Goal: Task Accomplishment & Management: Complete application form

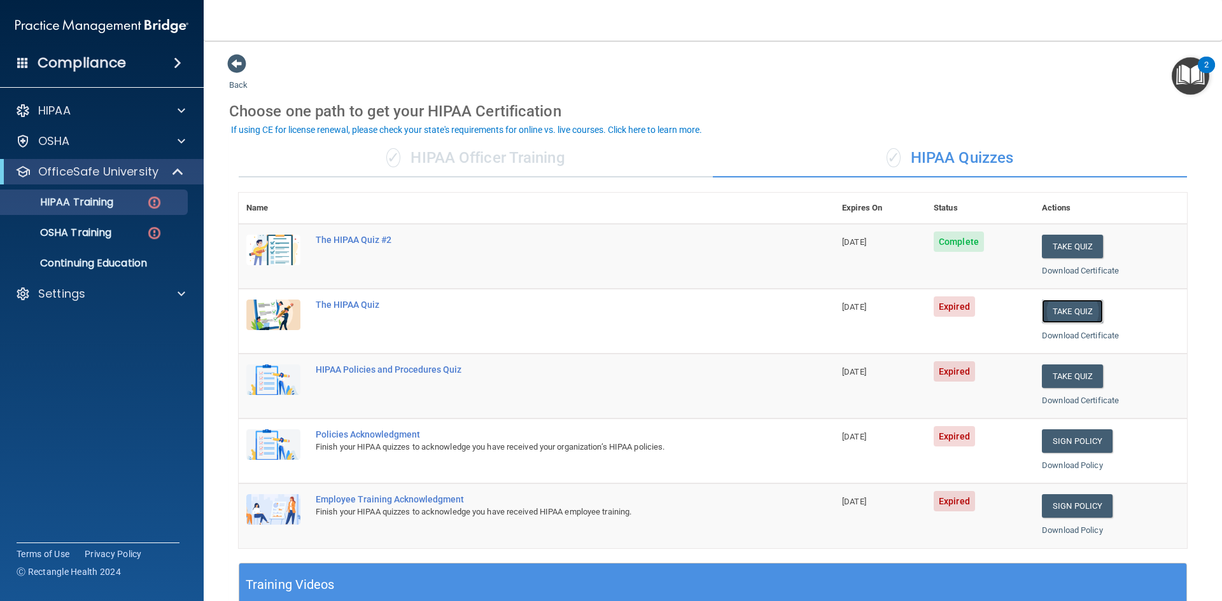
click at [1078, 313] on button "Take Quiz" at bounding box center [1072, 312] width 61 height 24
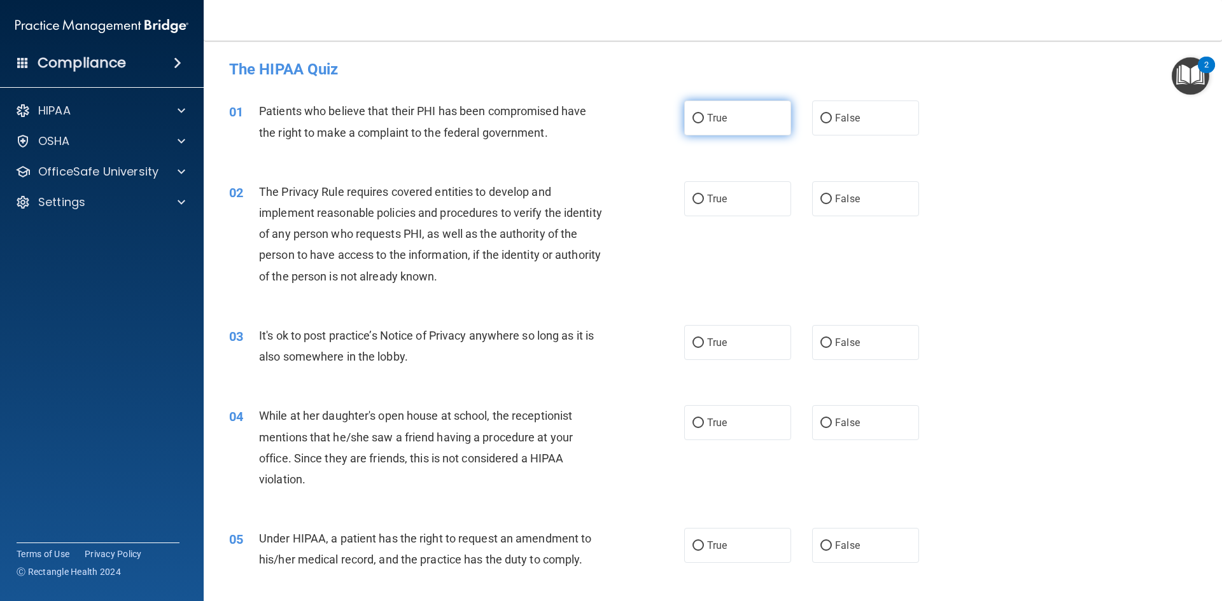
click at [692, 117] on input "True" at bounding box center [697, 119] width 11 height 10
radio input "true"
click at [701, 200] on label "True" at bounding box center [737, 198] width 107 height 35
click at [701, 200] on input "True" at bounding box center [697, 200] width 11 height 10
radio input "true"
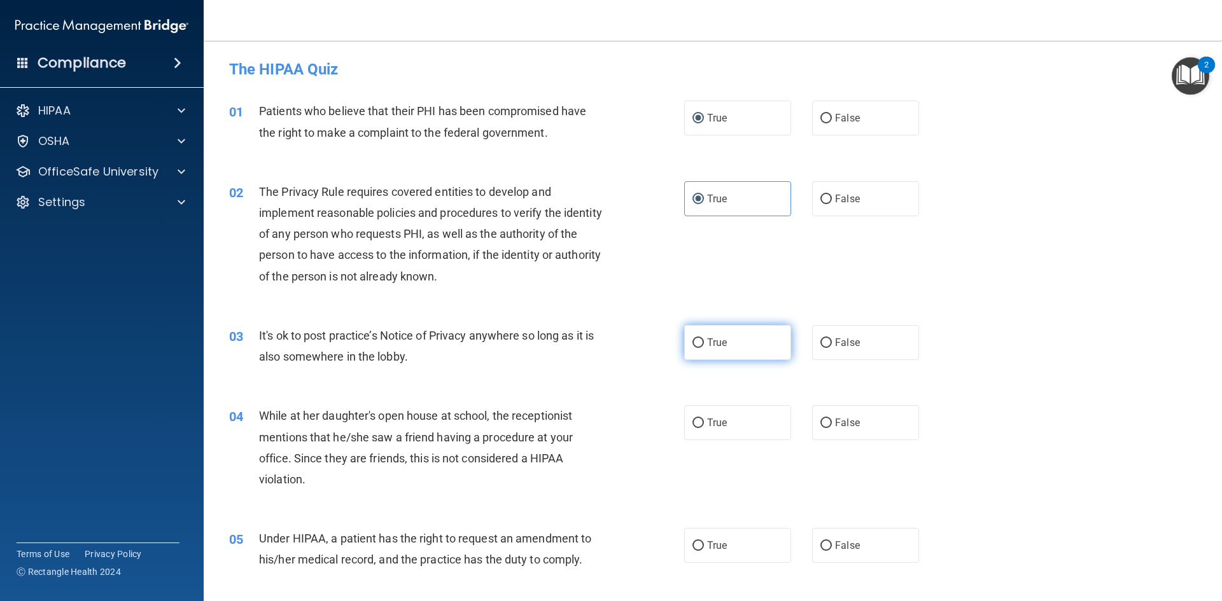
click at [692, 341] on input "True" at bounding box center [697, 343] width 11 height 10
radio input "true"
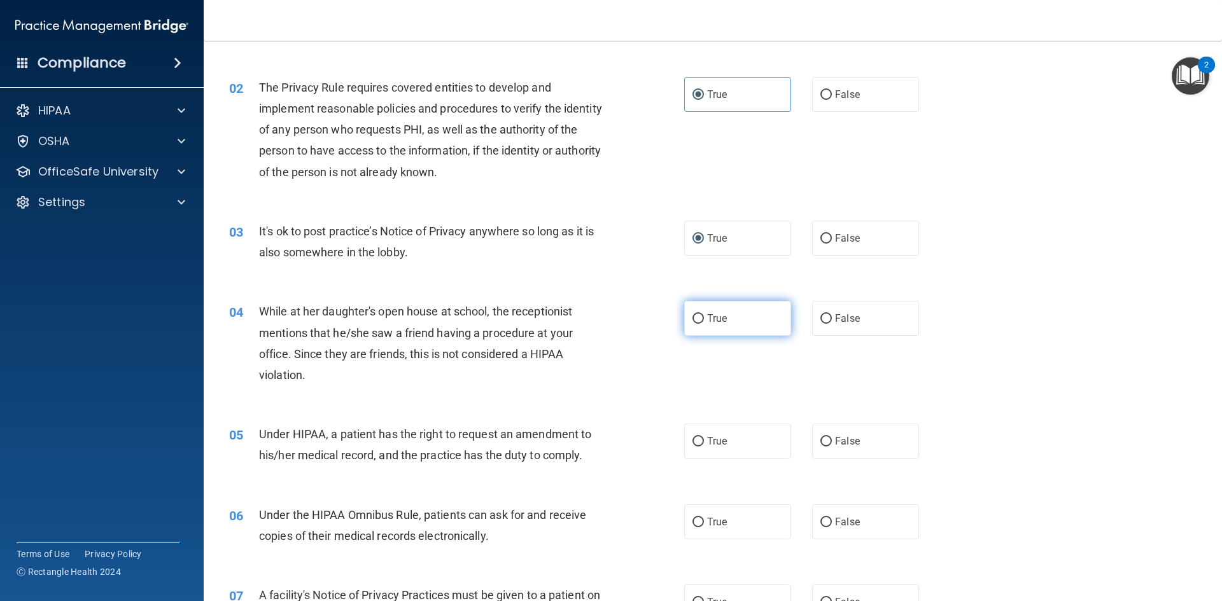
scroll to position [127, 0]
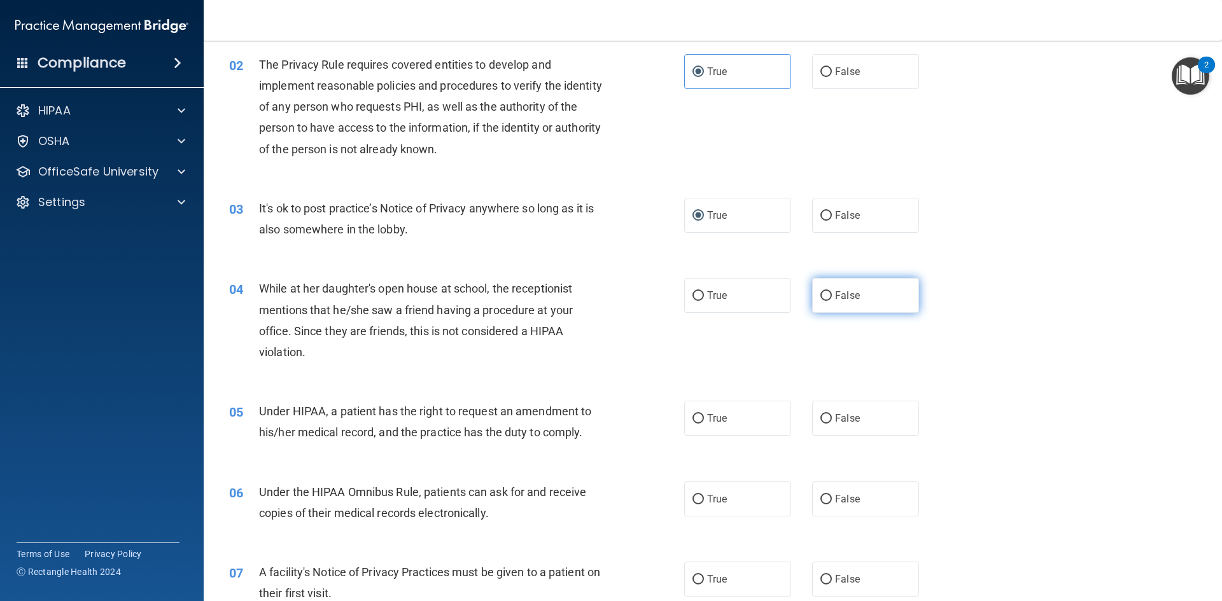
click at [820, 300] on input "False" at bounding box center [825, 296] width 11 height 10
radio input "true"
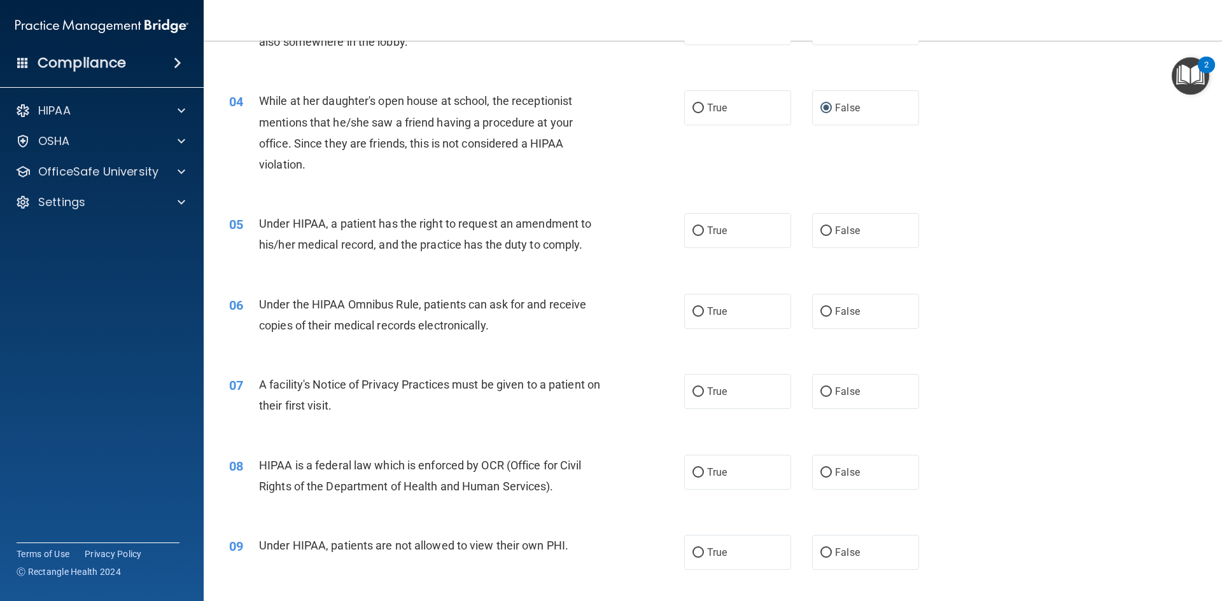
scroll to position [318, 0]
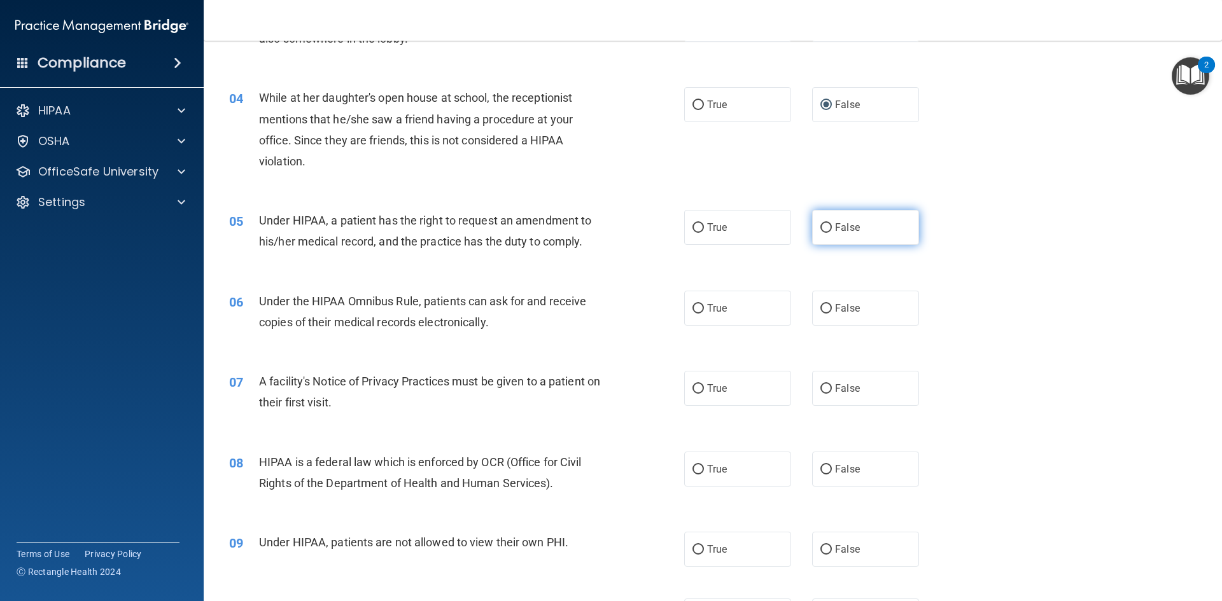
click at [820, 228] on input "False" at bounding box center [825, 228] width 11 height 10
radio input "true"
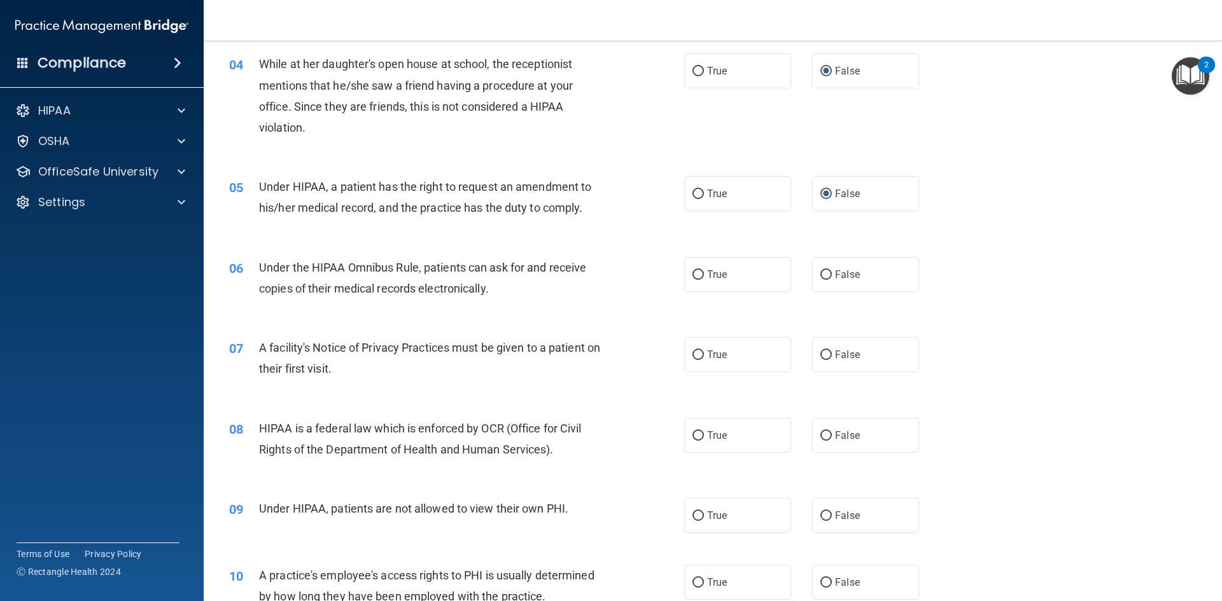
scroll to position [382, 0]
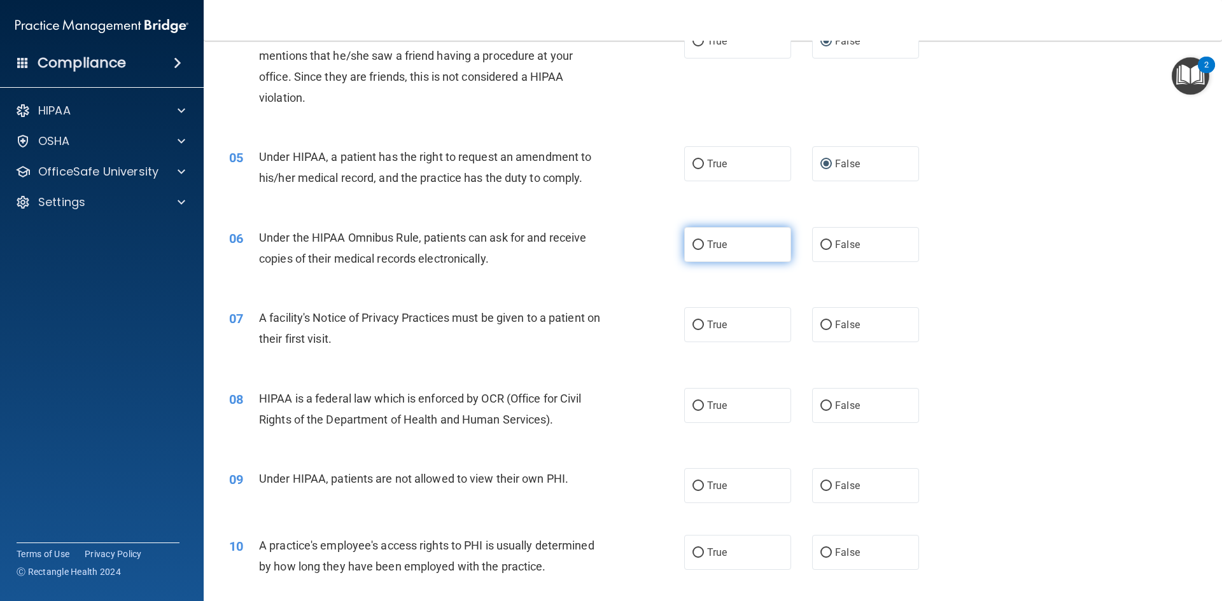
click at [712, 246] on span "True" at bounding box center [717, 245] width 20 height 12
click at [704, 246] on input "True" at bounding box center [697, 246] width 11 height 10
radio input "true"
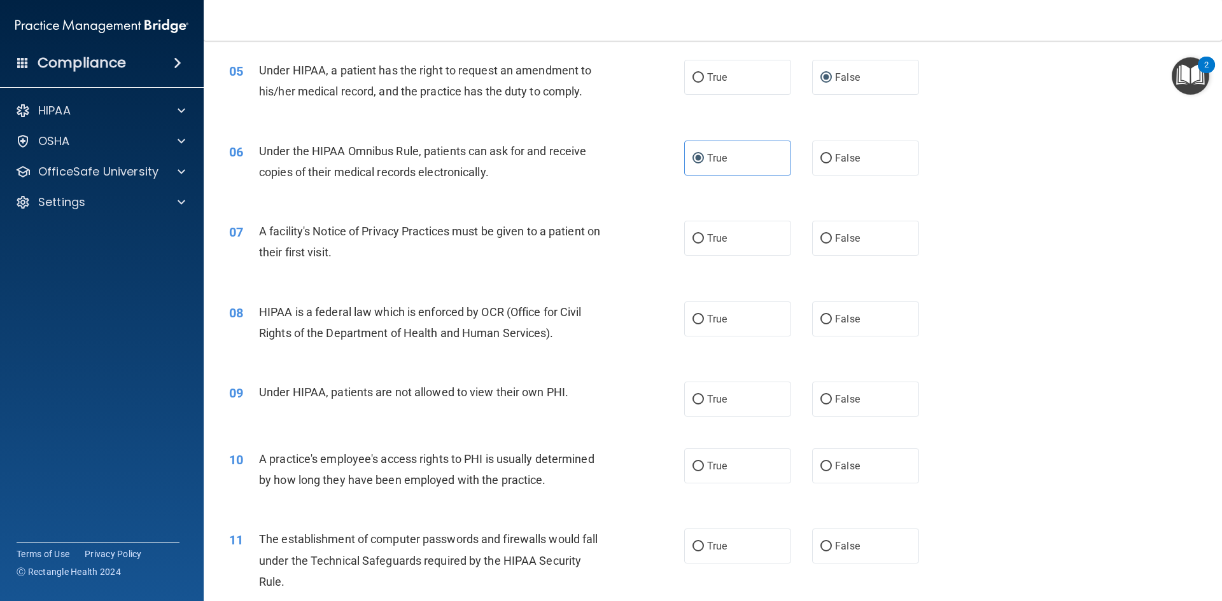
scroll to position [509, 0]
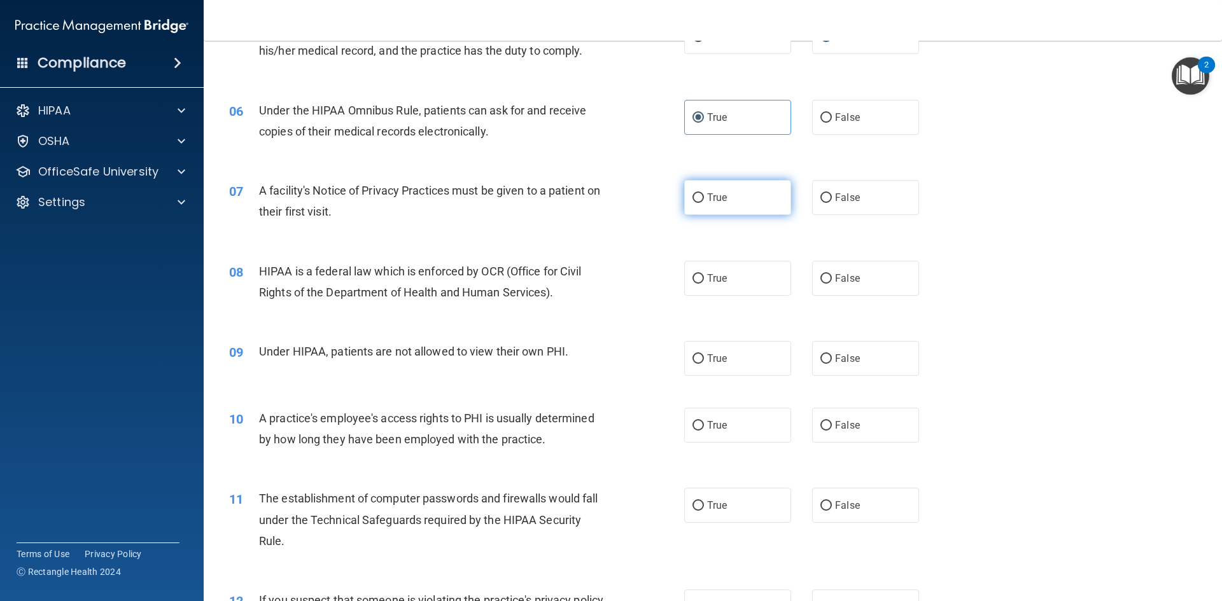
click at [697, 206] on label "True" at bounding box center [737, 197] width 107 height 35
click at [697, 203] on input "True" at bounding box center [697, 198] width 11 height 10
radio input "true"
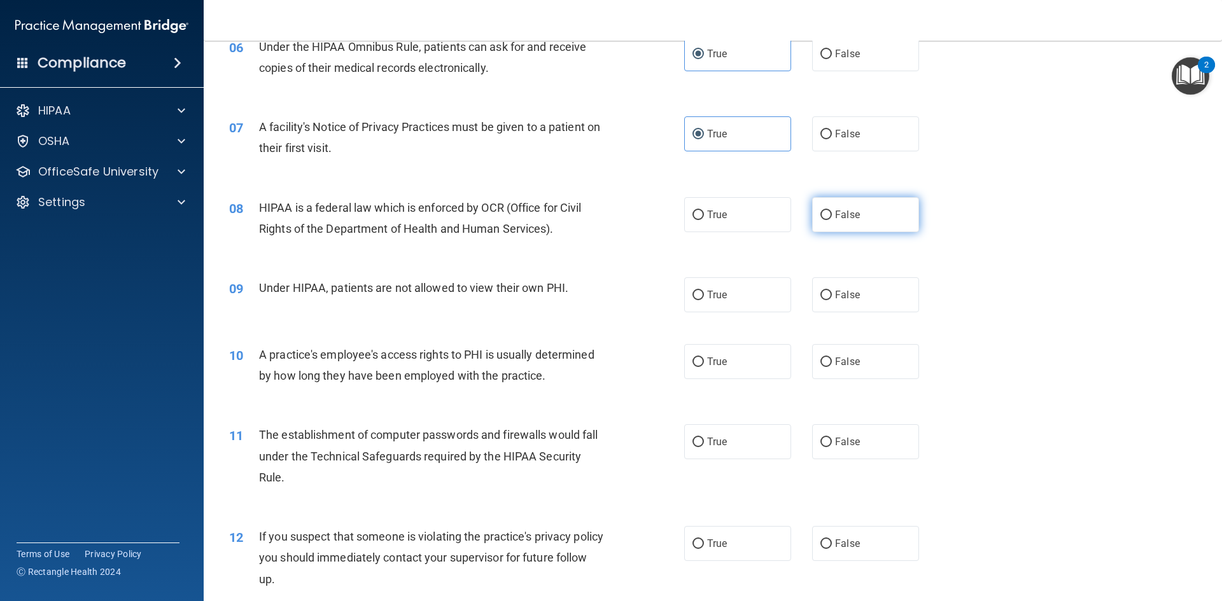
click at [821, 216] on input "False" at bounding box center [825, 216] width 11 height 10
radio input "true"
click at [692, 297] on input "True" at bounding box center [697, 296] width 11 height 10
radio input "true"
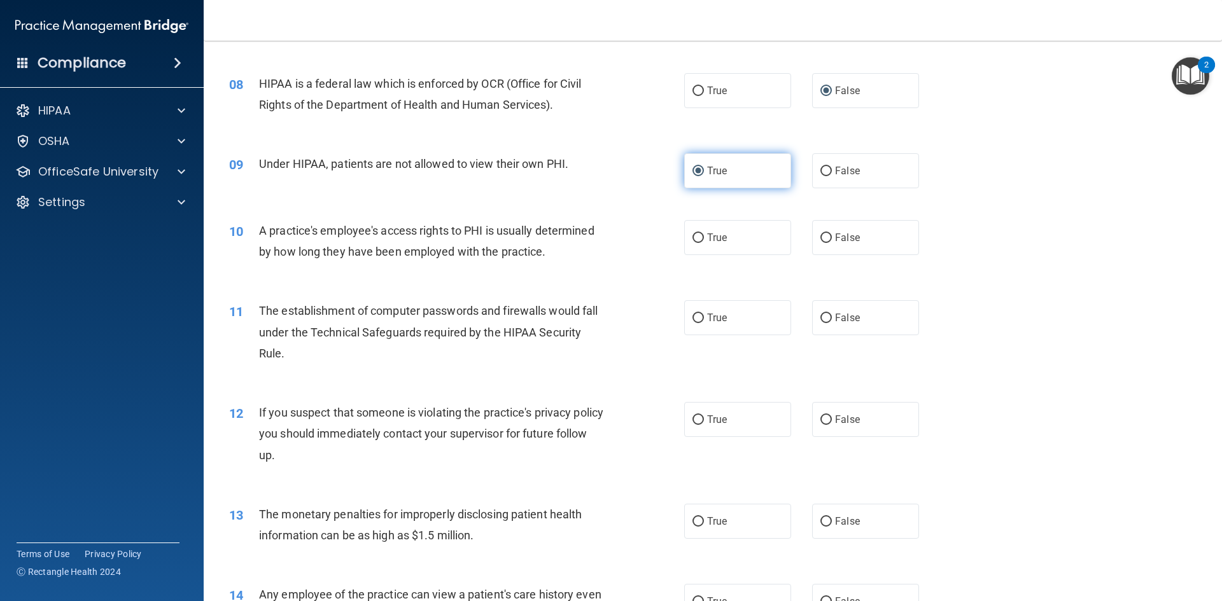
scroll to position [700, 0]
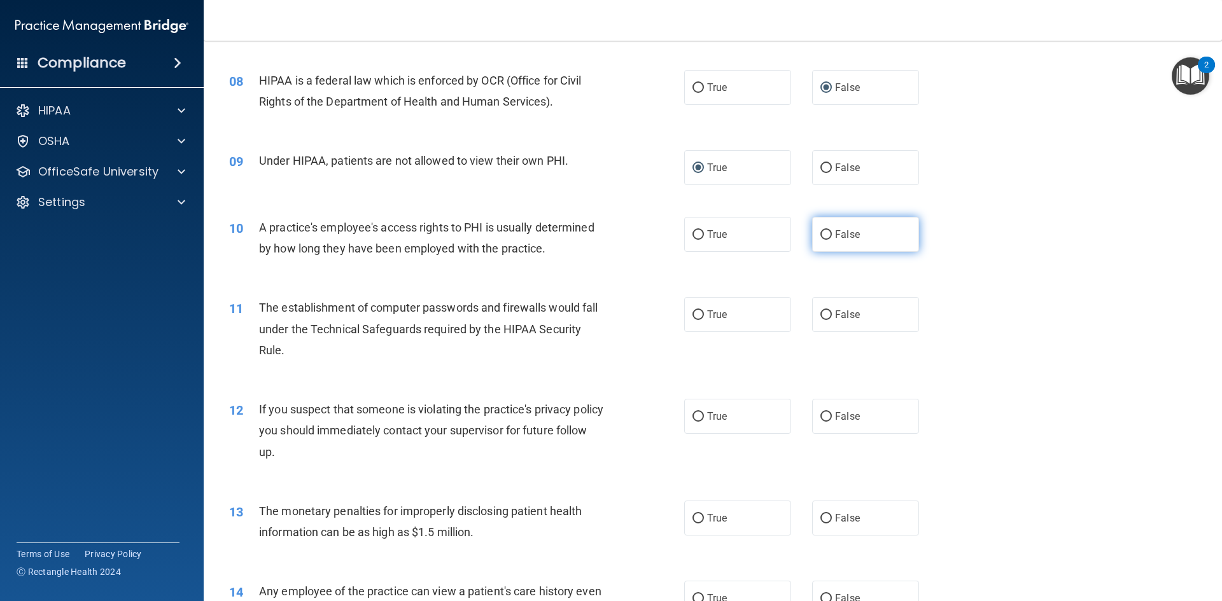
click at [820, 237] on input "False" at bounding box center [825, 235] width 11 height 10
radio input "true"
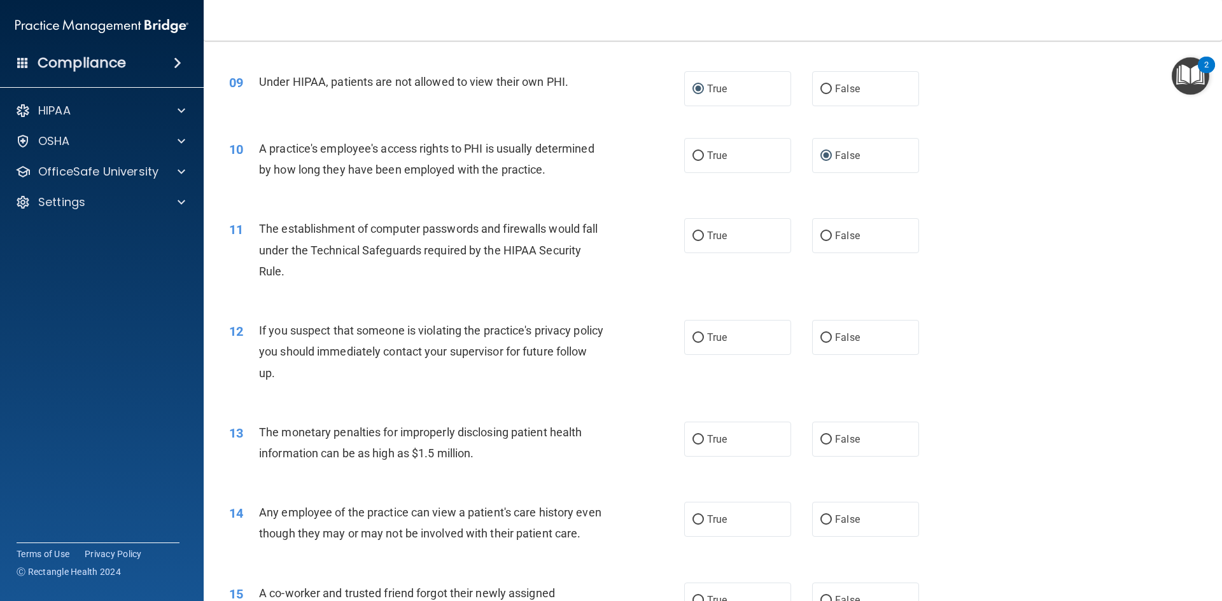
scroll to position [827, 0]
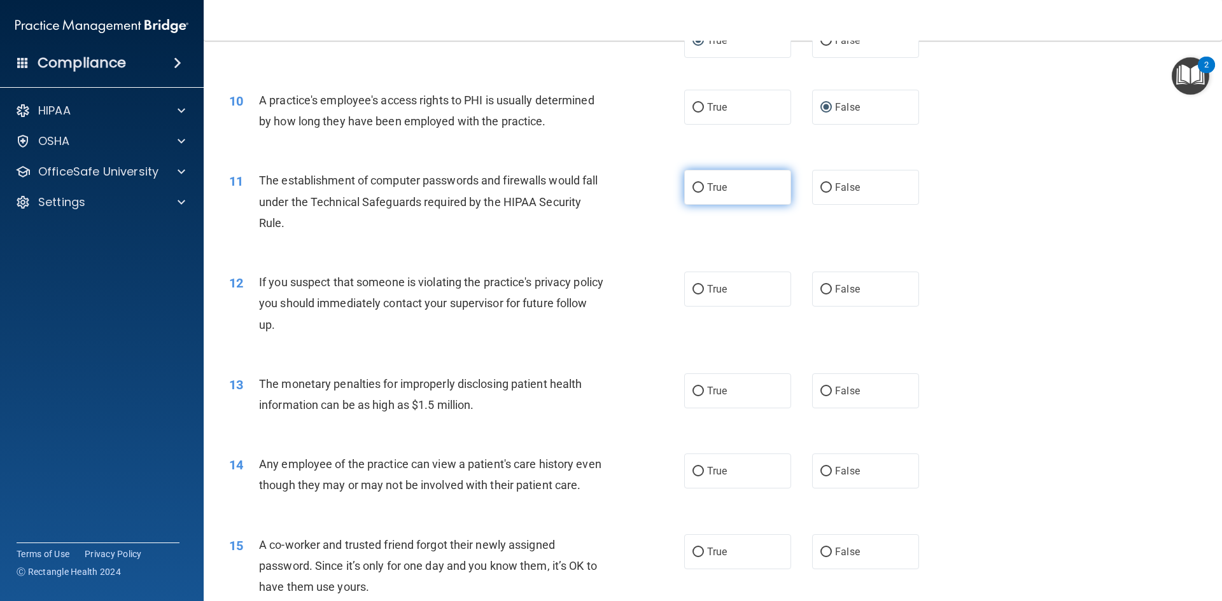
click at [707, 190] on span "True" at bounding box center [717, 187] width 20 height 12
click at [704, 190] on input "True" at bounding box center [697, 188] width 11 height 10
radio input "true"
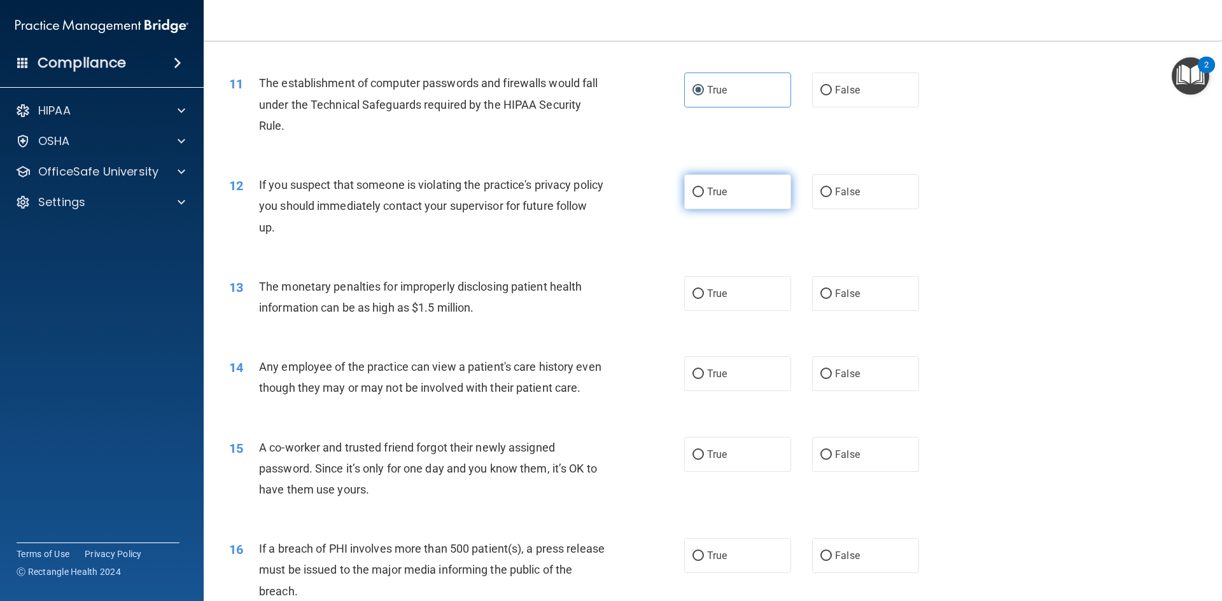
scroll to position [954, 0]
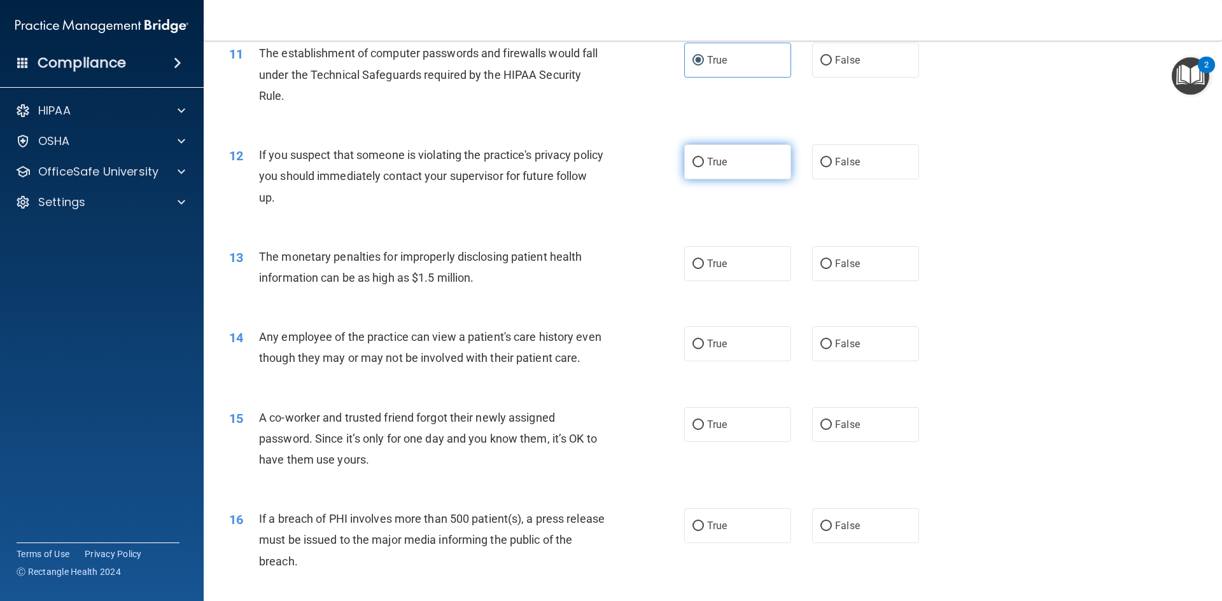
click at [692, 162] on input "True" at bounding box center [697, 163] width 11 height 10
radio input "true"
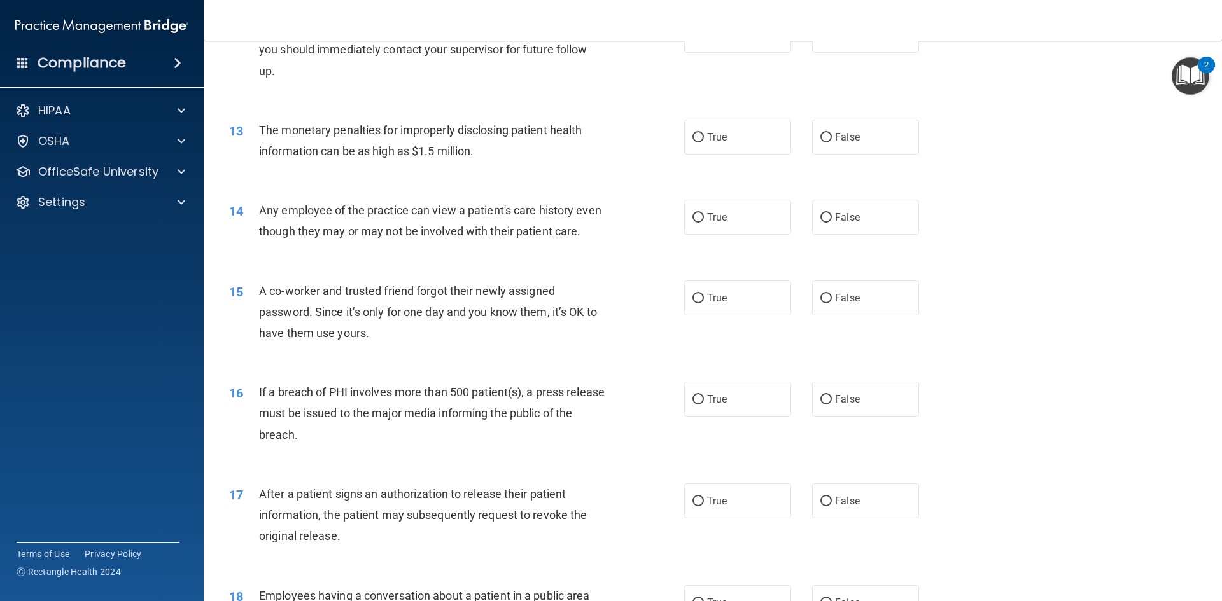
scroll to position [1082, 0]
click at [744, 143] on label "True" at bounding box center [737, 136] width 107 height 35
click at [704, 142] on input "True" at bounding box center [697, 137] width 11 height 10
radio input "true"
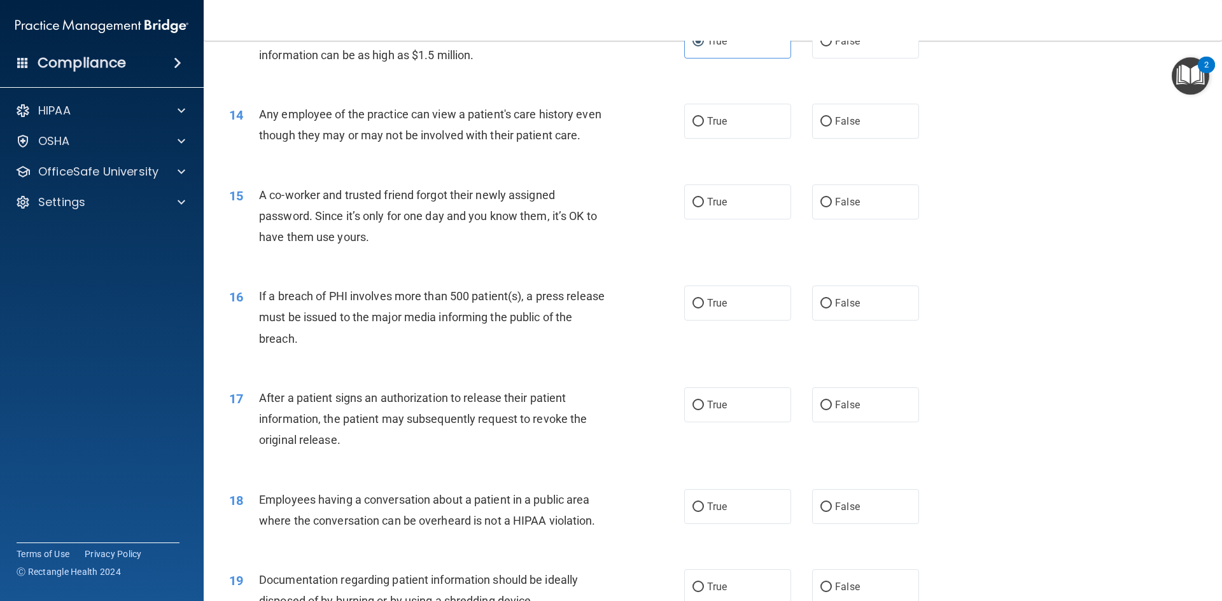
scroll to position [1209, 0]
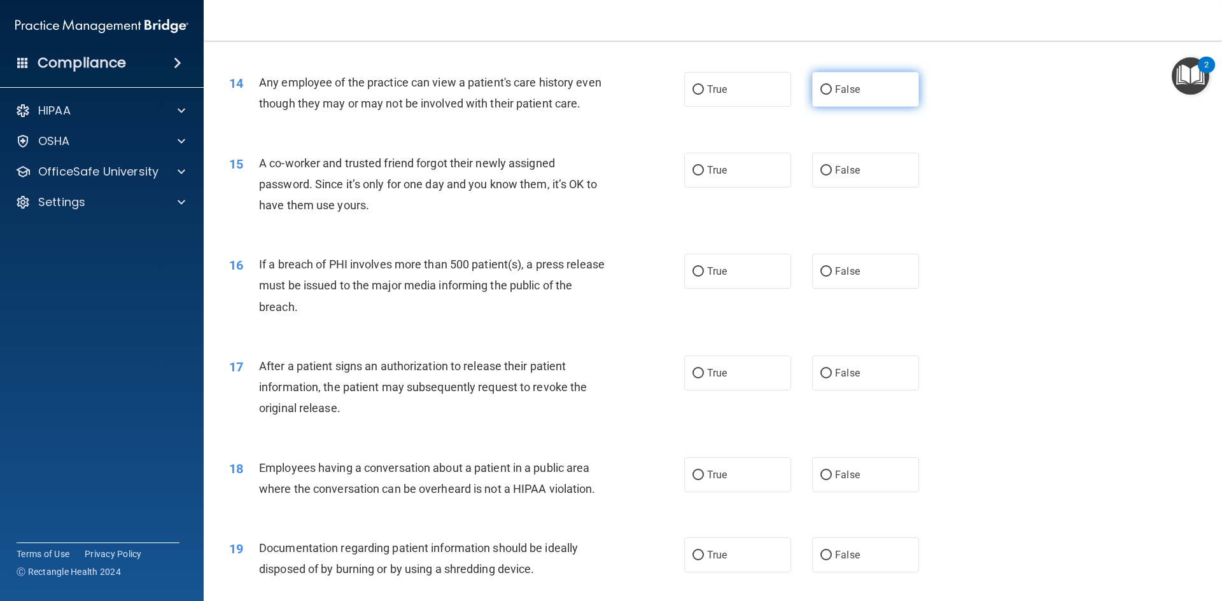
click at [835, 92] on span "False" at bounding box center [847, 89] width 25 height 12
click at [832, 92] on input "False" at bounding box center [825, 90] width 11 height 10
radio input "true"
click at [828, 188] on label "False" at bounding box center [865, 170] width 107 height 35
click at [828, 176] on input "False" at bounding box center [825, 171] width 11 height 10
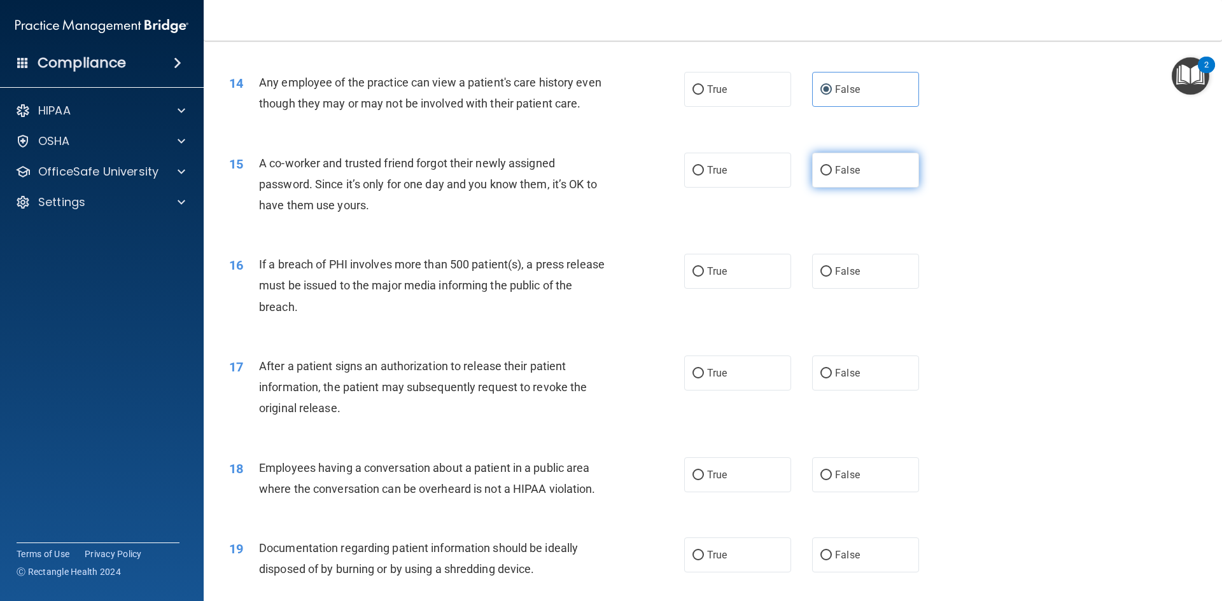
radio input "true"
click at [828, 188] on label "False" at bounding box center [865, 170] width 107 height 35
click at [828, 176] on input "False" at bounding box center [825, 171] width 11 height 10
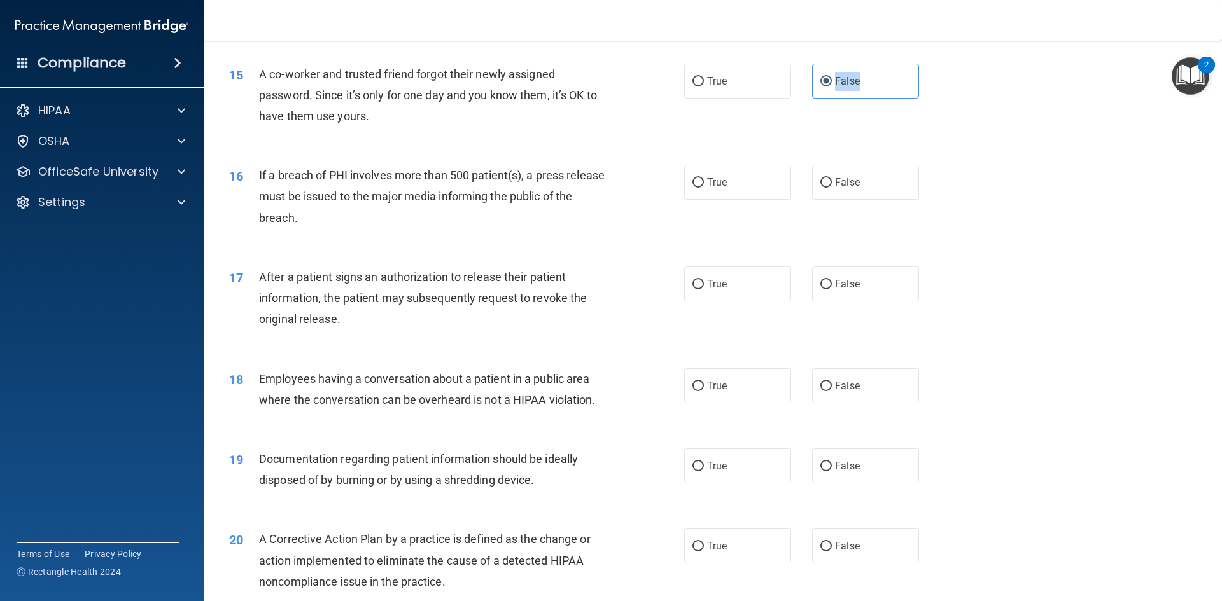
scroll to position [1336, 0]
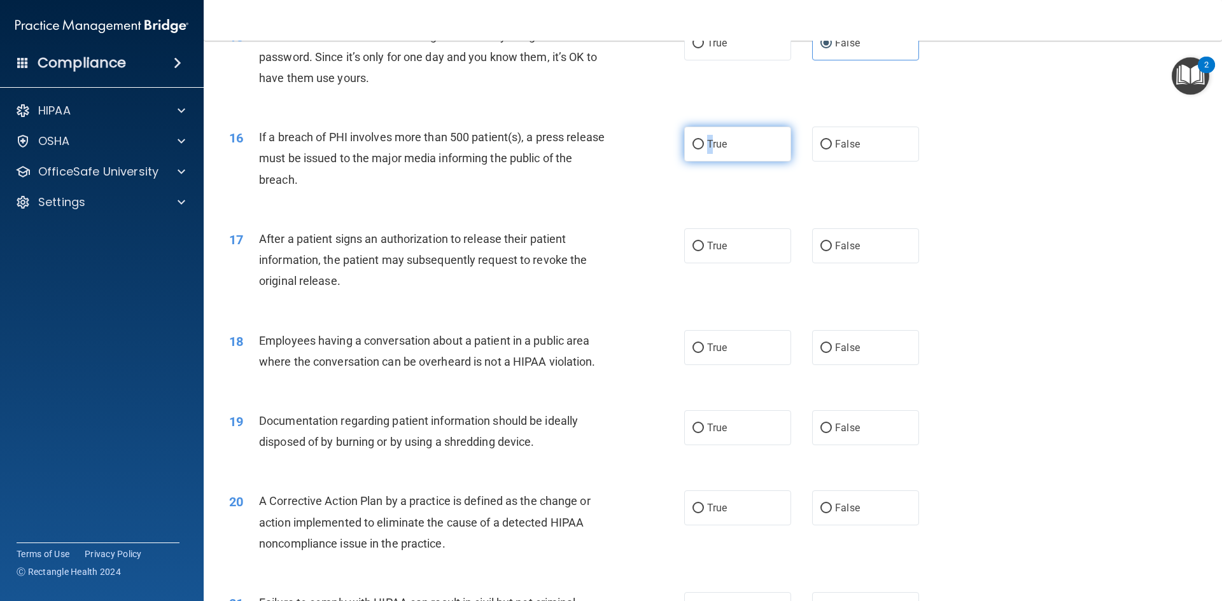
click at [707, 150] on span "True" at bounding box center [717, 144] width 20 height 12
click at [692, 150] on input "True" at bounding box center [697, 145] width 11 height 10
radio input "true"
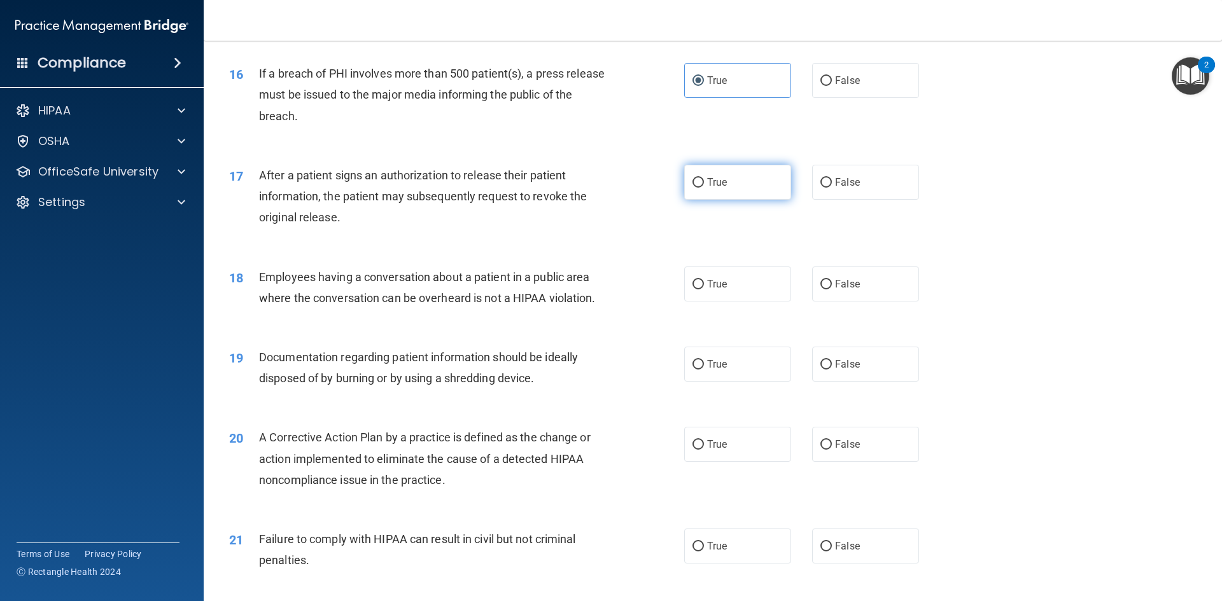
click at [713, 188] on span "True" at bounding box center [717, 182] width 20 height 12
click at [704, 188] on input "True" at bounding box center [697, 183] width 11 height 10
radio input "true"
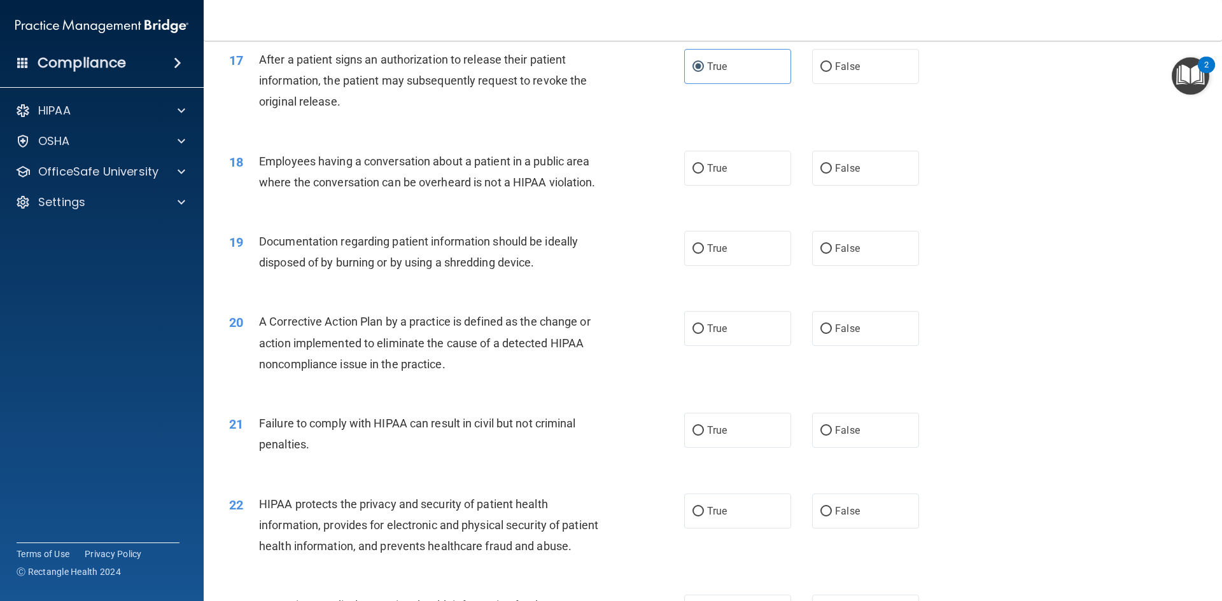
scroll to position [1527, 0]
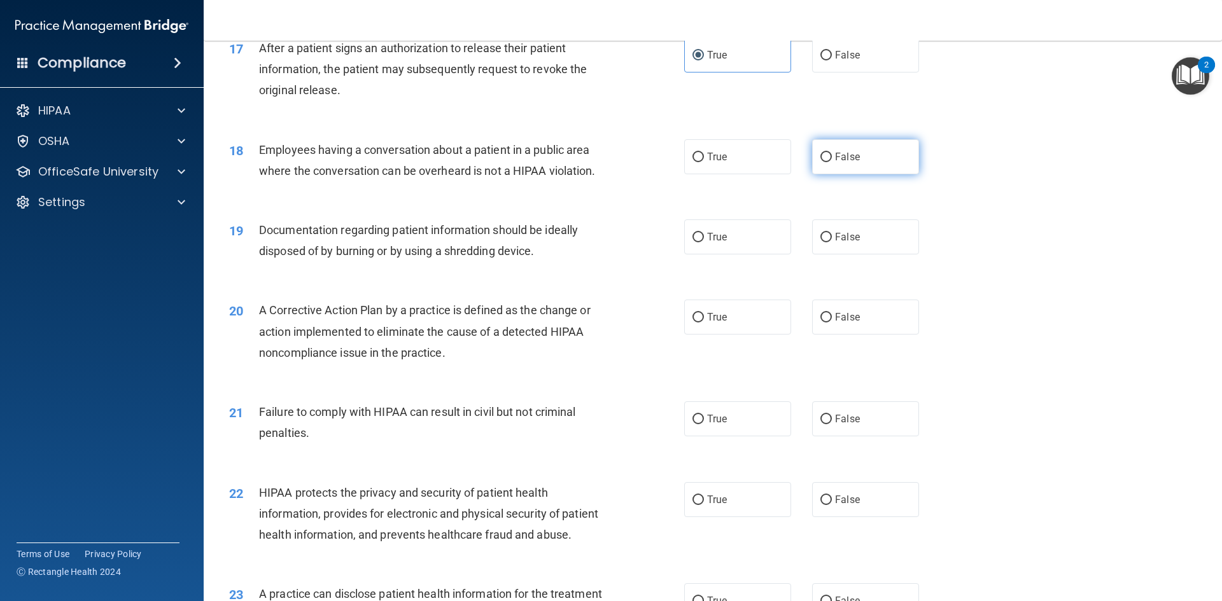
click at [838, 174] on label "False" at bounding box center [865, 156] width 107 height 35
click at [832, 162] on input "False" at bounding box center [825, 158] width 11 height 10
radio input "true"
click at [703, 255] on label "True" at bounding box center [737, 237] width 107 height 35
click at [703, 242] on input "True" at bounding box center [697, 238] width 11 height 10
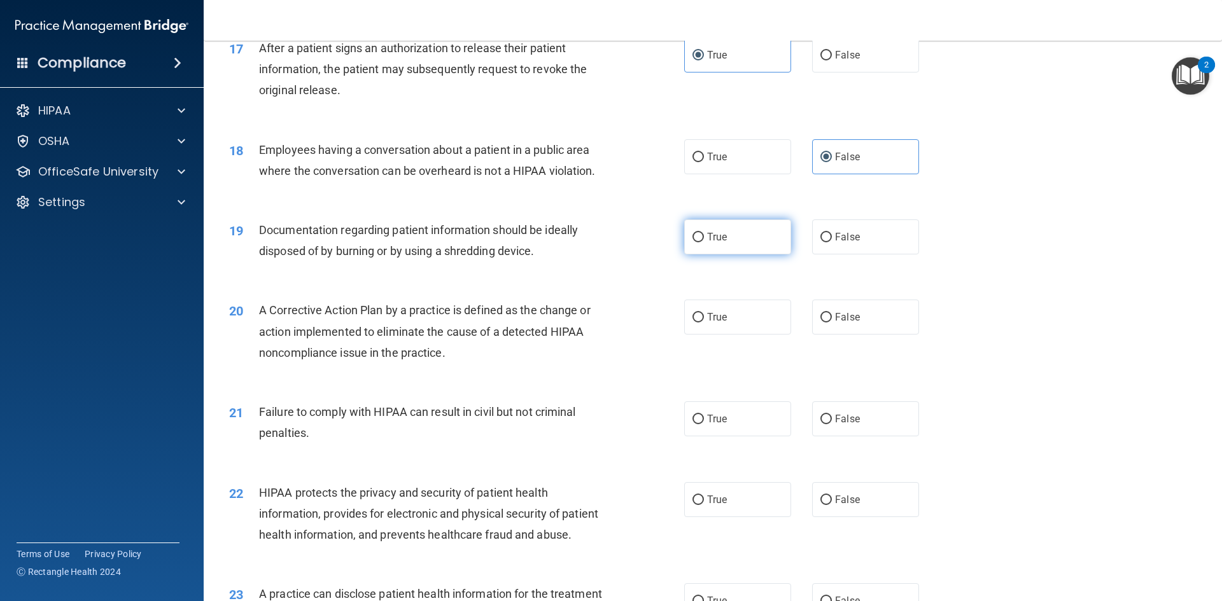
radio input "true"
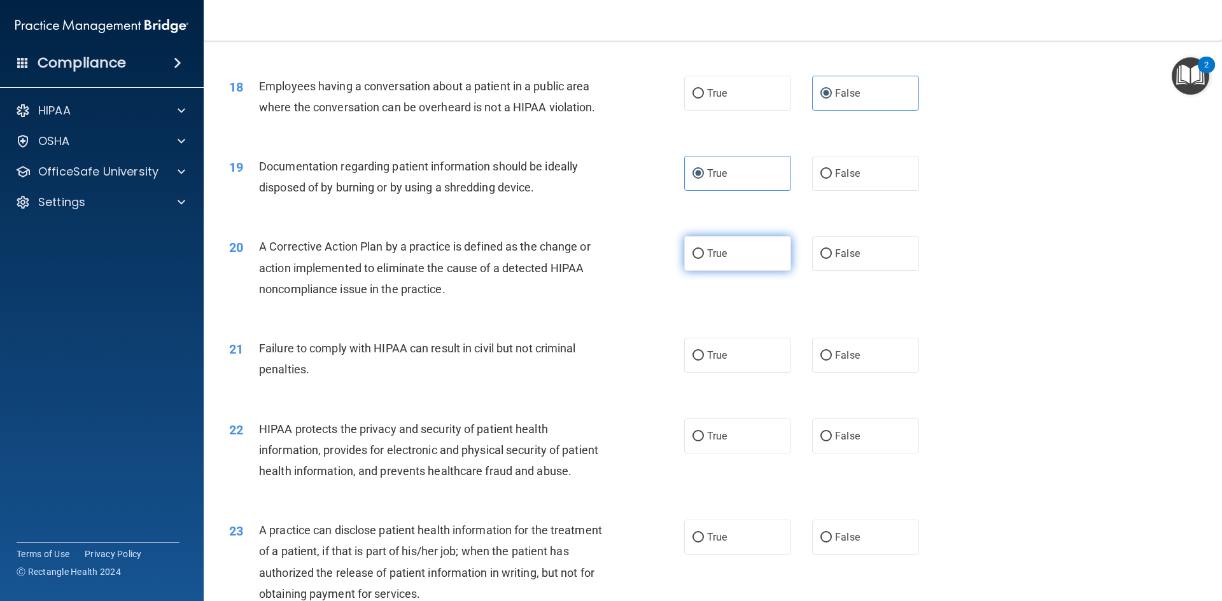
click at [712, 271] on label "True" at bounding box center [737, 253] width 107 height 35
click at [704, 259] on input "True" at bounding box center [697, 254] width 11 height 10
radio input "true"
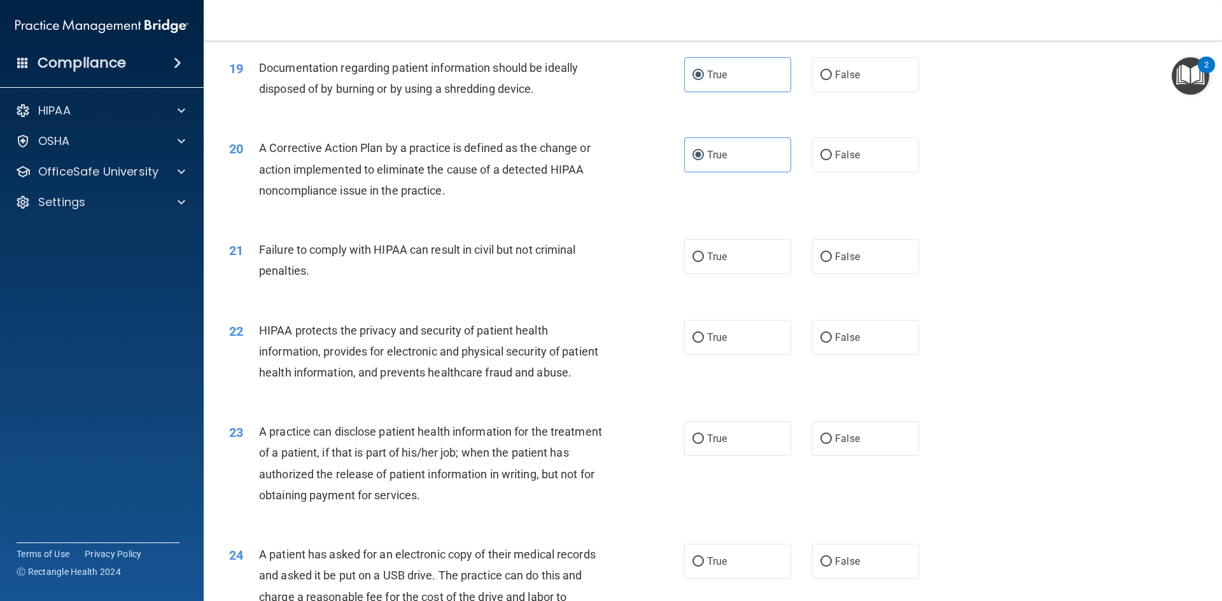
scroll to position [1718, 0]
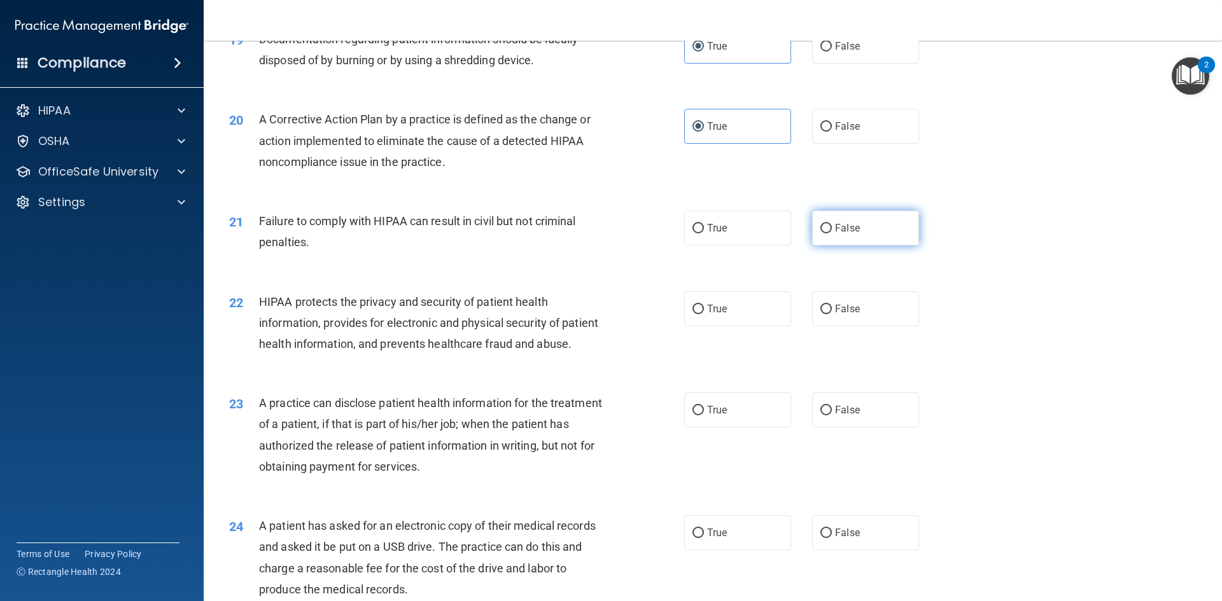
click at [835, 234] on span "False" at bounding box center [847, 228] width 25 height 12
click at [829, 234] on input "False" at bounding box center [825, 229] width 11 height 10
radio input "true"
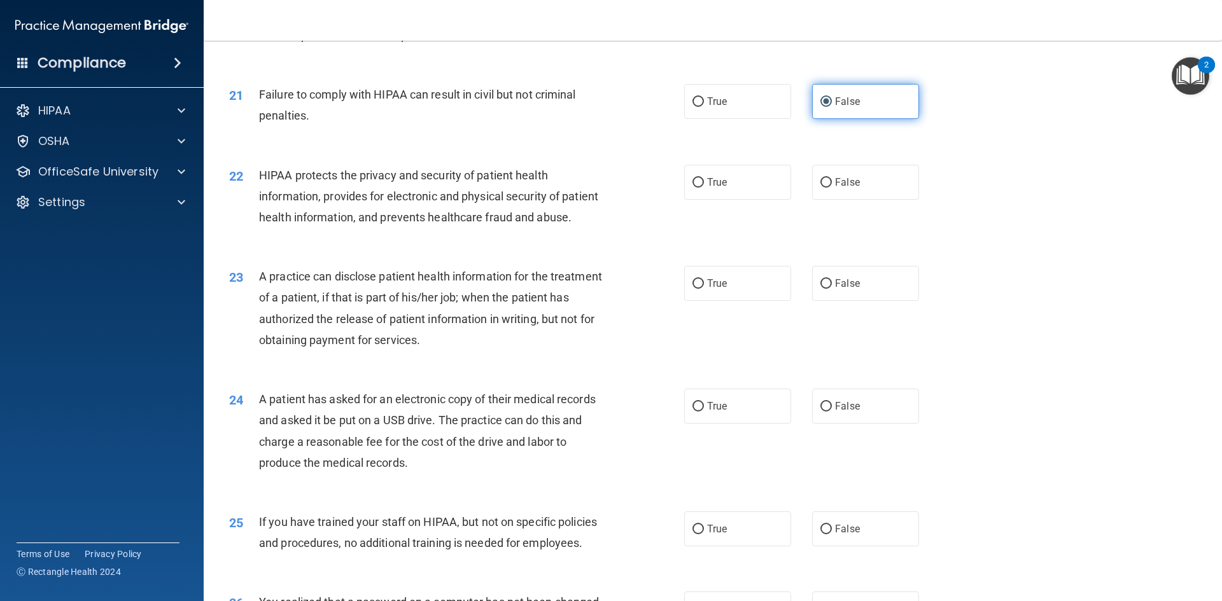
scroll to position [1845, 0]
click at [717, 188] on span "True" at bounding box center [717, 182] width 20 height 12
click at [704, 187] on input "True" at bounding box center [697, 183] width 11 height 10
radio input "true"
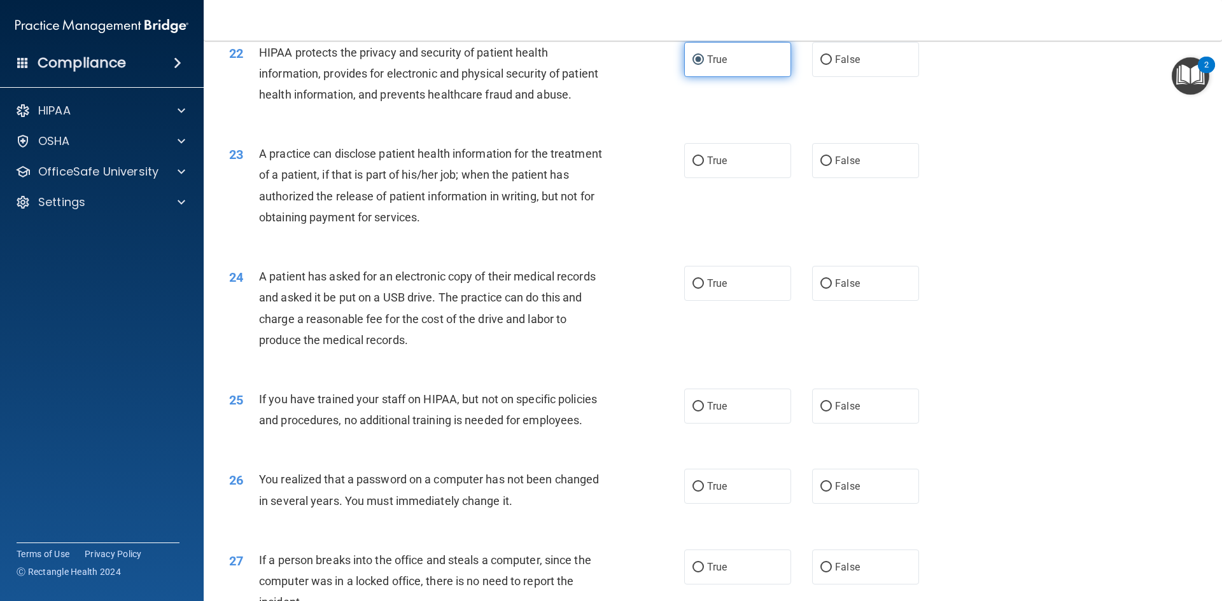
scroll to position [1972, 0]
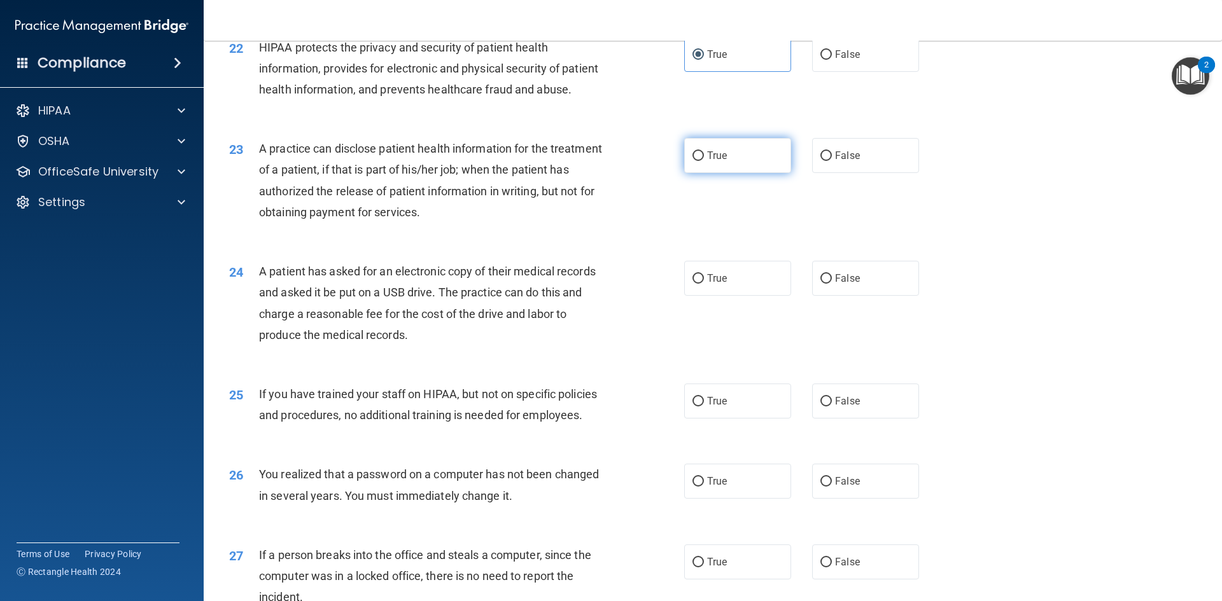
click at [716, 162] on span "True" at bounding box center [717, 156] width 20 height 12
click at [704, 161] on input "True" at bounding box center [697, 156] width 11 height 10
radio input "true"
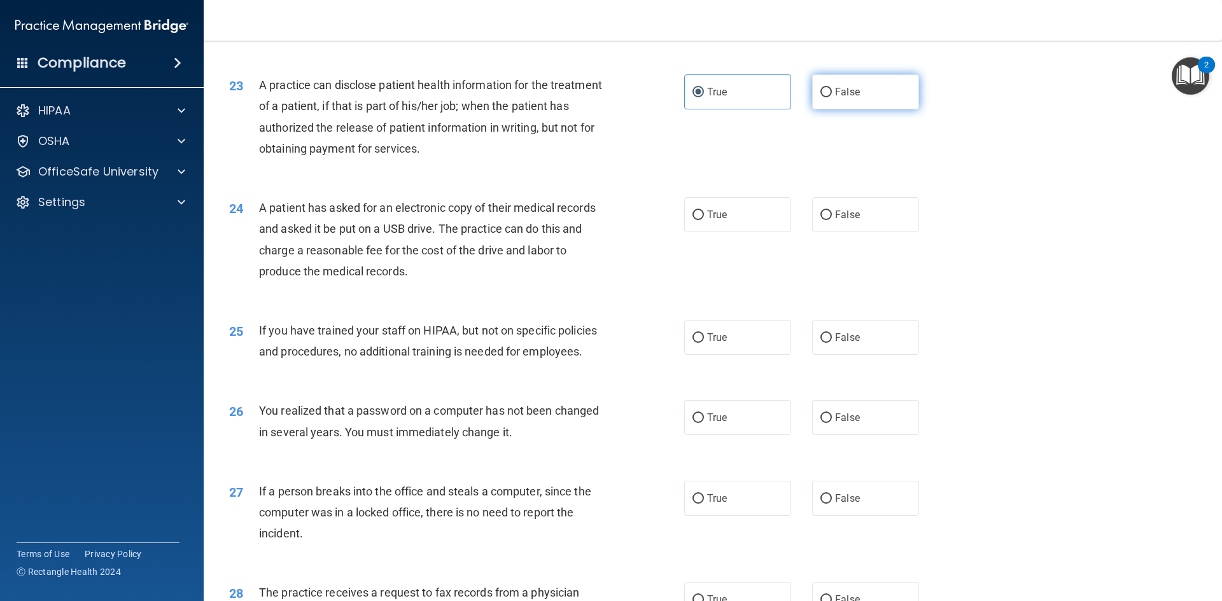
click at [853, 109] on label "False" at bounding box center [865, 91] width 107 height 35
click at [832, 97] on input "False" at bounding box center [825, 93] width 11 height 10
radio input "true"
radio input "false"
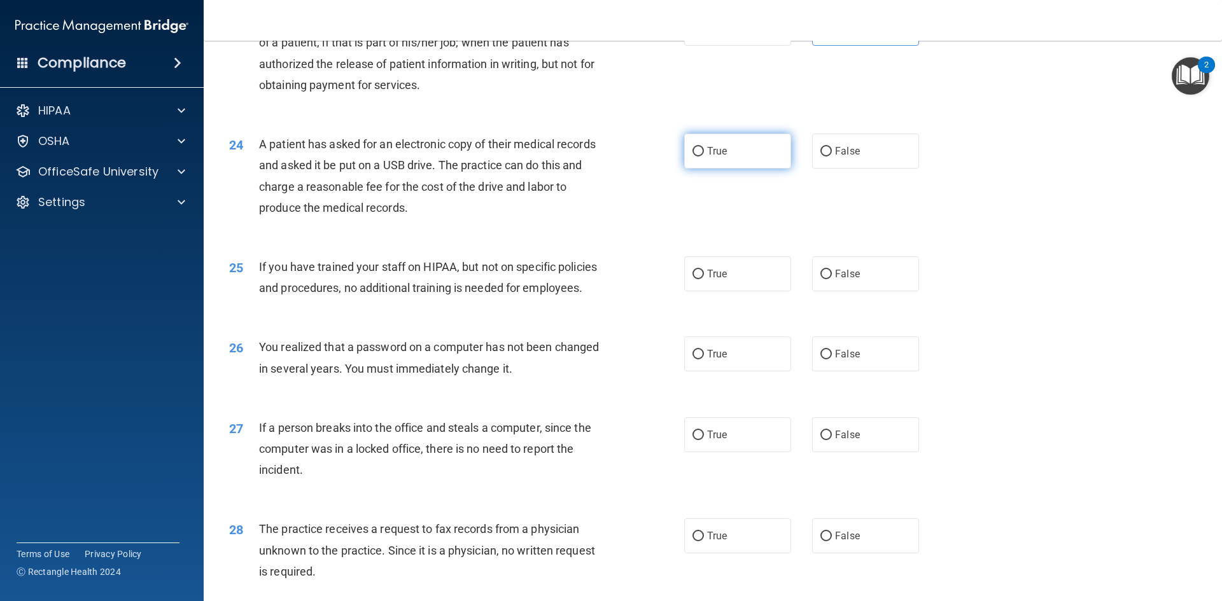
click at [713, 157] on span "True" at bounding box center [717, 151] width 20 height 12
click at [704, 157] on input "True" at bounding box center [697, 152] width 11 height 10
radio input "true"
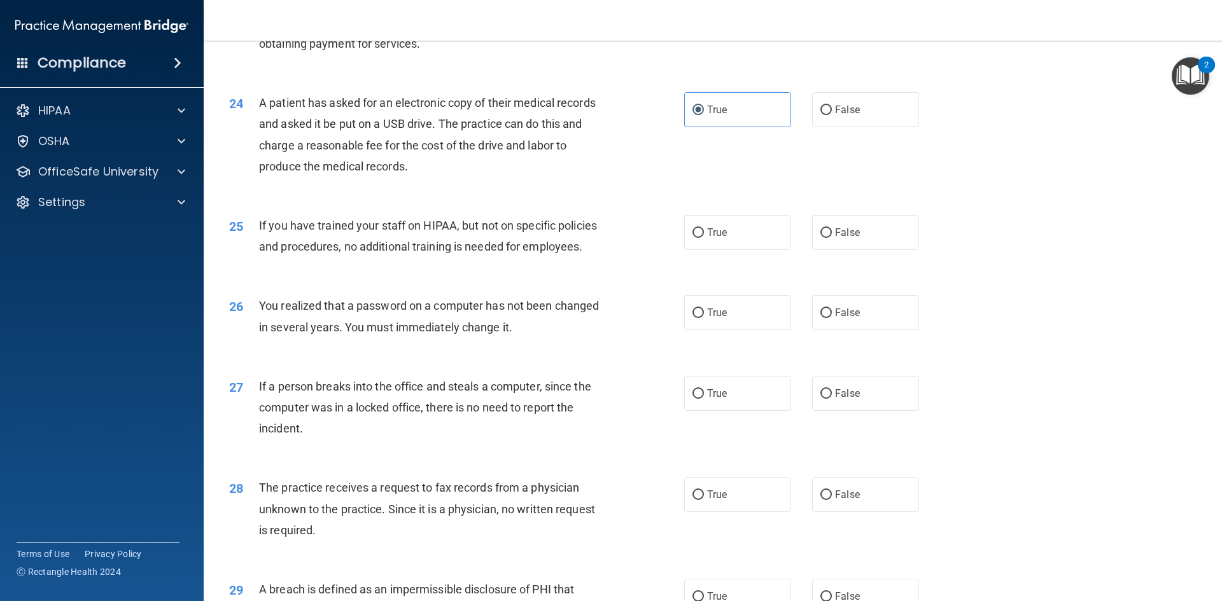
scroll to position [2163, 0]
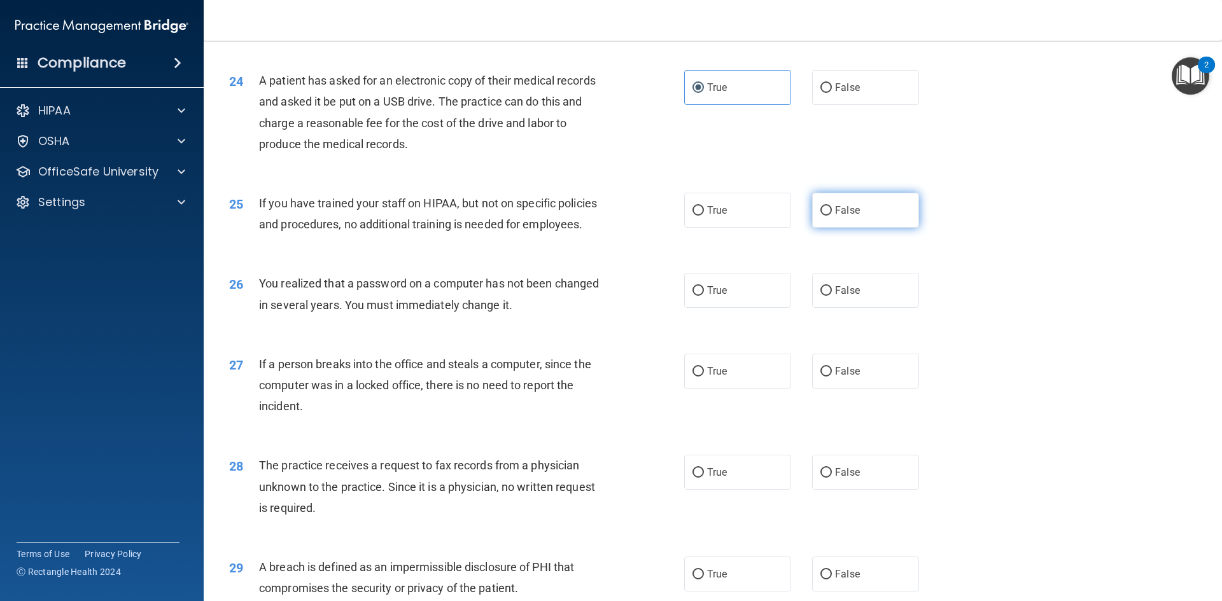
click at [820, 216] on input "False" at bounding box center [825, 211] width 11 height 10
radio input "true"
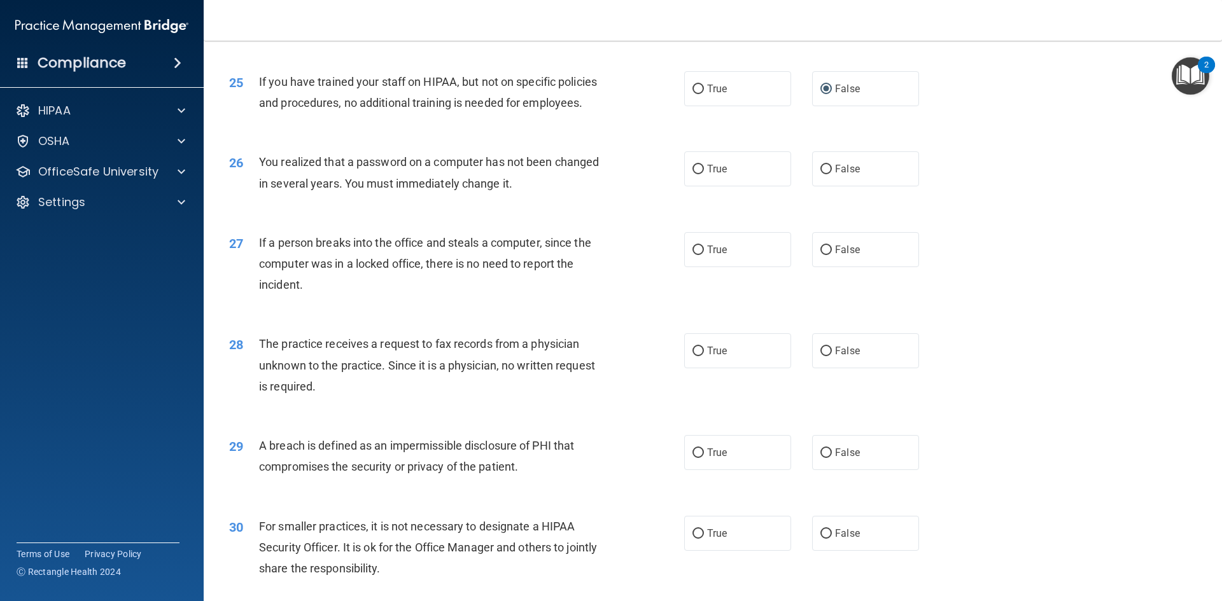
scroll to position [2291, 0]
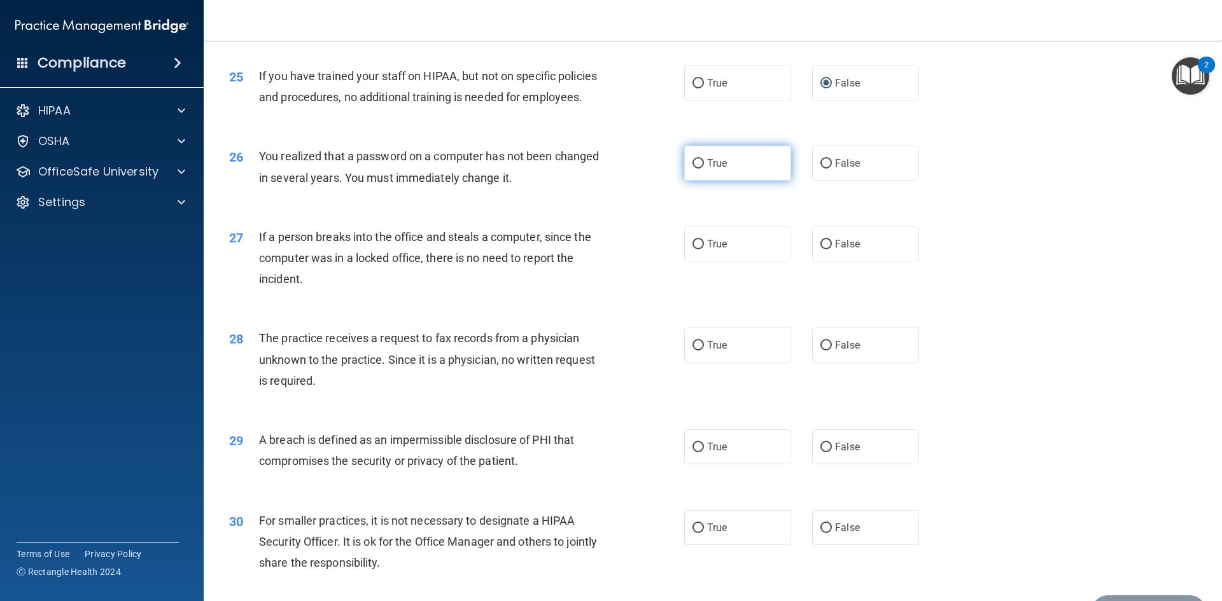
click at [720, 169] on span "True" at bounding box center [717, 163] width 20 height 12
click at [704, 169] on input "True" at bounding box center [697, 164] width 11 height 10
radio input "true"
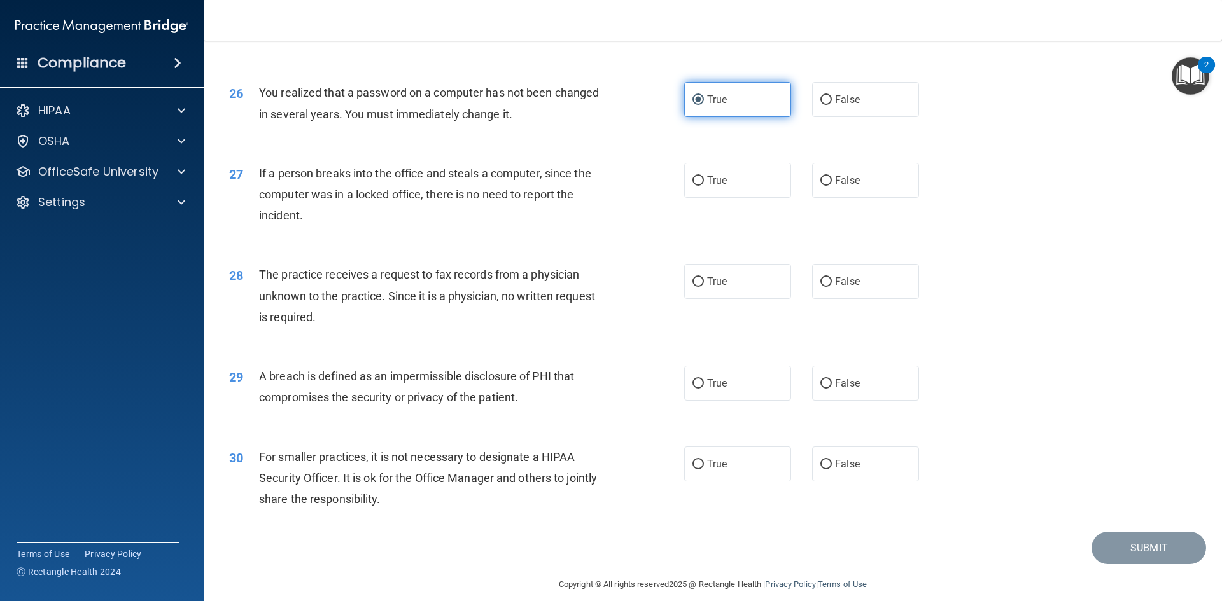
scroll to position [2410, 0]
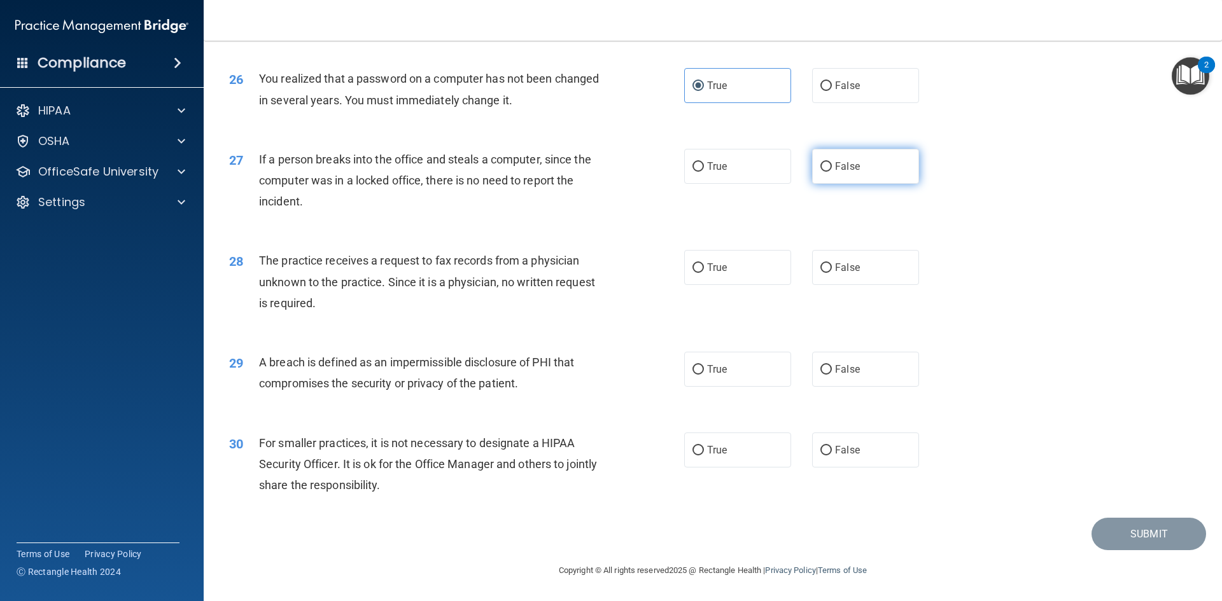
click at [840, 178] on label "False" at bounding box center [865, 166] width 107 height 35
click at [832, 172] on input "False" at bounding box center [825, 167] width 11 height 10
radio input "true"
click at [823, 267] on input "False" at bounding box center [825, 268] width 11 height 10
radio input "true"
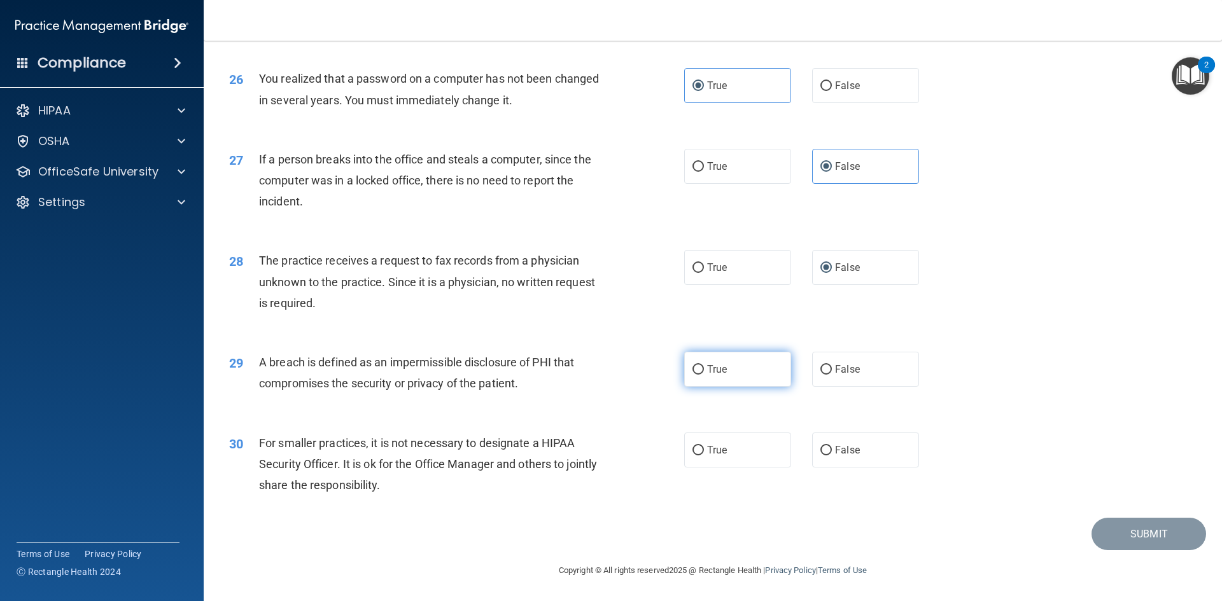
click at [730, 377] on label "True" at bounding box center [737, 369] width 107 height 35
click at [704, 375] on input "True" at bounding box center [697, 370] width 11 height 10
radio input "true"
click at [853, 436] on label "False" at bounding box center [865, 450] width 107 height 35
click at [832, 446] on input "False" at bounding box center [825, 451] width 11 height 10
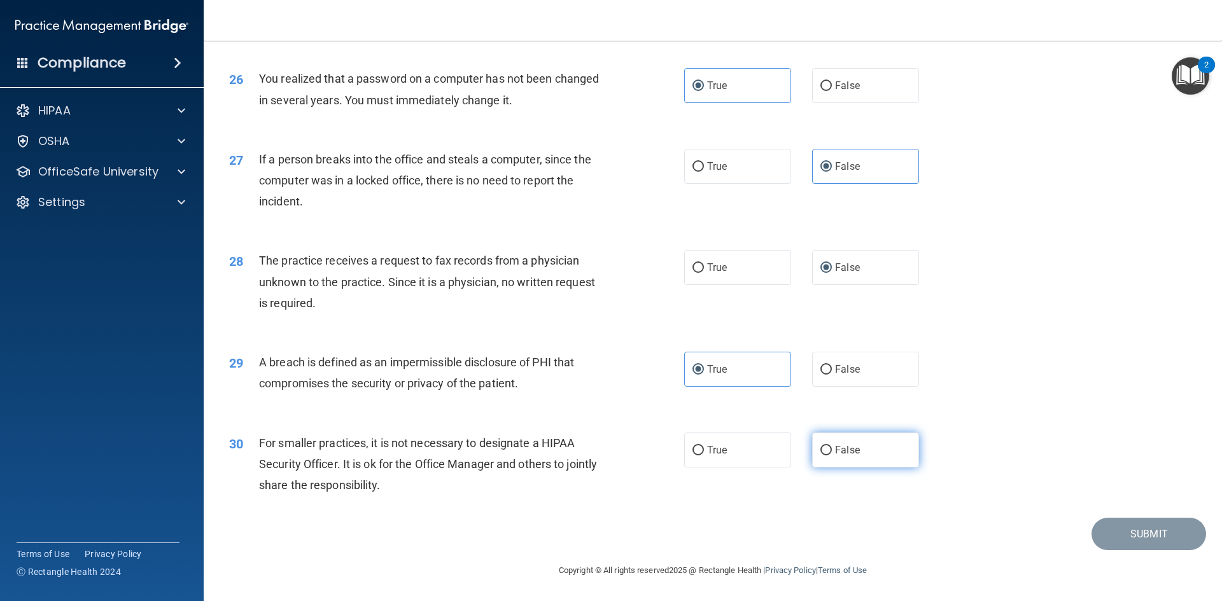
radio input "true"
click at [1112, 536] on button "Submit" at bounding box center [1148, 534] width 115 height 32
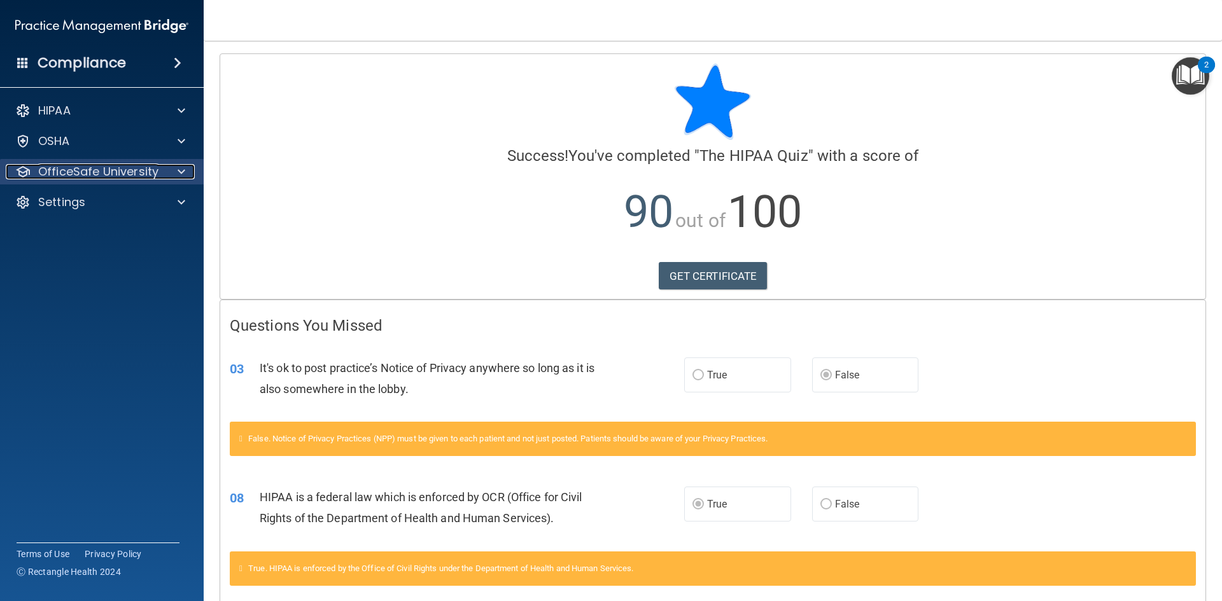
click at [162, 172] on div "OfficeSafe University" at bounding box center [85, 171] width 158 height 15
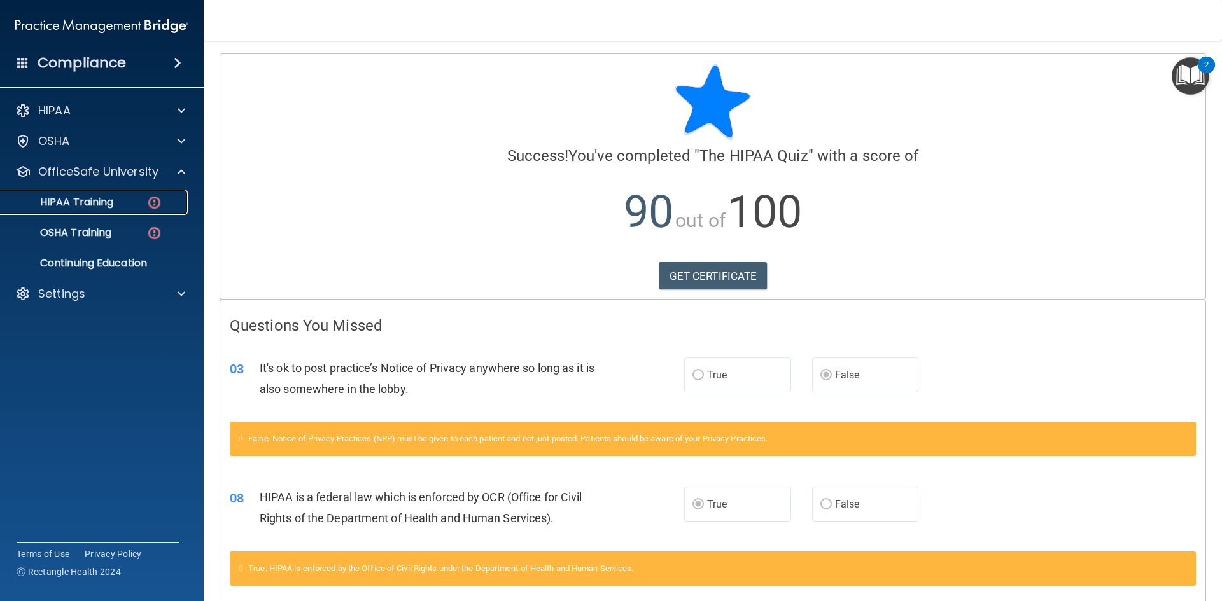
click at [148, 202] on img at bounding box center [154, 203] width 16 height 16
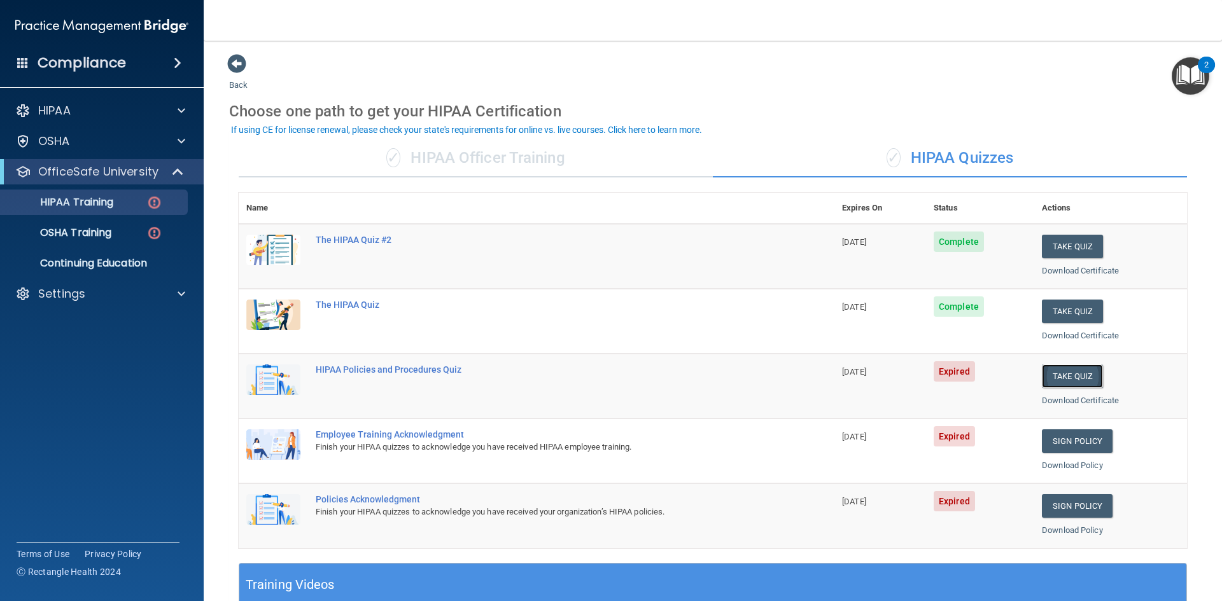
click at [1060, 378] on button "Take Quiz" at bounding box center [1072, 377] width 61 height 24
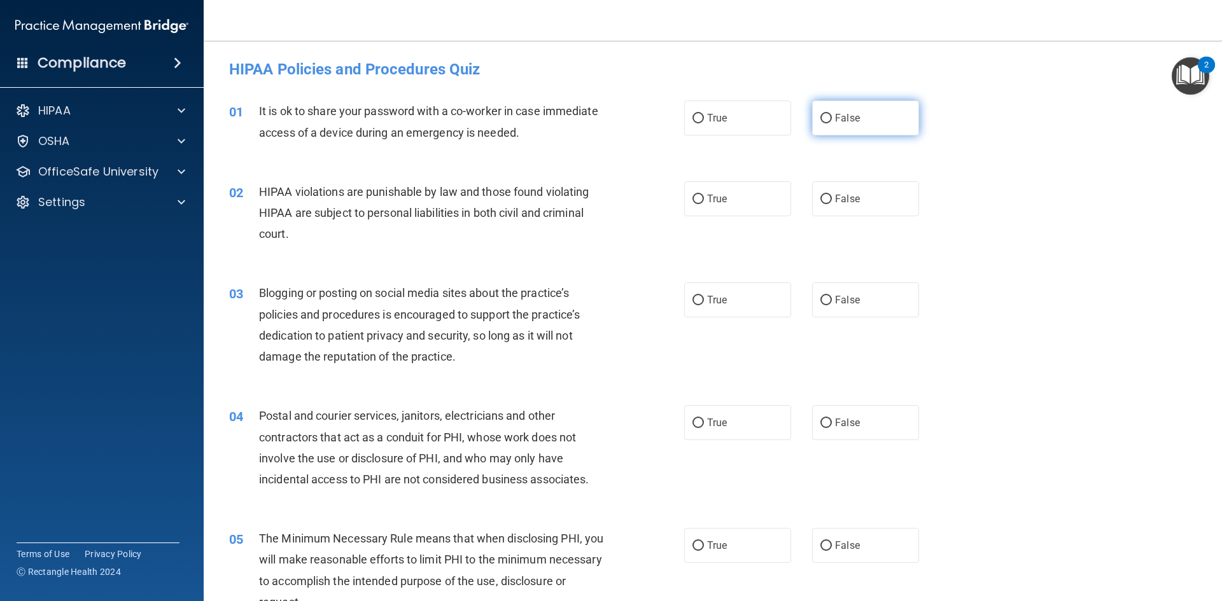
click at [812, 118] on label "False" at bounding box center [865, 118] width 107 height 35
click at [820, 118] on input "False" at bounding box center [825, 119] width 11 height 10
radio input "true"
click at [713, 197] on span "True" at bounding box center [717, 199] width 20 height 12
click at [704, 197] on input "True" at bounding box center [697, 200] width 11 height 10
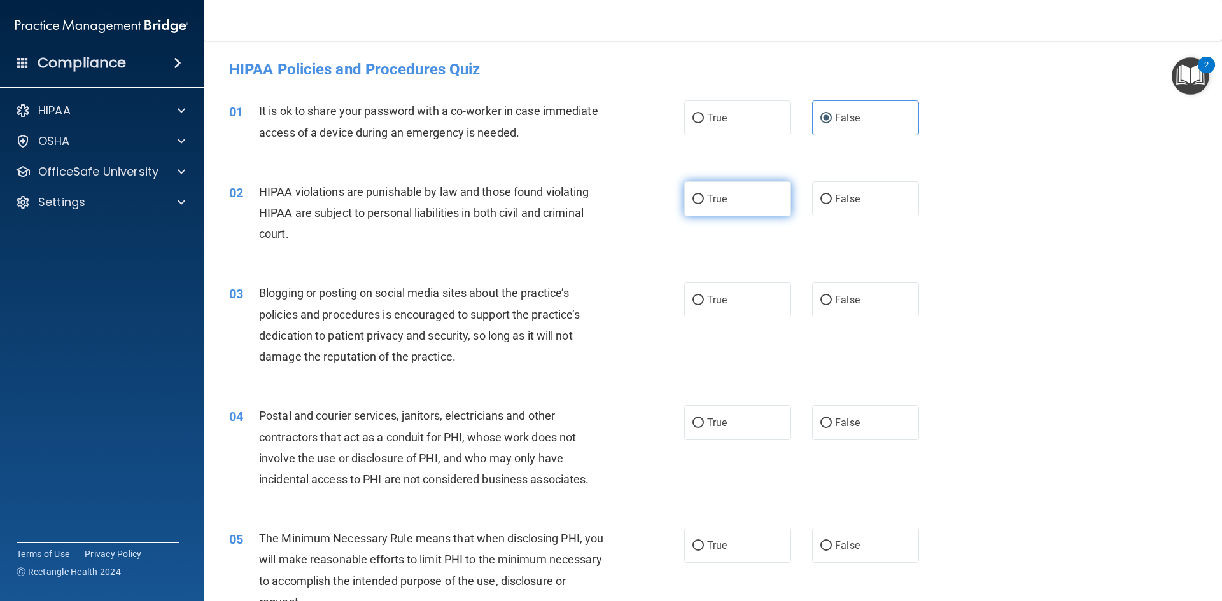
radio input "true"
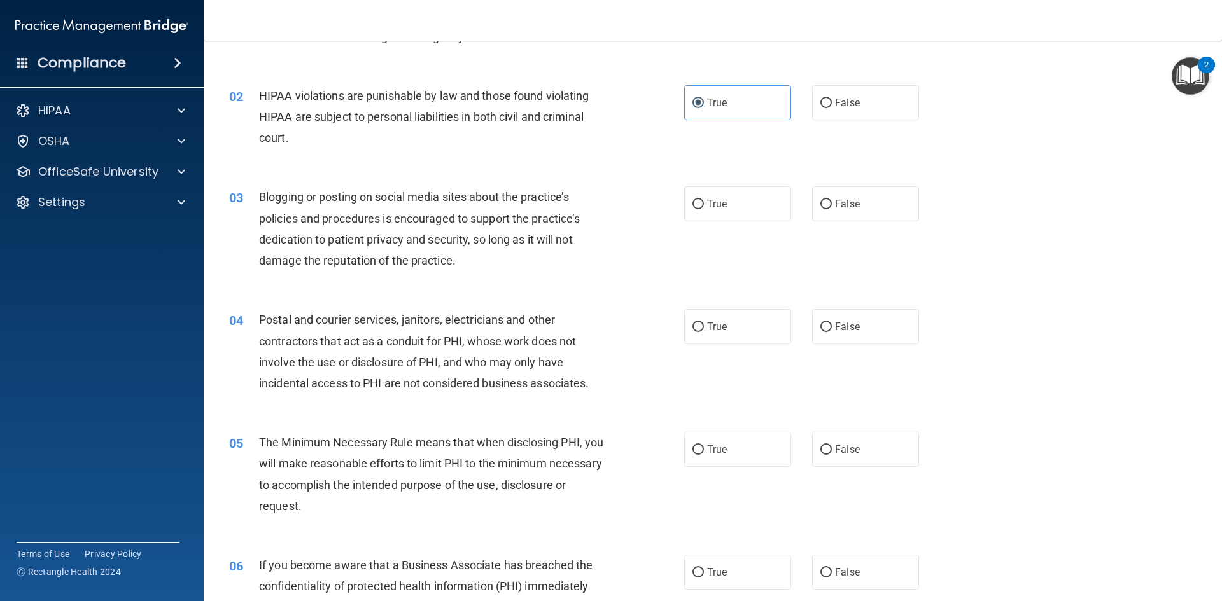
scroll to position [127, 0]
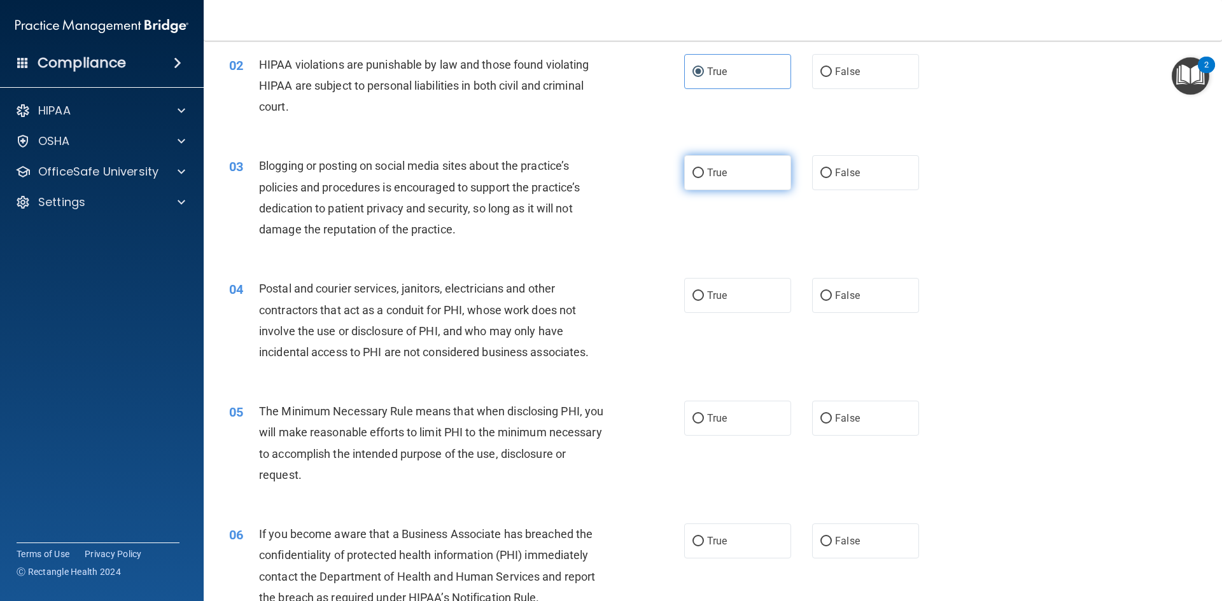
click at [716, 172] on span "True" at bounding box center [717, 173] width 20 height 12
click at [704, 172] on input "True" at bounding box center [697, 174] width 11 height 10
radio input "true"
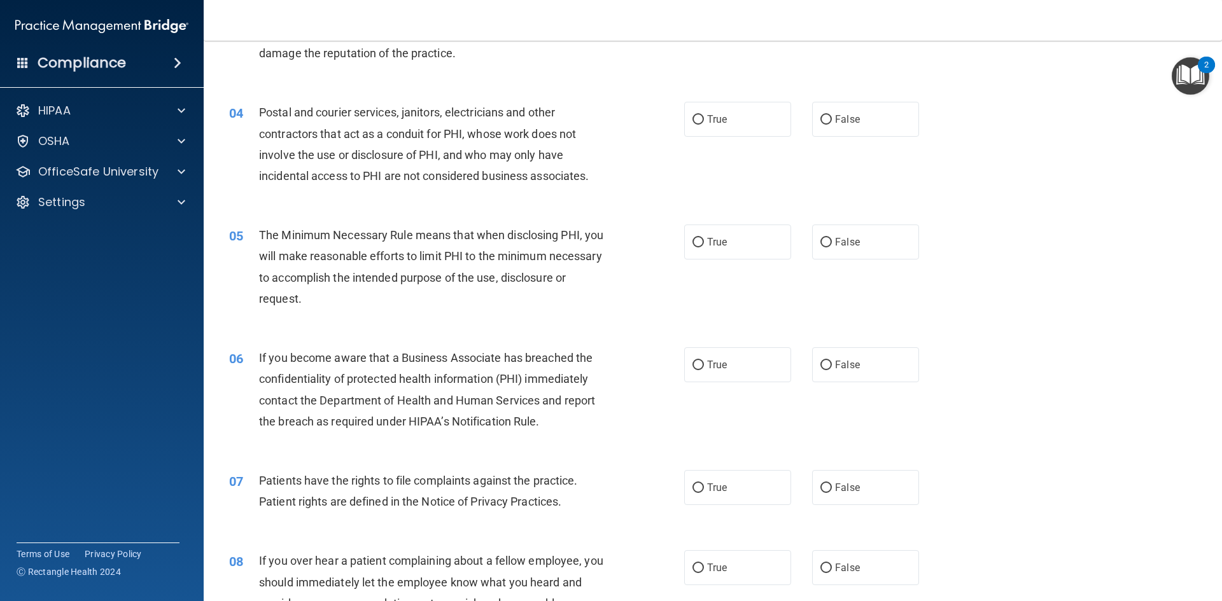
scroll to position [318, 0]
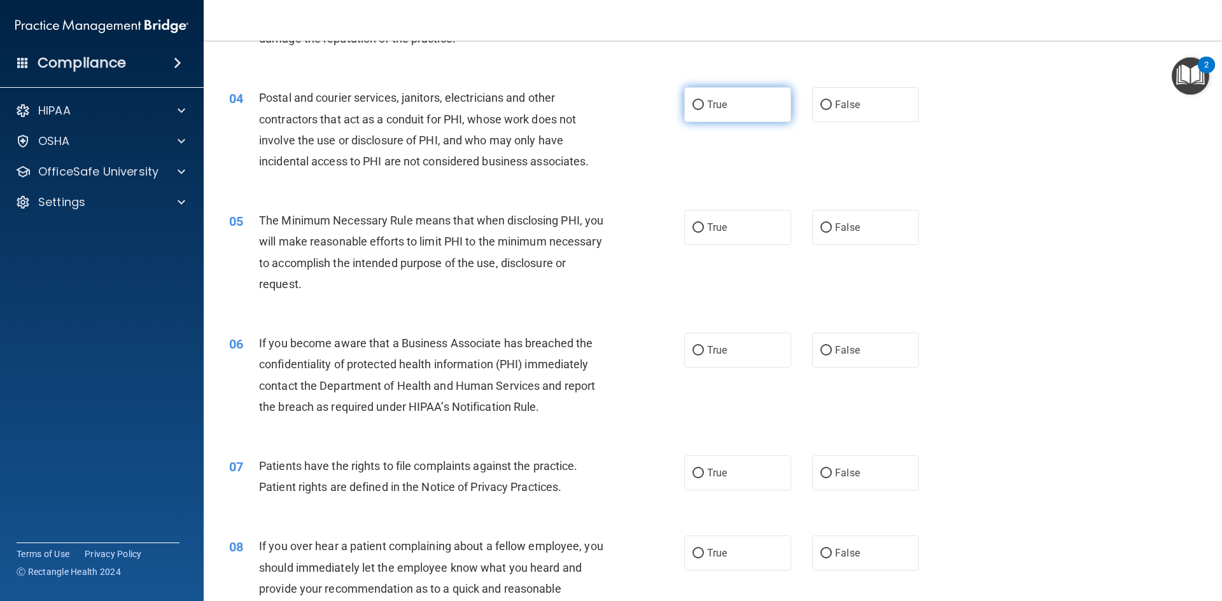
click at [730, 101] on label "True" at bounding box center [737, 104] width 107 height 35
click at [704, 101] on input "True" at bounding box center [697, 106] width 11 height 10
radio input "true"
click at [743, 235] on label "True" at bounding box center [737, 227] width 107 height 35
click at [704, 233] on input "True" at bounding box center [697, 228] width 11 height 10
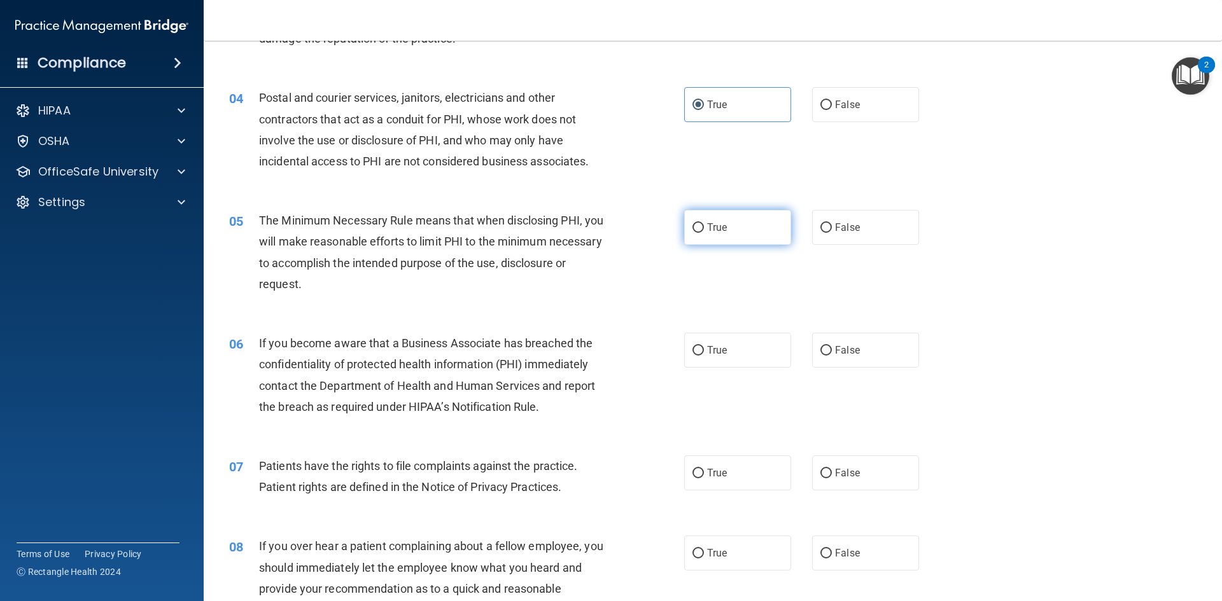
radio input "true"
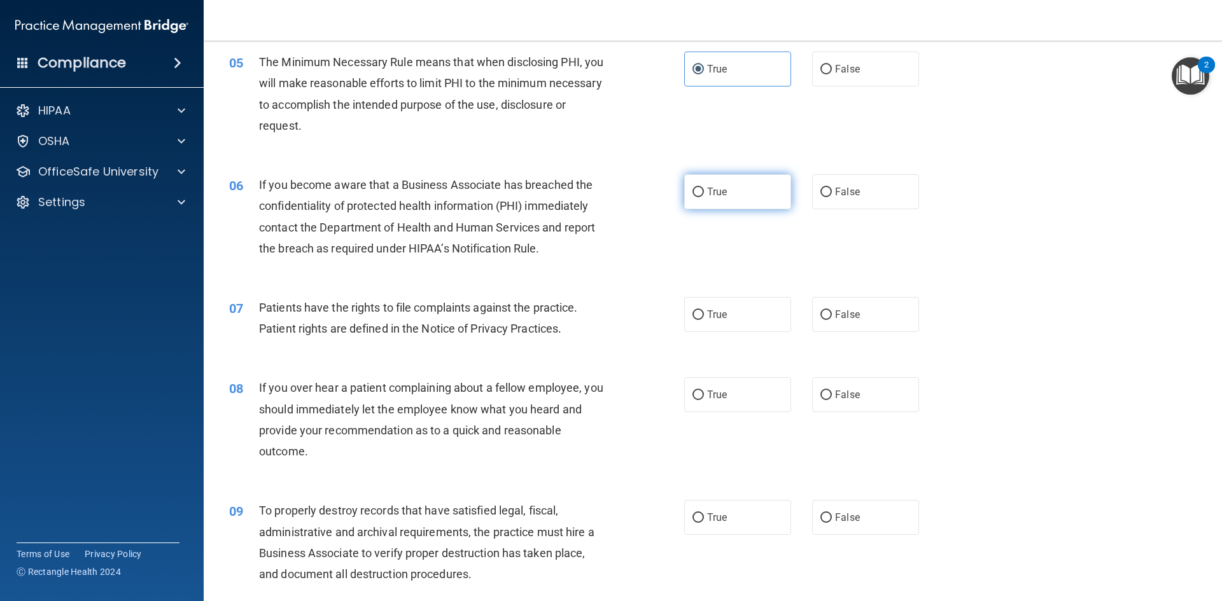
scroll to position [509, 0]
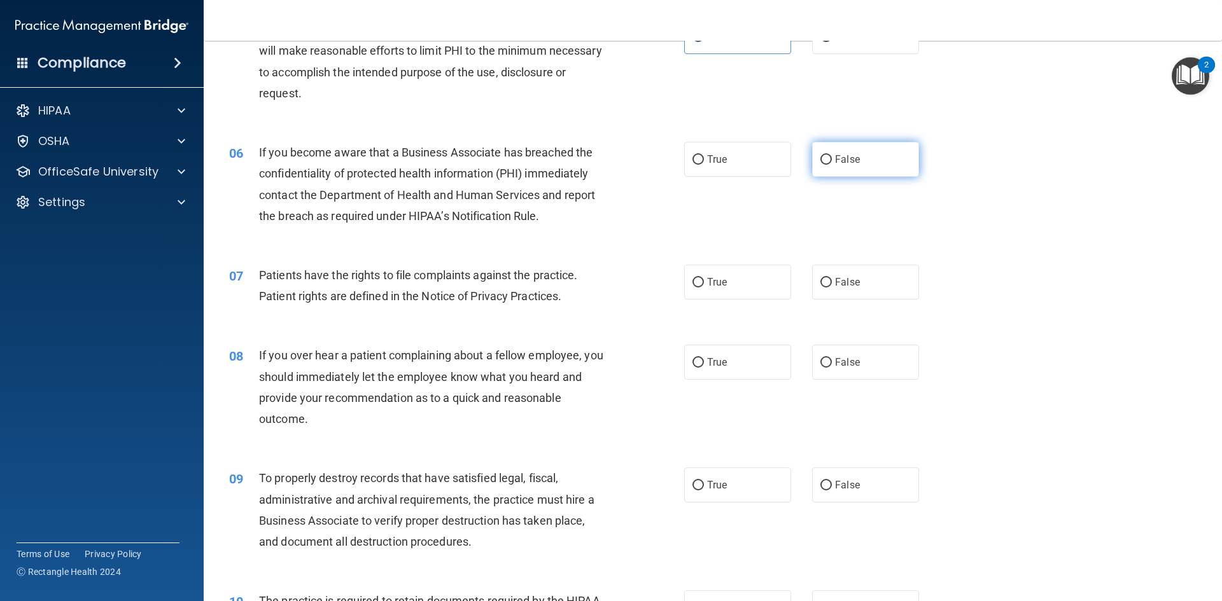
click at [823, 159] on input "False" at bounding box center [825, 160] width 11 height 10
radio input "true"
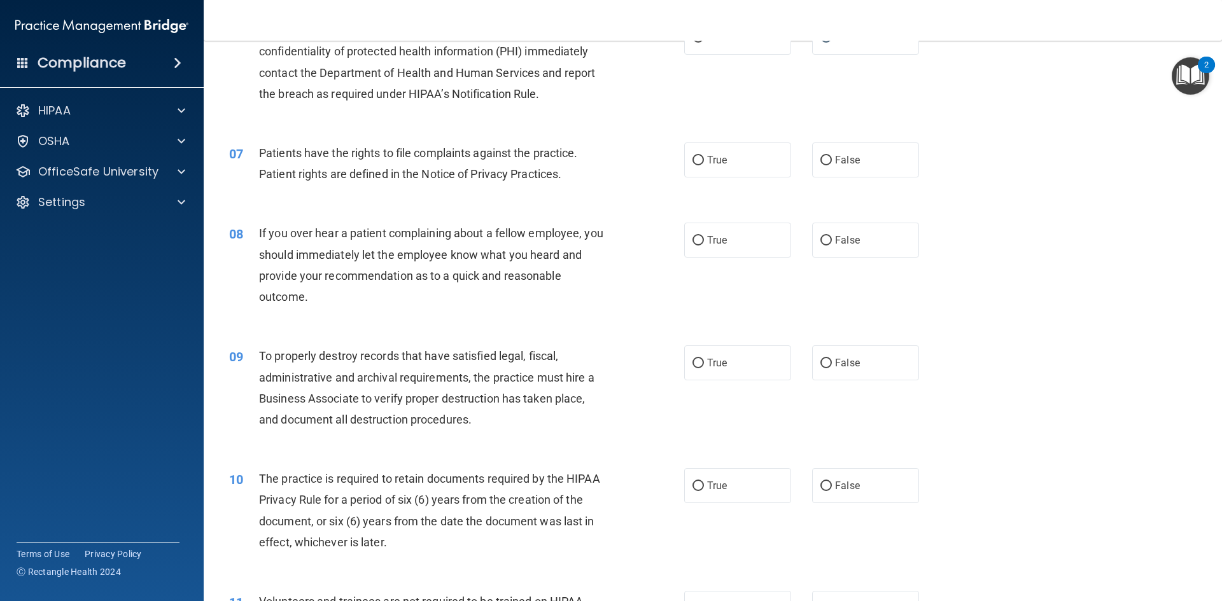
scroll to position [636, 0]
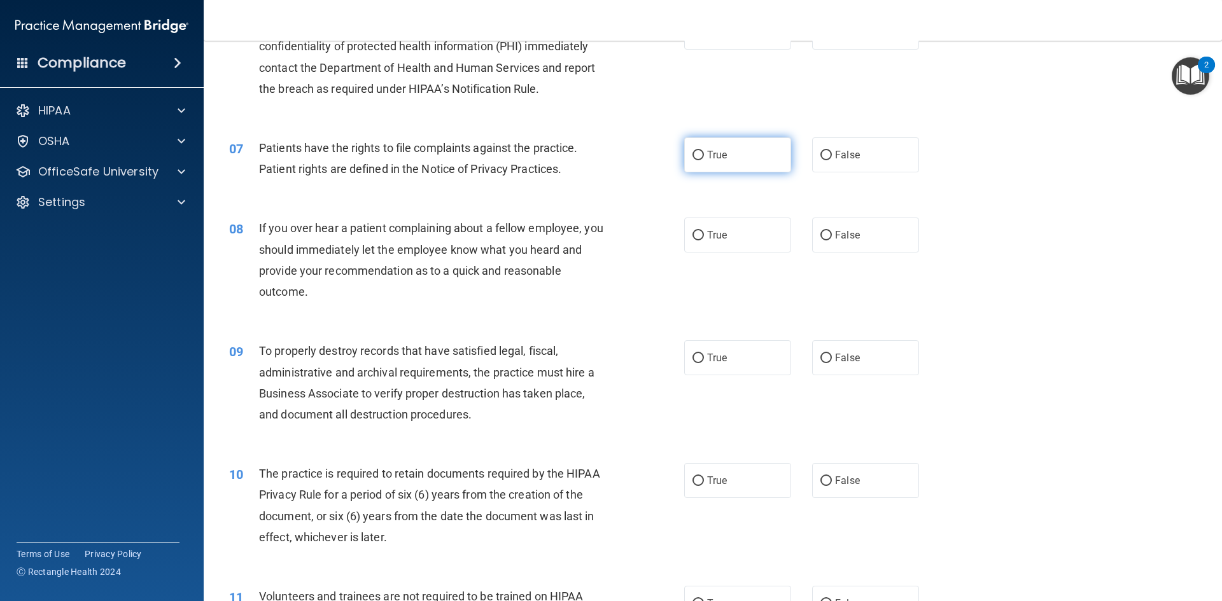
click at [732, 160] on label "True" at bounding box center [737, 154] width 107 height 35
click at [704, 160] on input "True" at bounding box center [697, 156] width 11 height 10
radio input "true"
click at [809, 239] on div "True False" at bounding box center [812, 235] width 256 height 35
click at [812, 239] on label "False" at bounding box center [865, 235] width 107 height 35
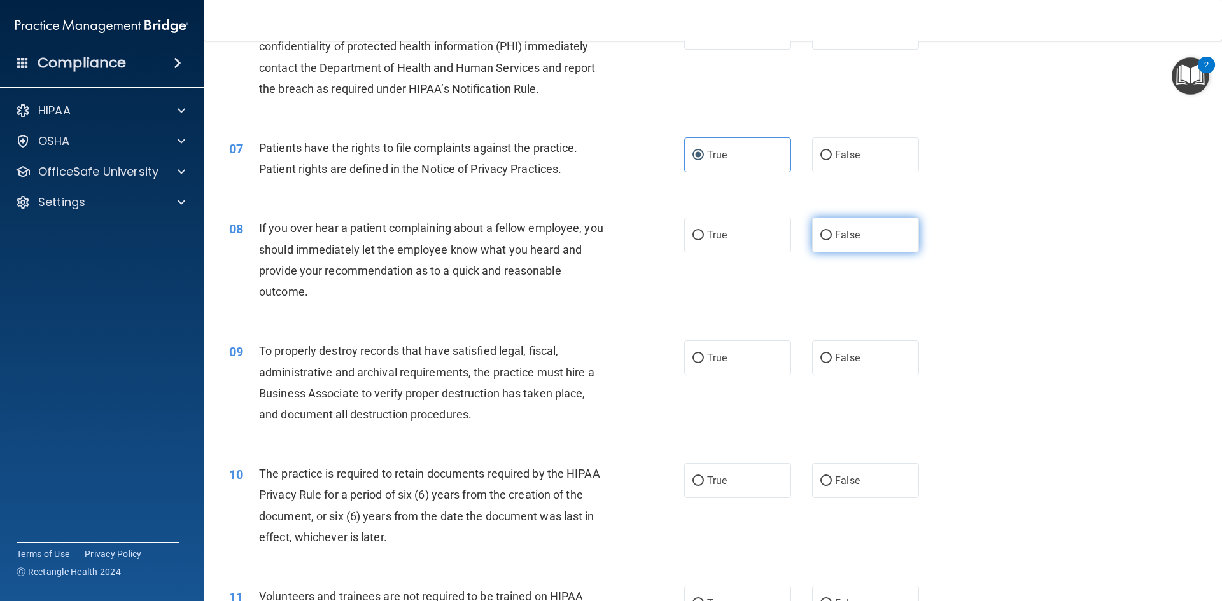
click at [820, 239] on input "False" at bounding box center [825, 236] width 11 height 10
radio input "true"
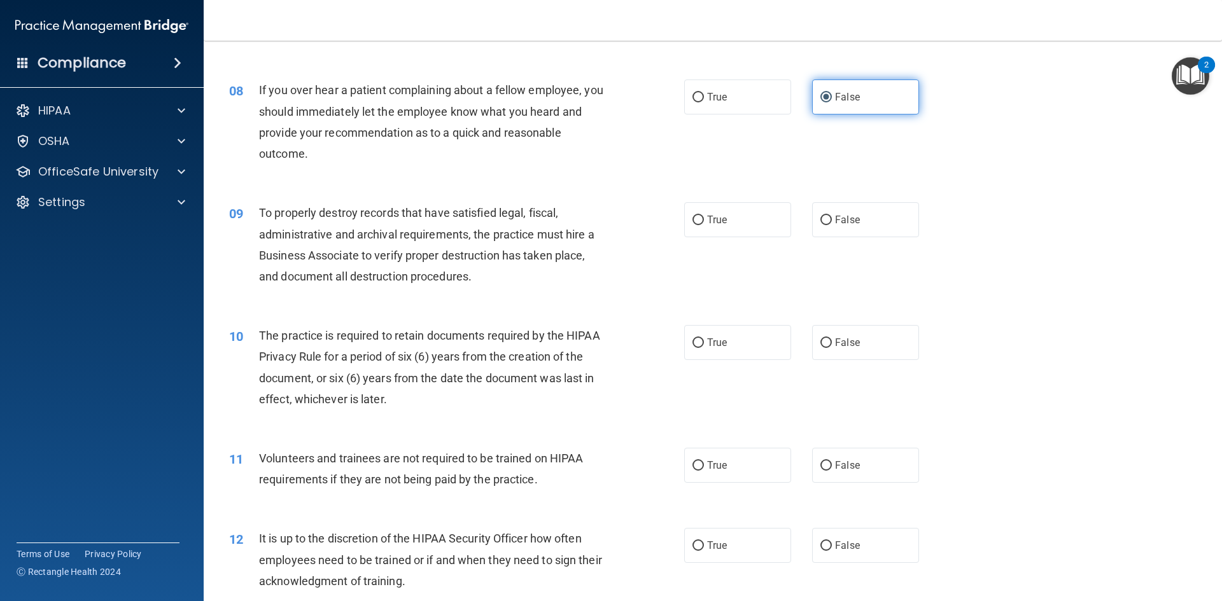
scroll to position [827, 0]
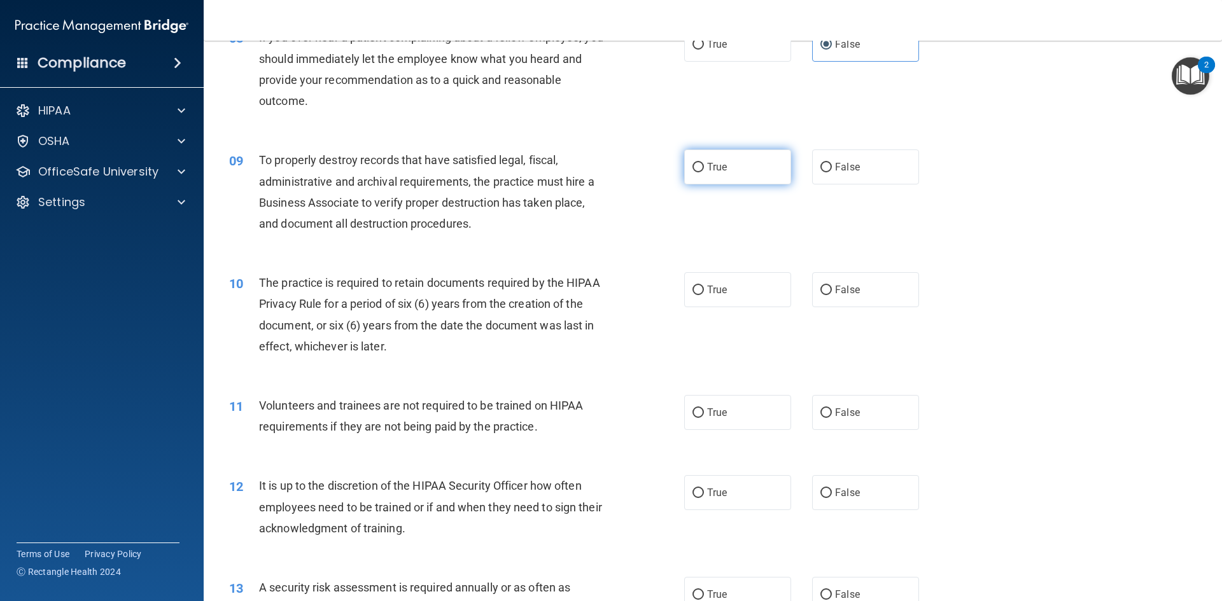
click at [723, 172] on label "True" at bounding box center [737, 167] width 107 height 35
click at [704, 172] on input "True" at bounding box center [697, 168] width 11 height 10
radio input "true"
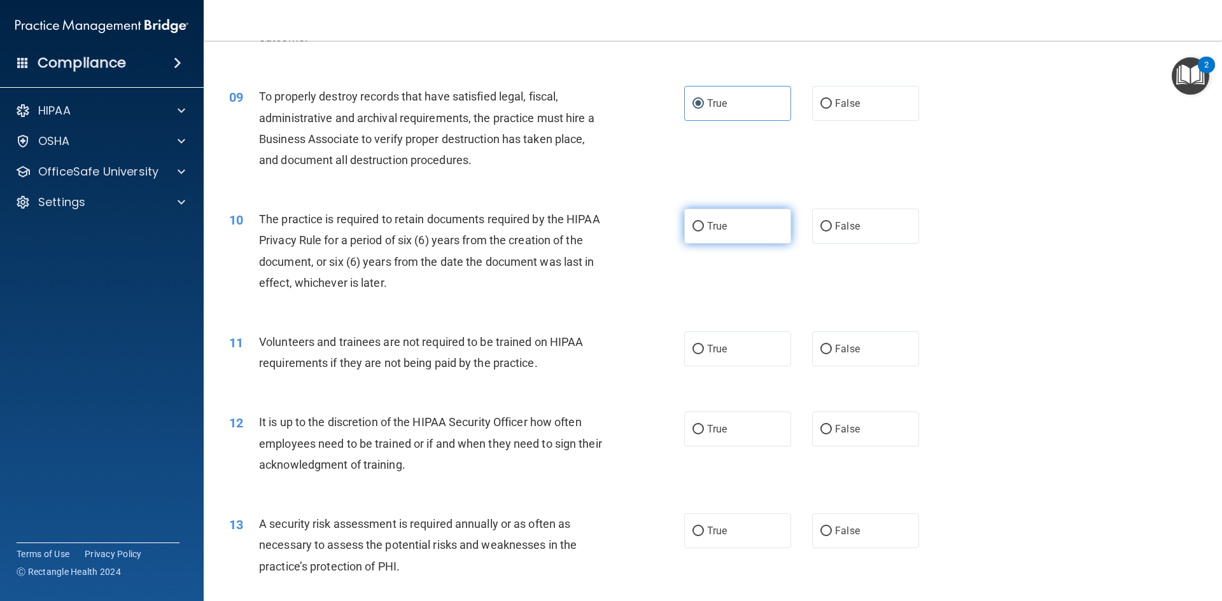
click at [730, 234] on label "True" at bounding box center [737, 226] width 107 height 35
click at [704, 232] on input "True" at bounding box center [697, 227] width 11 height 10
radio input "true"
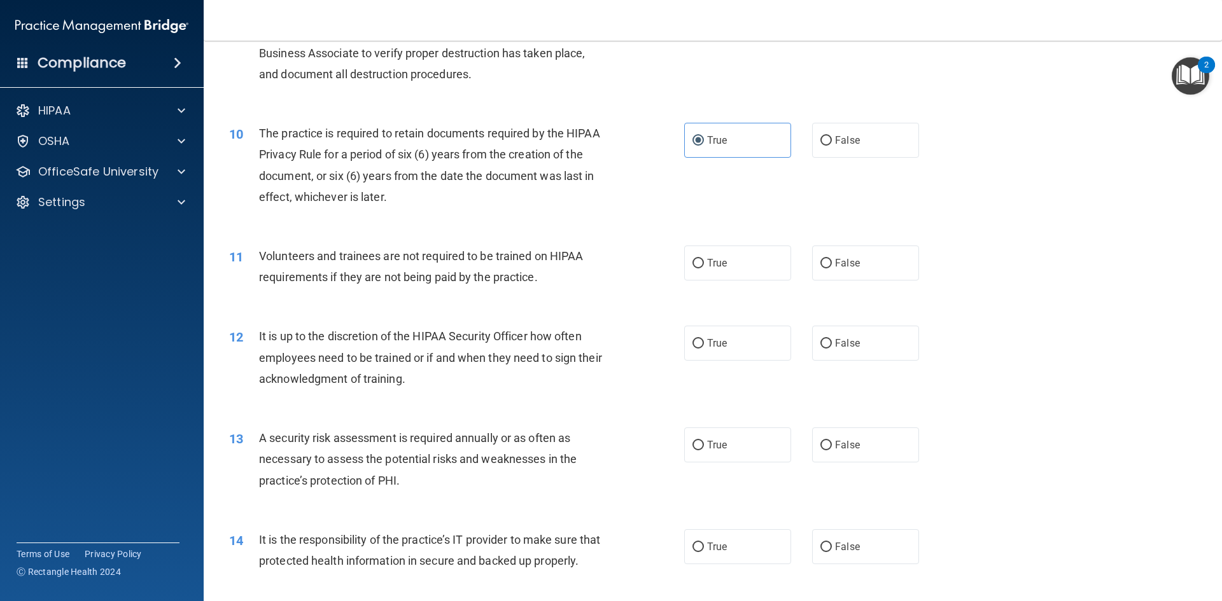
scroll to position [1018, 0]
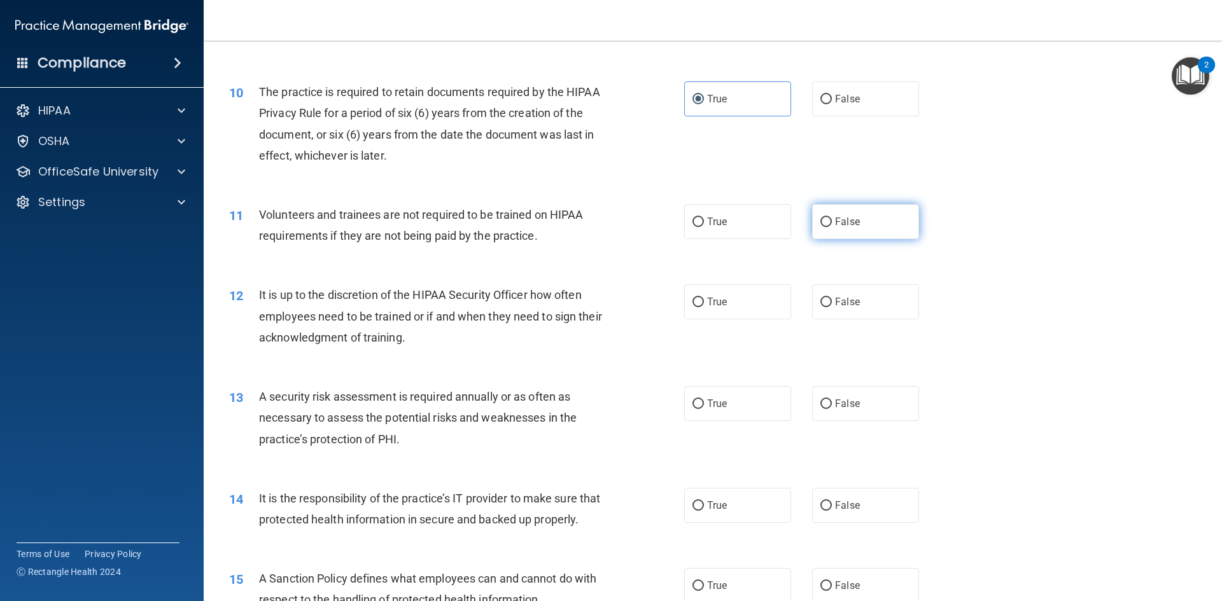
click at [844, 219] on span "False" at bounding box center [847, 222] width 25 height 12
click at [832, 219] on input "False" at bounding box center [825, 223] width 11 height 10
radio input "true"
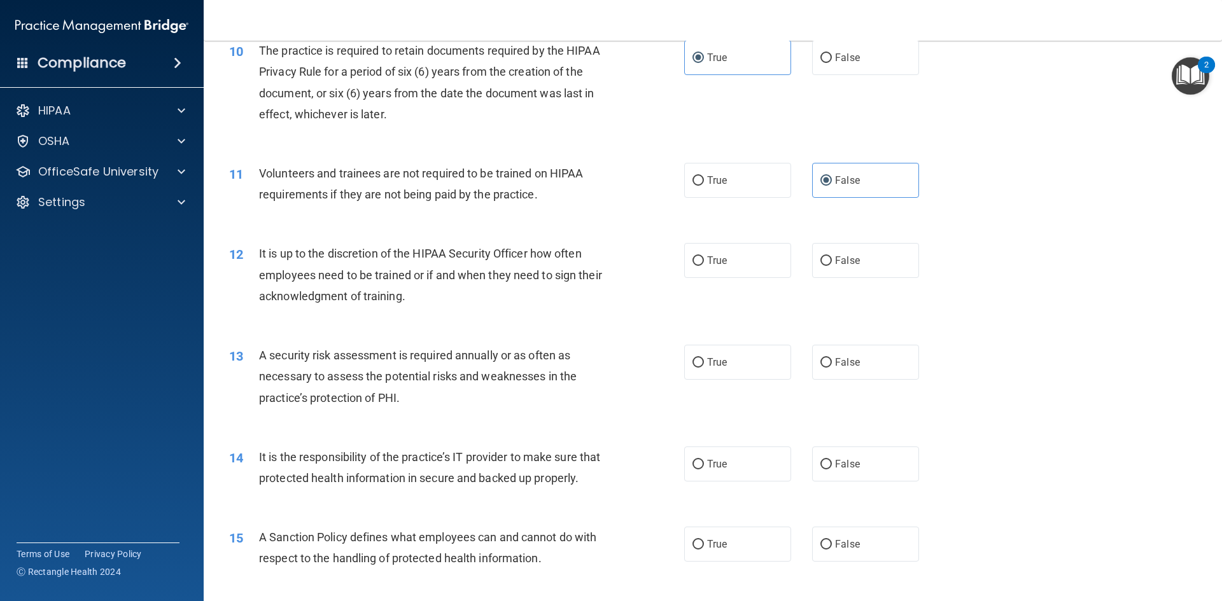
scroll to position [1082, 0]
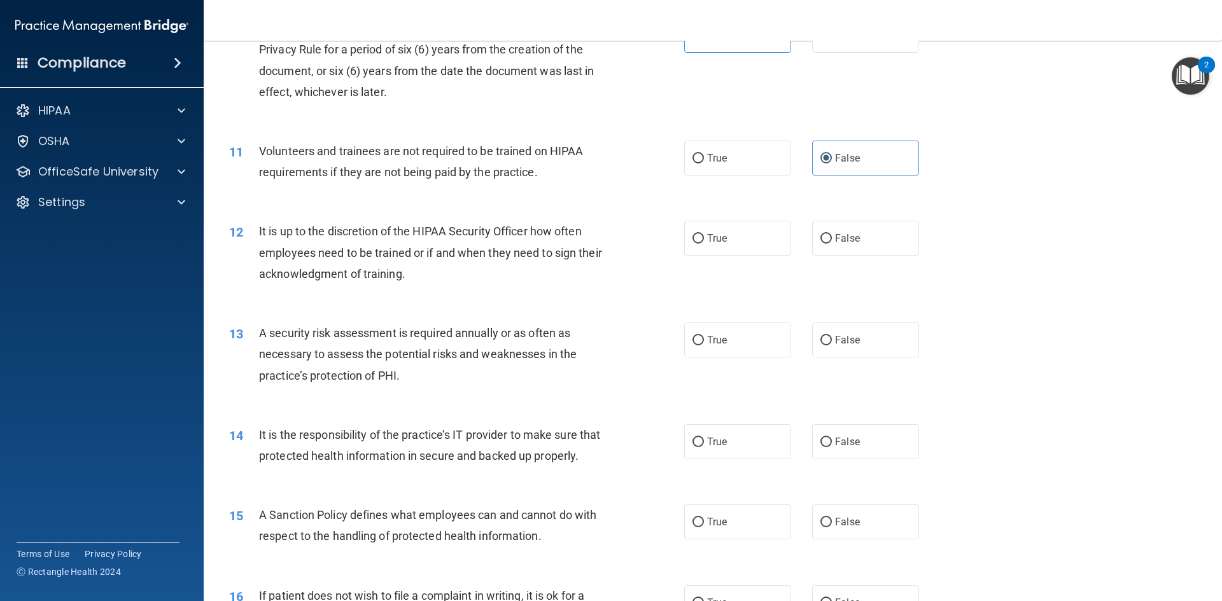
click at [800, 244] on div "True False" at bounding box center [812, 238] width 256 height 35
click at [819, 244] on label "False" at bounding box center [865, 238] width 107 height 35
click at [820, 244] on input "False" at bounding box center [825, 239] width 11 height 10
radio input "true"
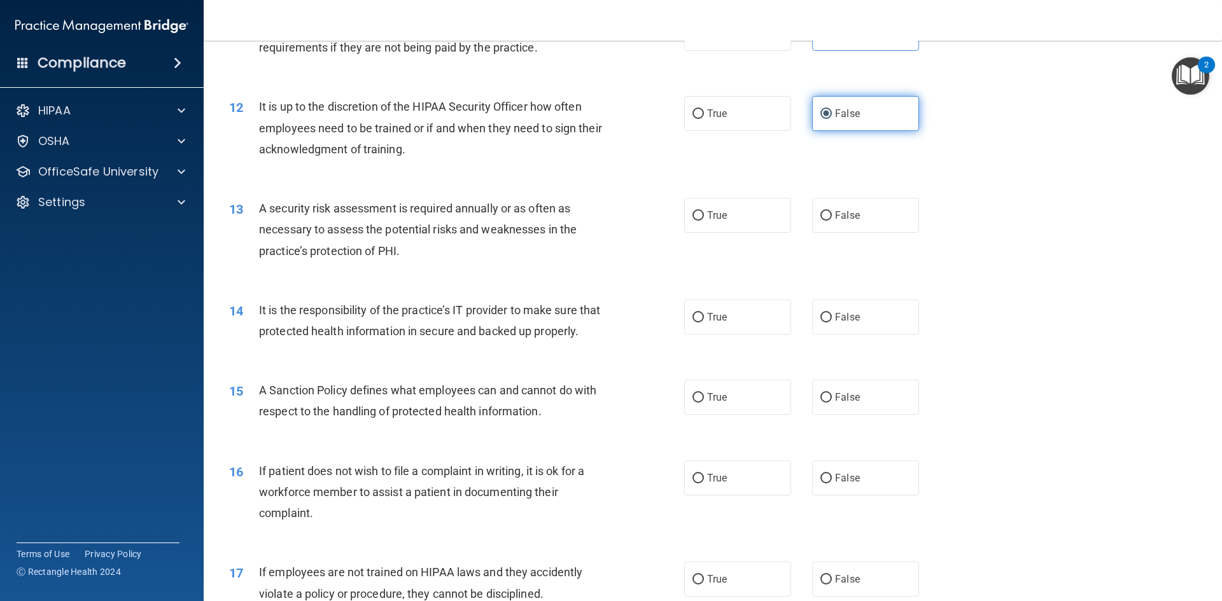
scroll to position [1209, 0]
click at [700, 232] on div "13 A security risk assessment is required annually or as often as necessary to …" at bounding box center [713, 230] width 986 height 102
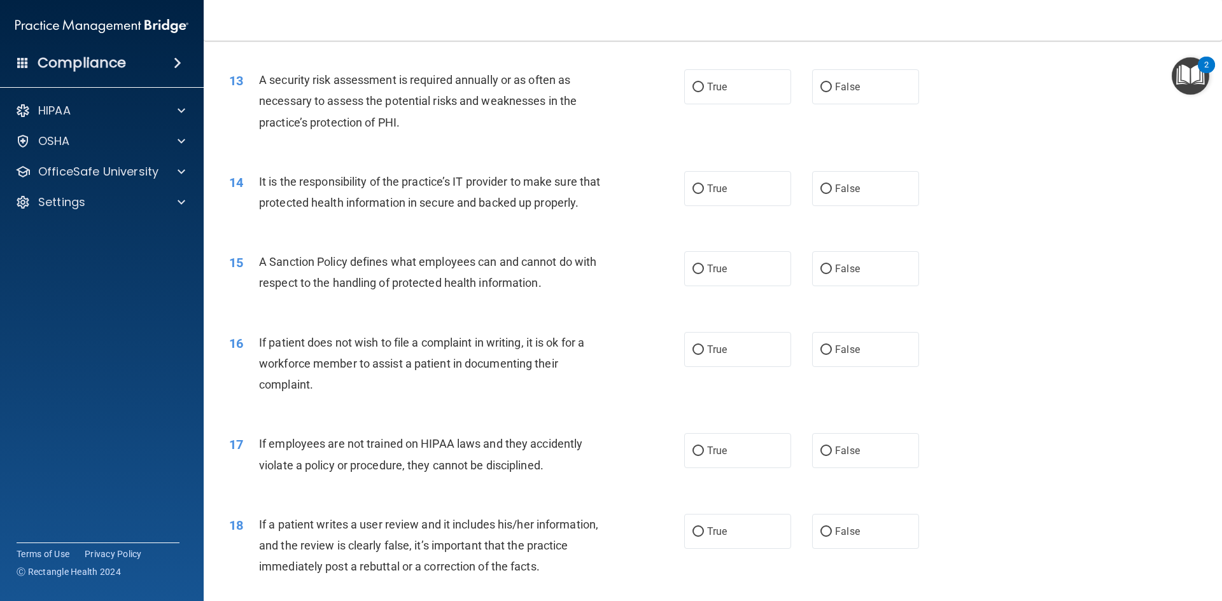
scroll to position [1336, 0]
click at [707, 84] on span "True" at bounding box center [717, 86] width 20 height 12
click at [704, 84] on input "True" at bounding box center [697, 86] width 11 height 10
radio input "true"
click at [883, 186] on label "False" at bounding box center [865, 187] width 107 height 35
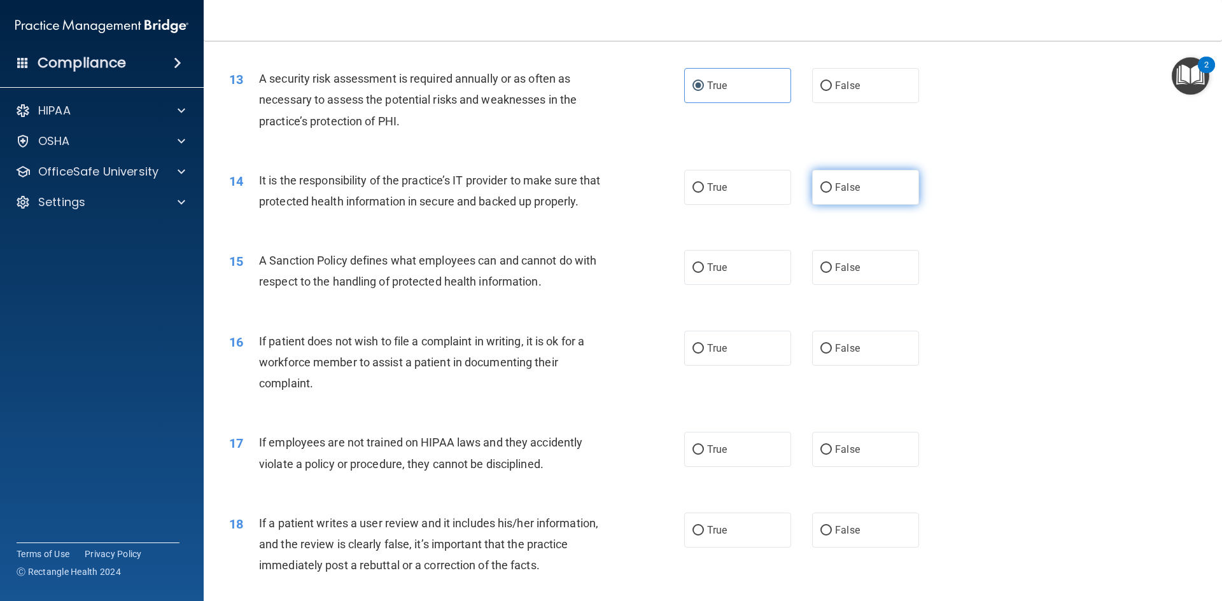
click at [832, 186] on input "False" at bounding box center [825, 188] width 11 height 10
radio input "true"
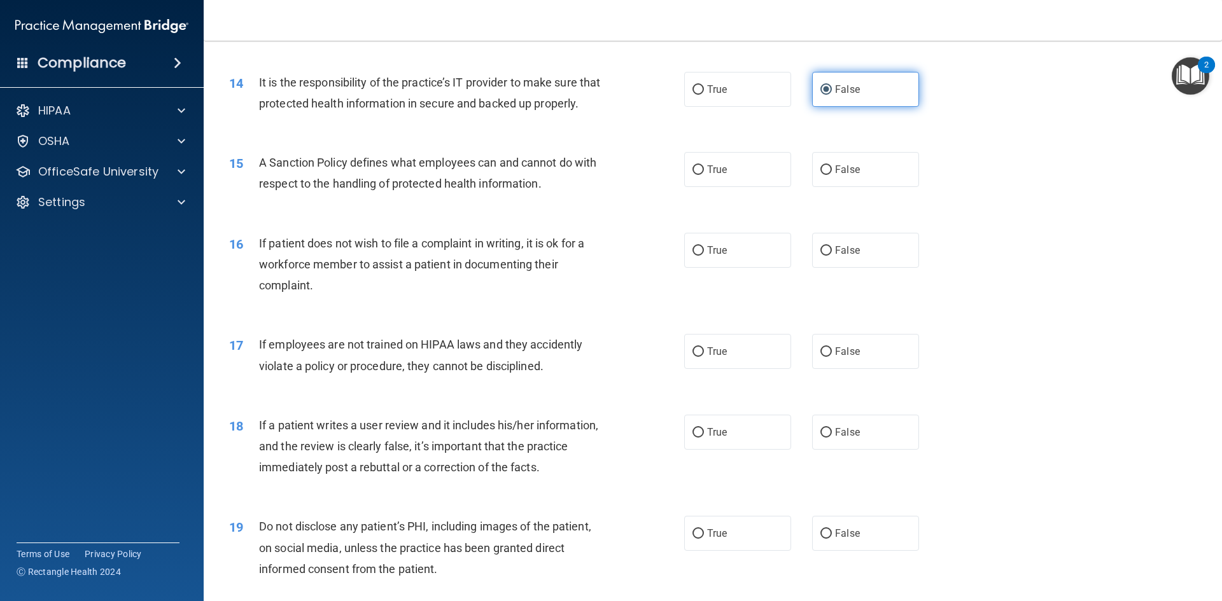
scroll to position [1463, 0]
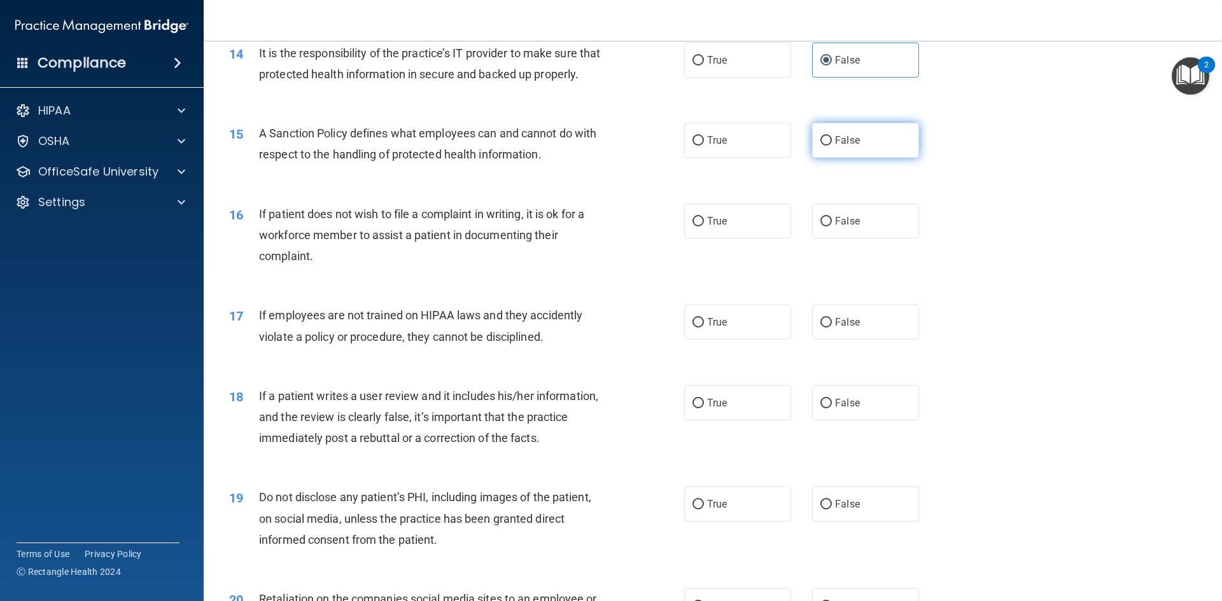
click at [820, 146] on input "False" at bounding box center [825, 141] width 11 height 10
radio input "true"
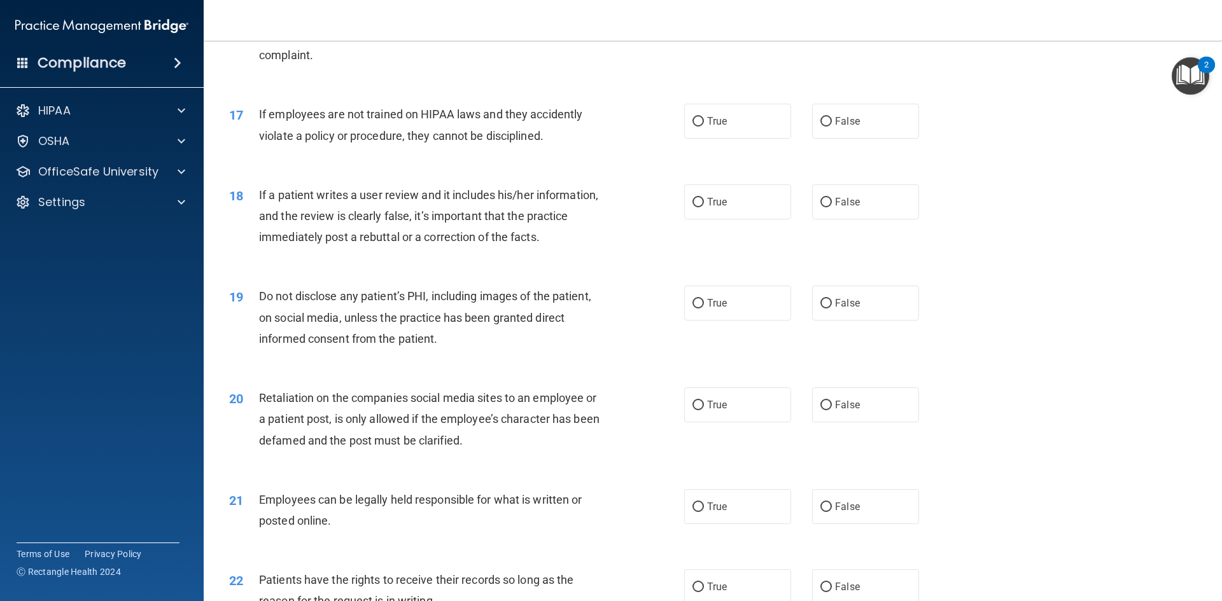
scroll to position [1336, 0]
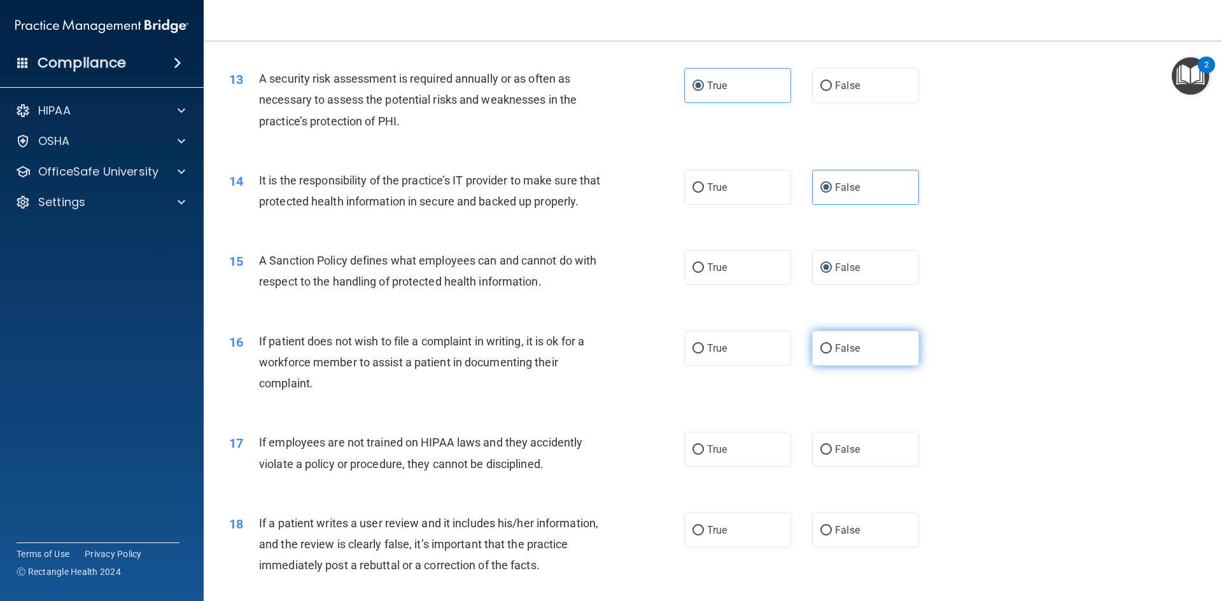
click at [820, 354] on input "False" at bounding box center [825, 349] width 11 height 10
radio input "true"
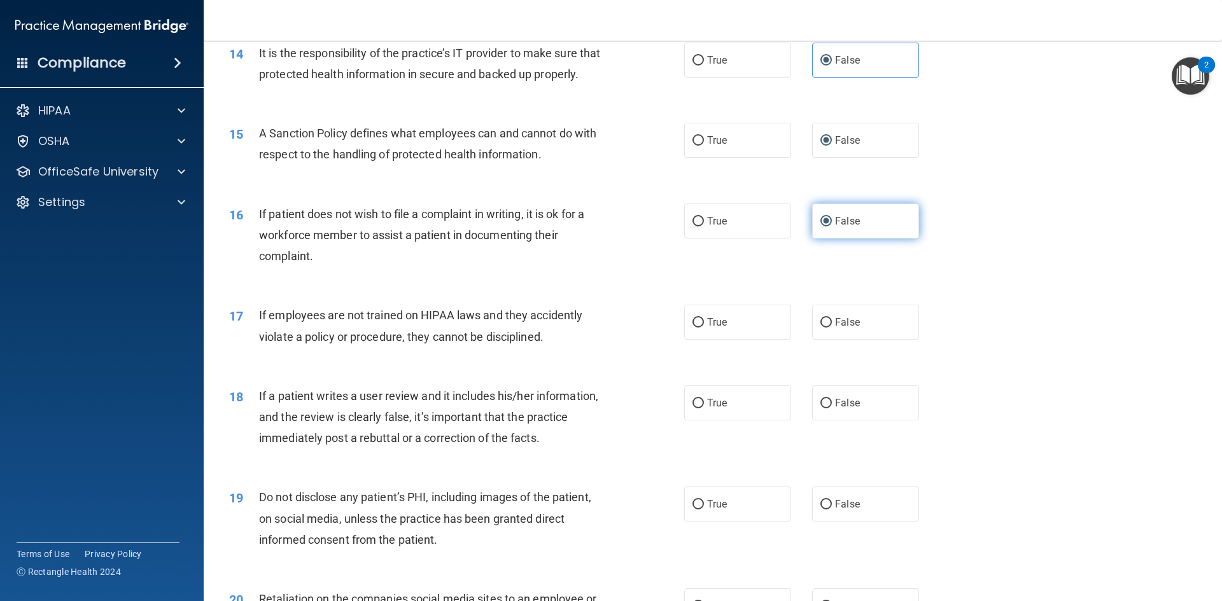
scroll to position [1527, 0]
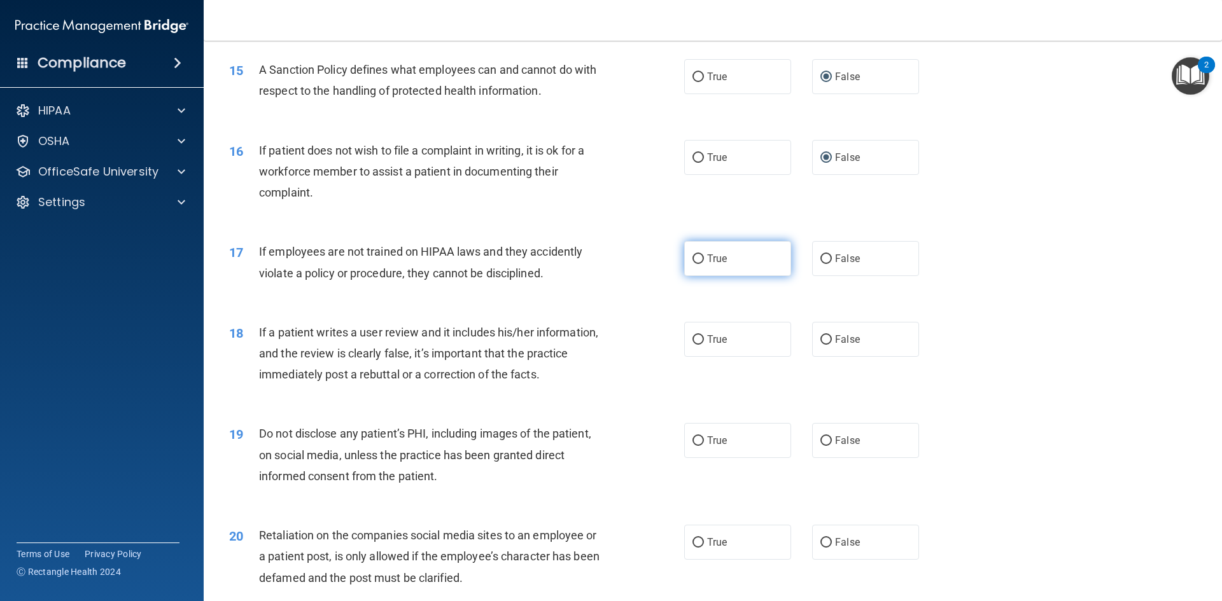
click at [706, 272] on label "True" at bounding box center [737, 258] width 107 height 35
click at [704, 264] on input "True" at bounding box center [697, 260] width 11 height 10
radio input "true"
click at [695, 345] on input "True" at bounding box center [697, 340] width 11 height 10
radio input "true"
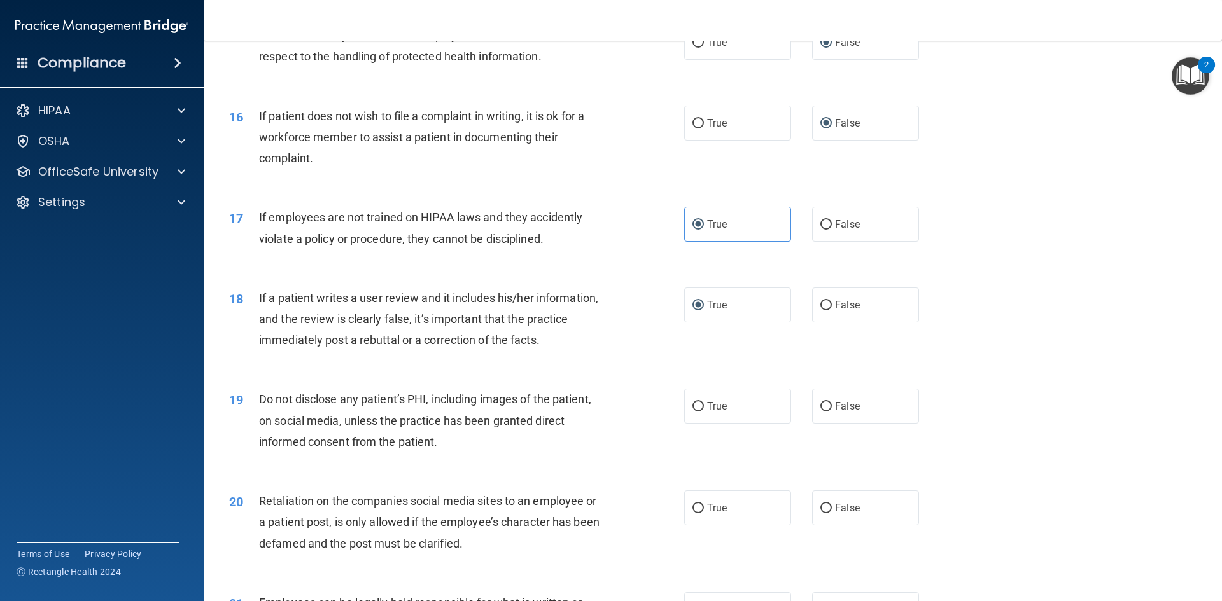
scroll to position [1654, 0]
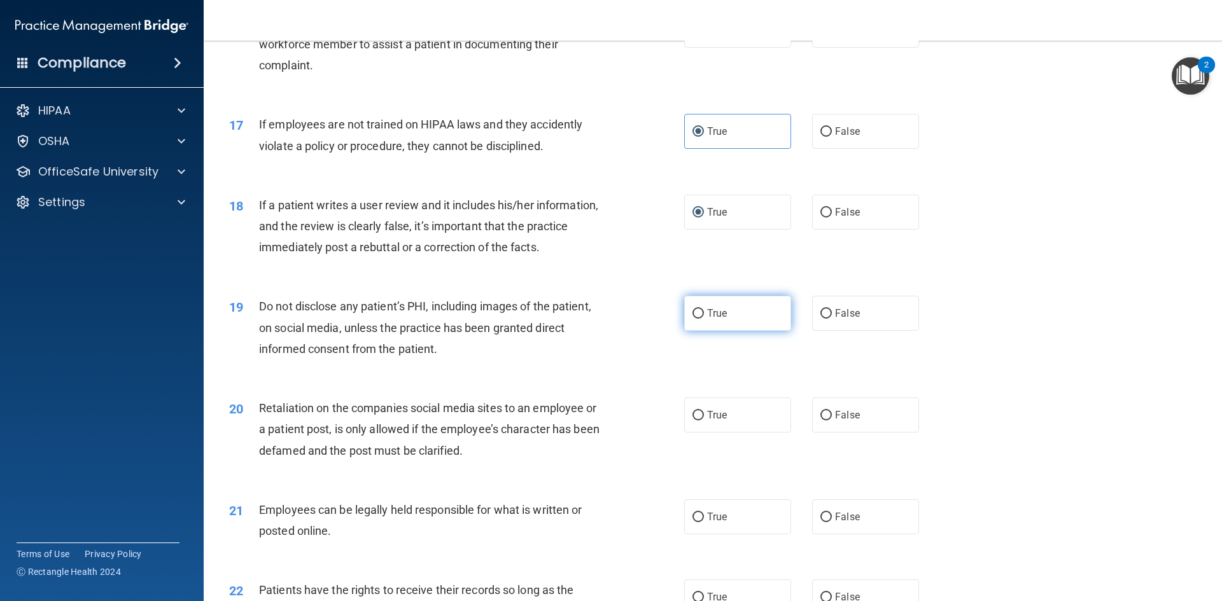
drag, startPoint x: 697, startPoint y: 334, endPoint x: 692, endPoint y: 337, distance: 6.6
click at [695, 319] on input "True" at bounding box center [697, 314] width 11 height 10
radio input "true"
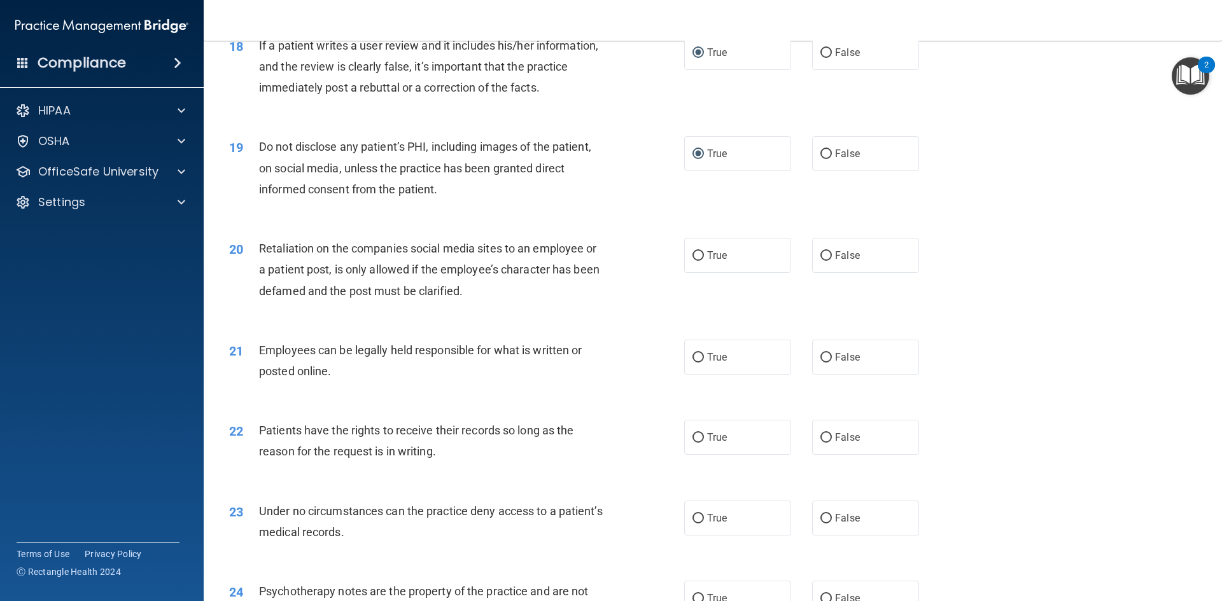
scroll to position [1845, 0]
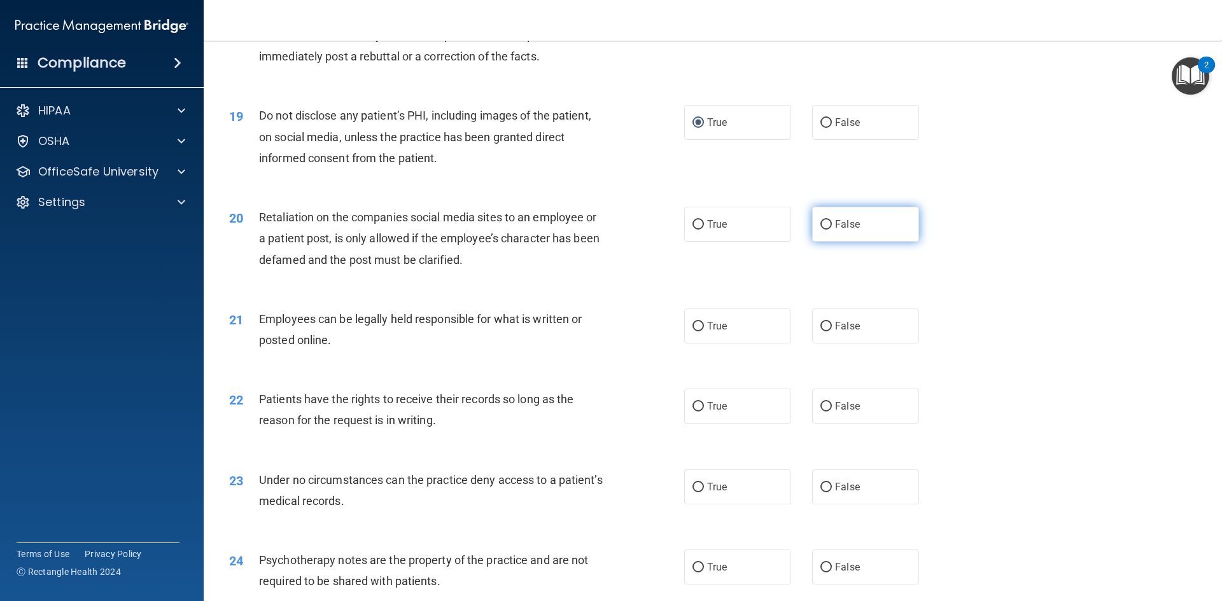
click at [823, 230] on input "False" at bounding box center [825, 225] width 11 height 10
radio input "true"
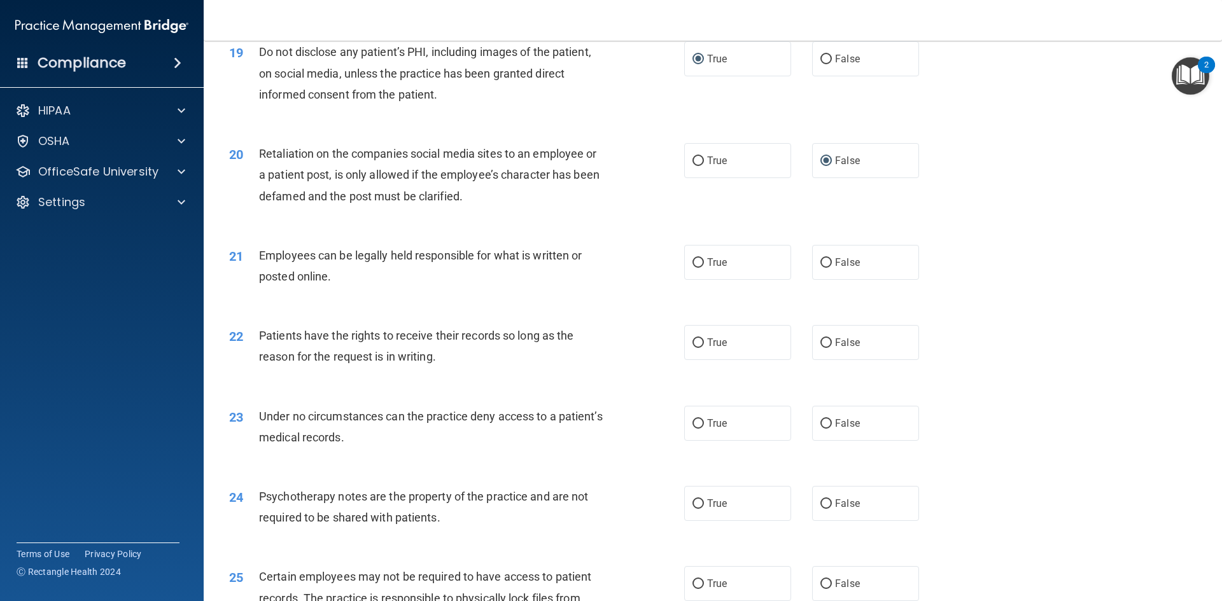
scroll to position [1972, 0]
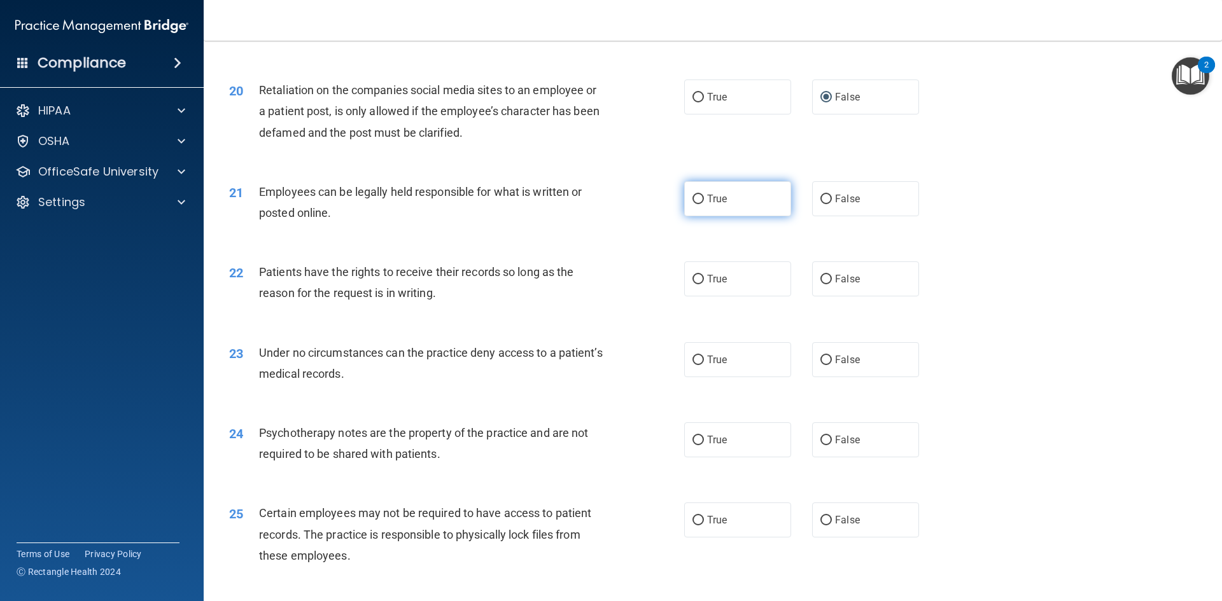
click at [722, 205] on span "True" at bounding box center [717, 199] width 20 height 12
click at [704, 204] on input "True" at bounding box center [697, 200] width 11 height 10
radio input "true"
click at [730, 297] on label "True" at bounding box center [737, 279] width 107 height 35
click at [704, 284] on input "True" at bounding box center [697, 280] width 11 height 10
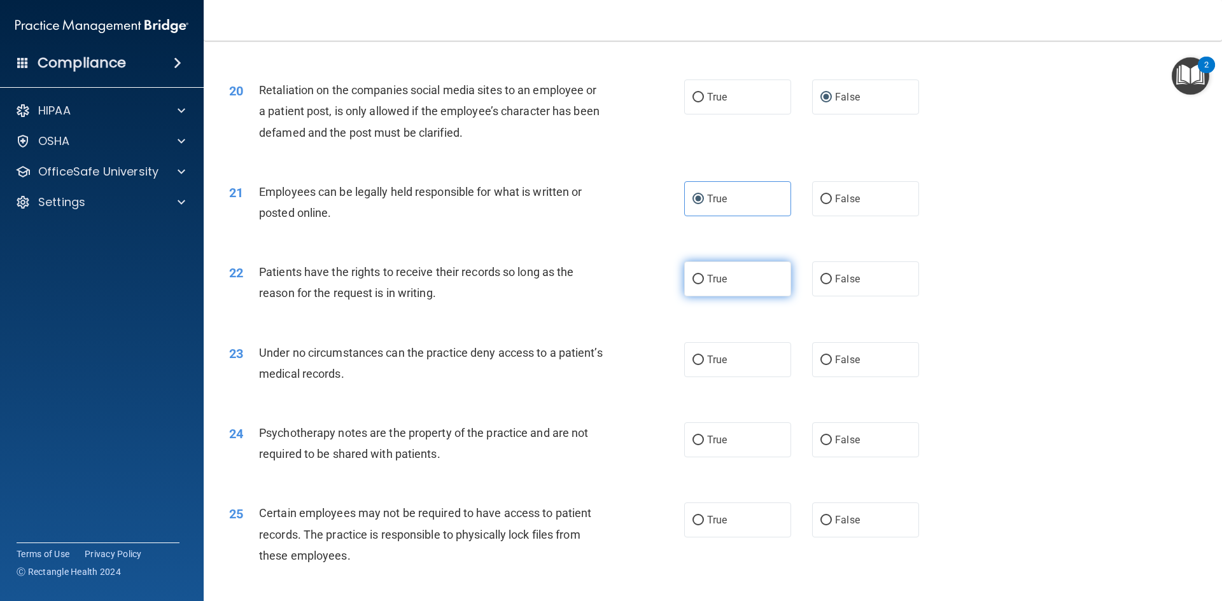
radio input "true"
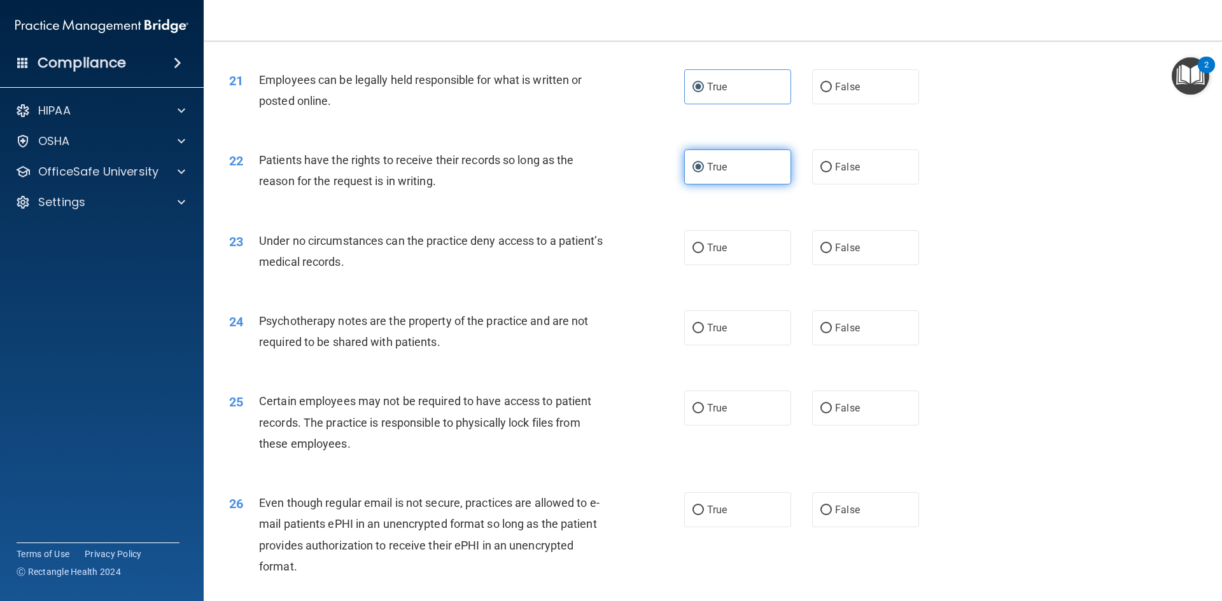
scroll to position [2100, 0]
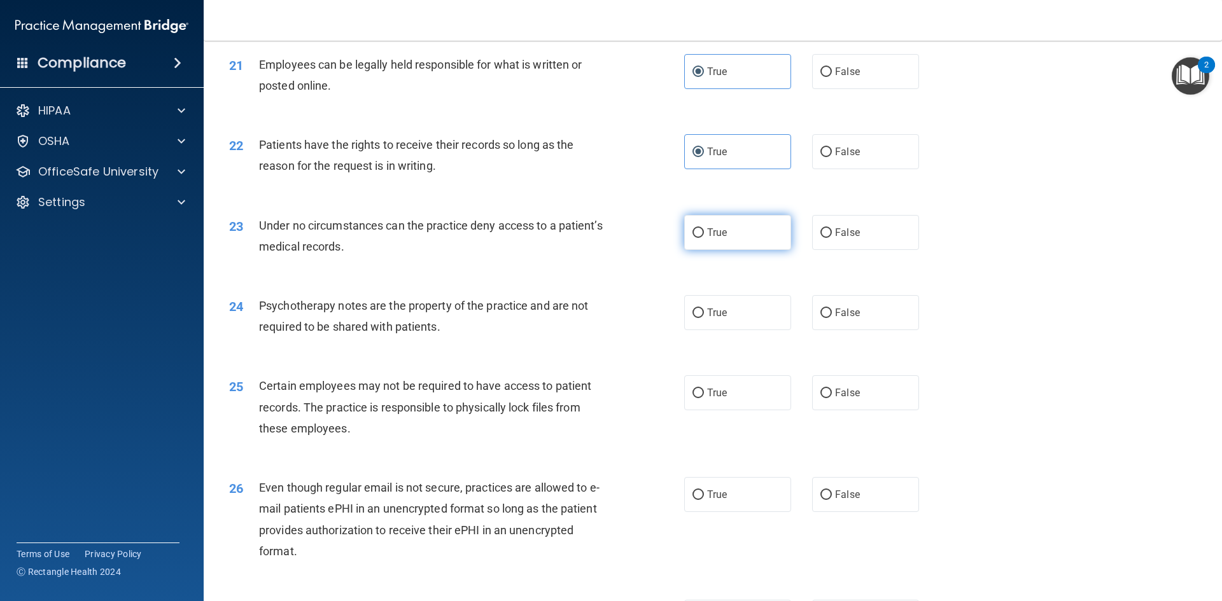
click at [715, 250] on label "True" at bounding box center [737, 232] width 107 height 35
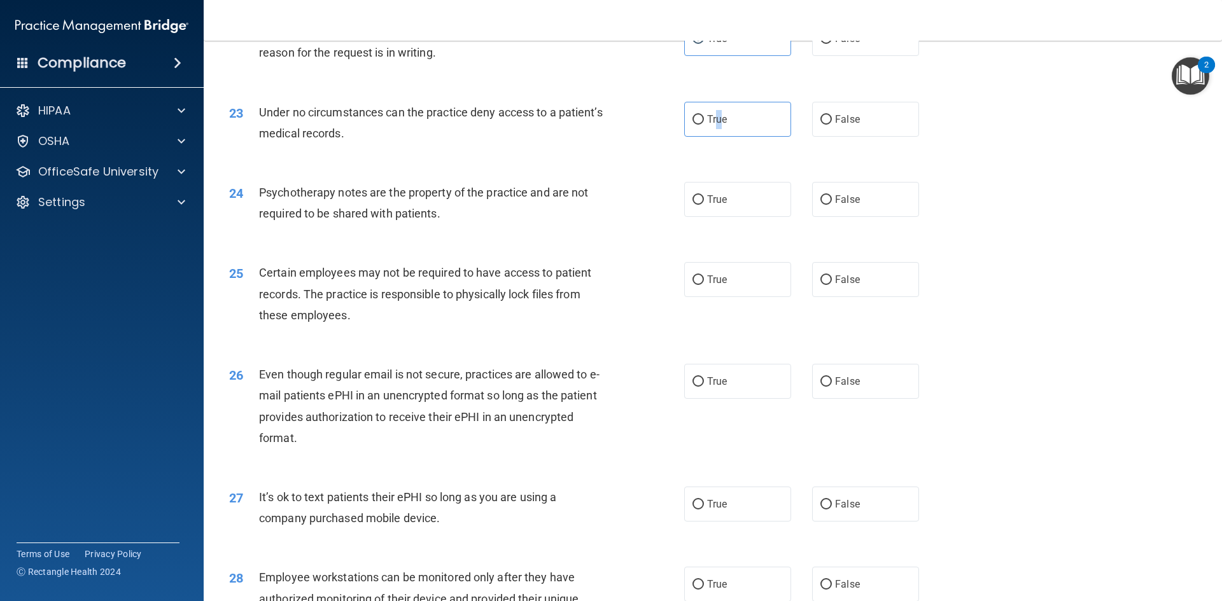
scroll to position [2227, 0]
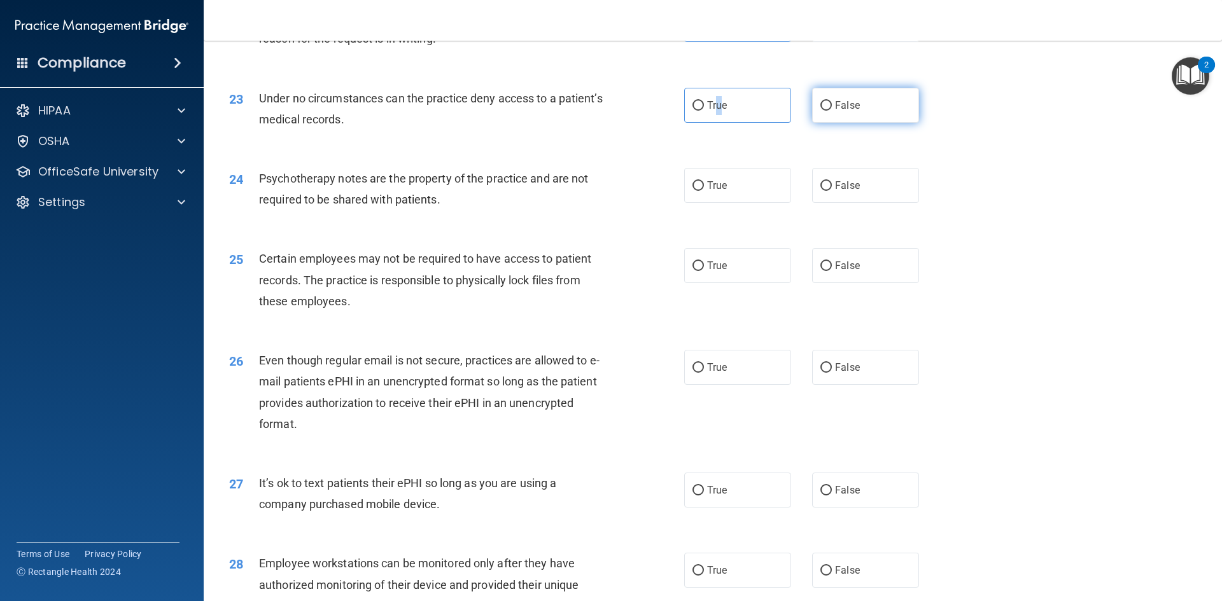
click at [824, 111] on input "False" at bounding box center [825, 106] width 11 height 10
radio input "true"
click at [715, 203] on label "True" at bounding box center [737, 185] width 107 height 35
click at [704, 191] on input "True" at bounding box center [697, 186] width 11 height 10
radio input "true"
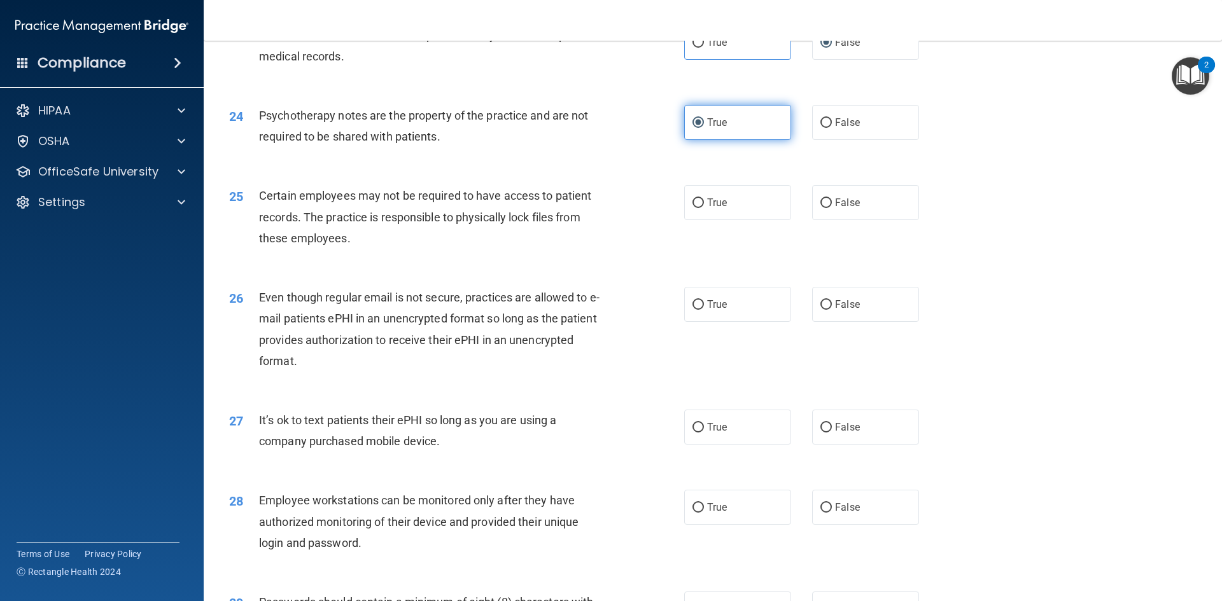
scroll to position [2291, 0]
click at [701, 220] on label "True" at bounding box center [737, 202] width 107 height 35
click at [701, 207] on input "True" at bounding box center [697, 203] width 11 height 10
radio input "true"
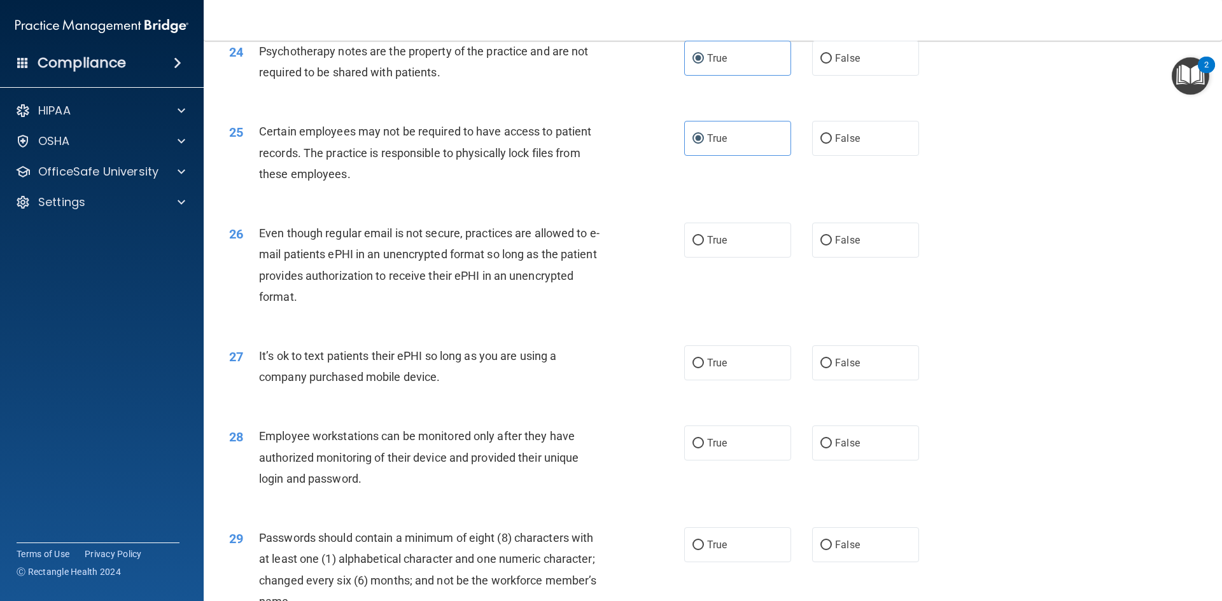
scroll to position [2418, 0]
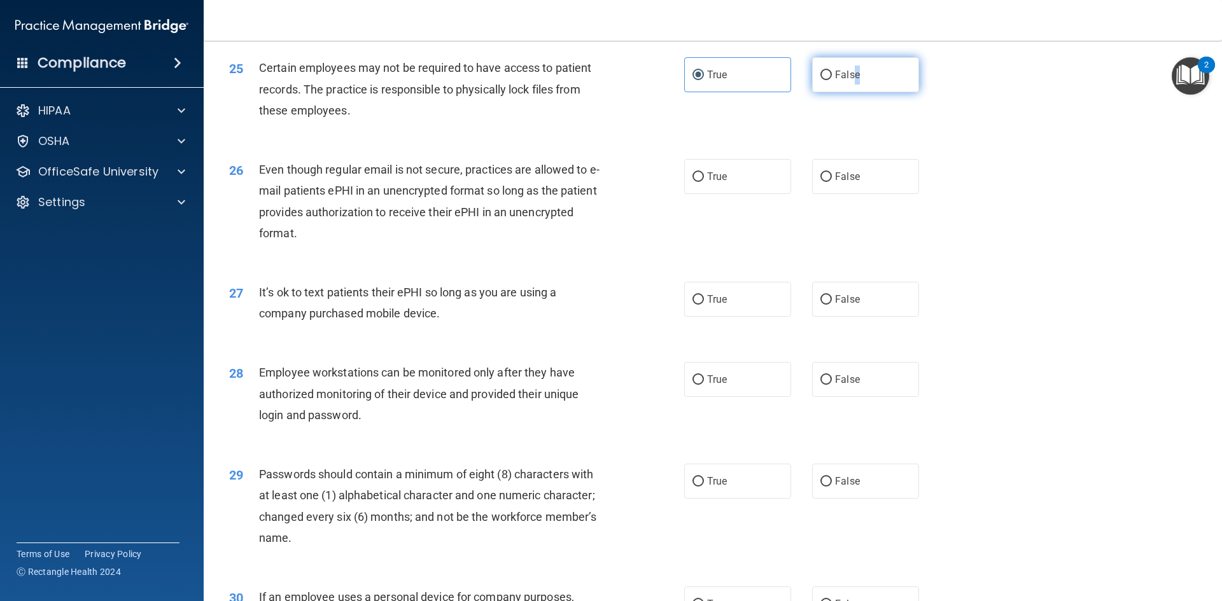
click at [851, 92] on label "False" at bounding box center [865, 74] width 107 height 35
click at [825, 80] on input "False" at bounding box center [825, 76] width 11 height 10
radio input "true"
radio input "false"
click at [714, 183] on span "True" at bounding box center [717, 177] width 20 height 12
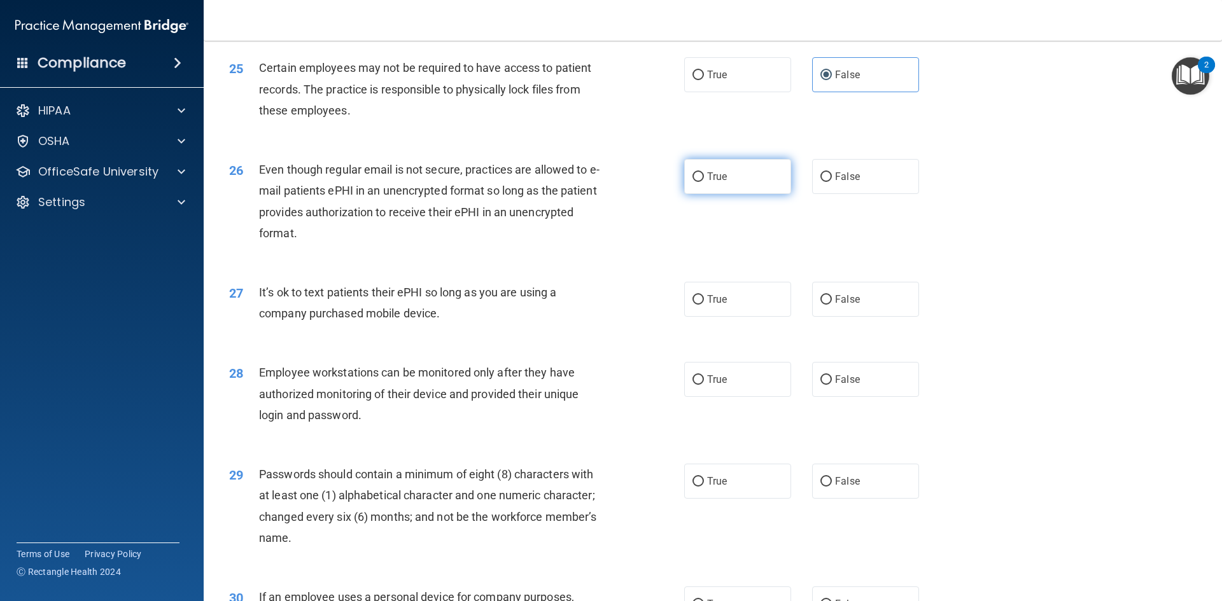
click at [704, 182] on input "True" at bounding box center [697, 177] width 11 height 10
radio input "true"
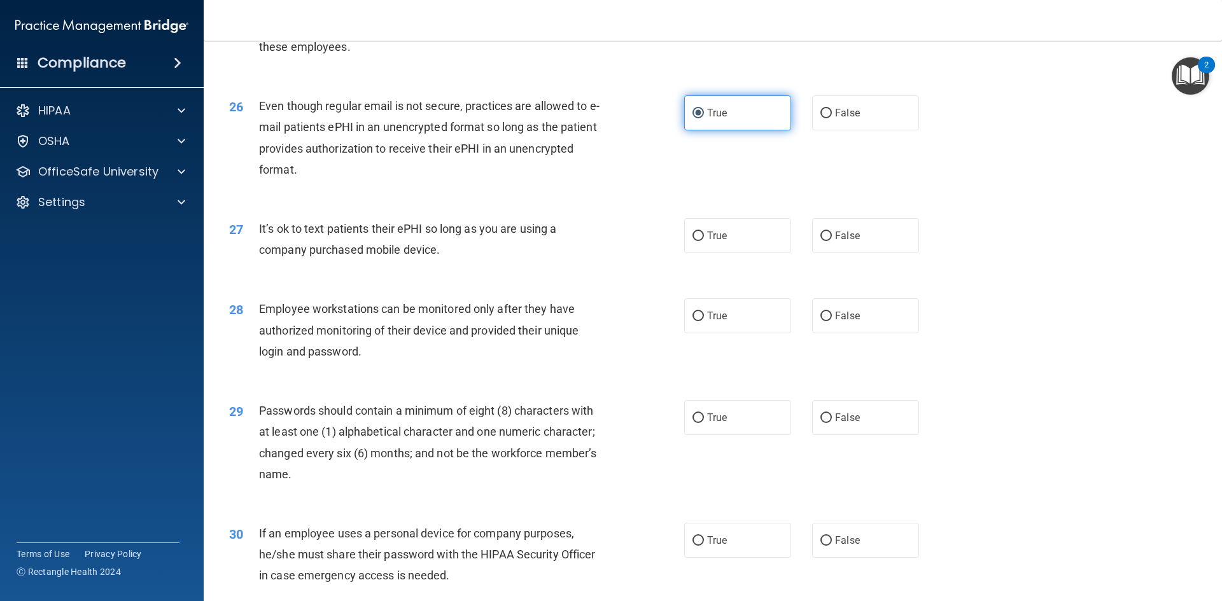
scroll to position [2545, 0]
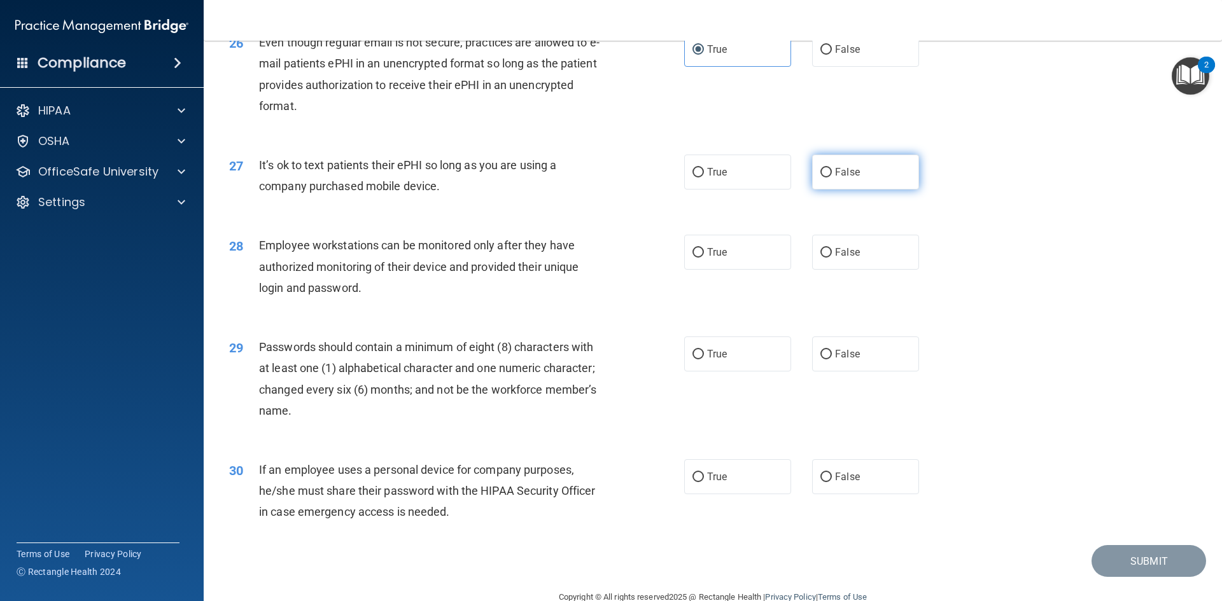
click at [857, 190] on label "False" at bounding box center [865, 172] width 107 height 35
click at [832, 178] on input "False" at bounding box center [825, 173] width 11 height 10
radio input "true"
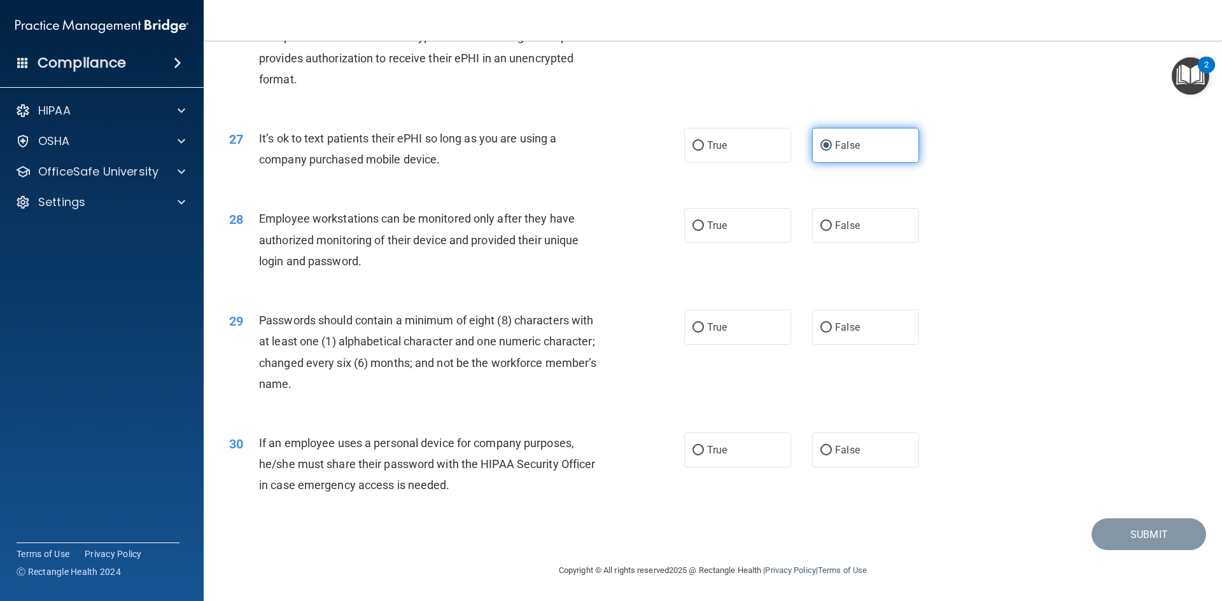
scroll to position [2593, 0]
click at [707, 230] on span "True" at bounding box center [717, 226] width 20 height 12
click at [704, 230] on input "True" at bounding box center [697, 226] width 11 height 10
radio input "true"
click at [820, 227] on input "False" at bounding box center [825, 226] width 11 height 10
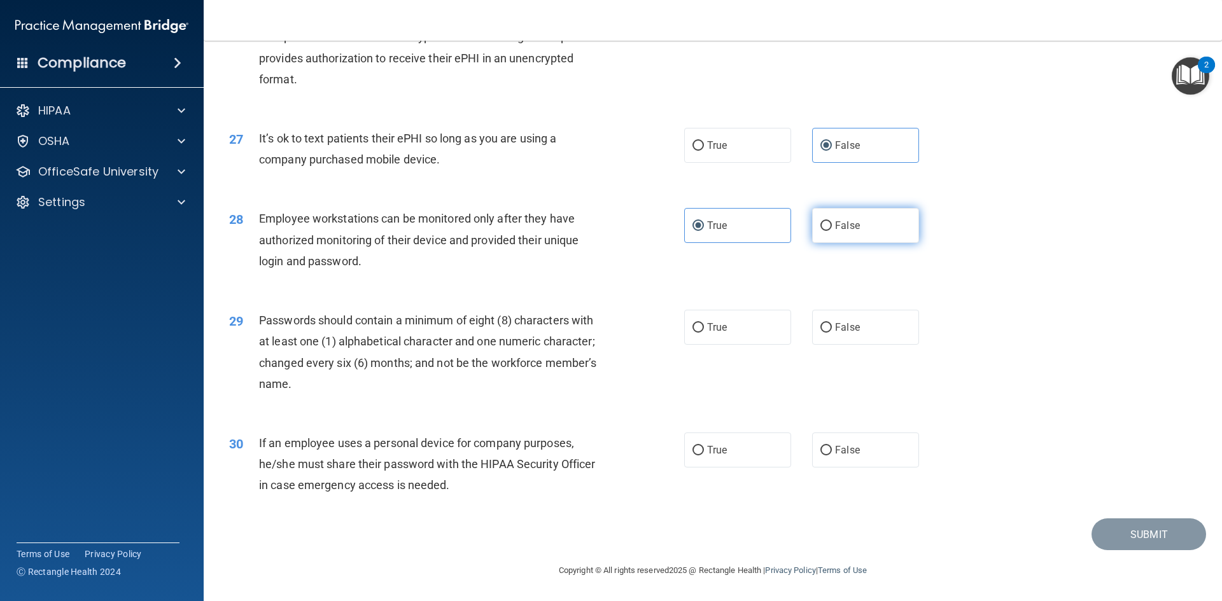
radio input "true"
radio input "false"
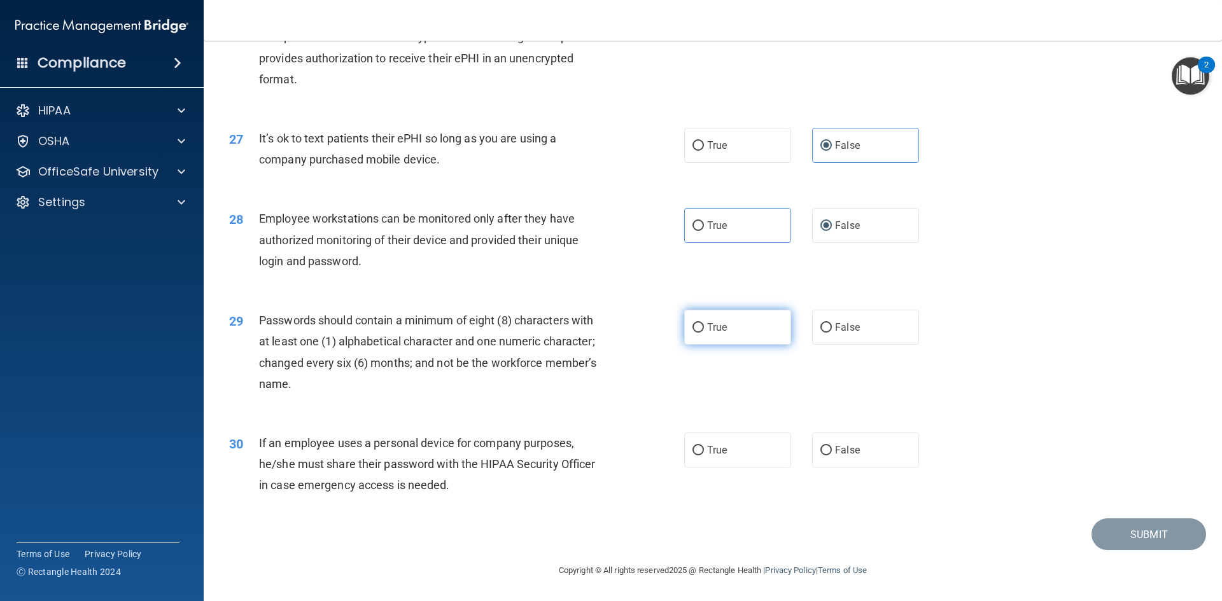
click at [726, 328] on label "True" at bounding box center [737, 327] width 107 height 35
click at [704, 328] on input "True" at bounding box center [697, 328] width 11 height 10
radio input "true"
click at [835, 442] on label "False" at bounding box center [865, 450] width 107 height 35
click at [832, 446] on input "False" at bounding box center [825, 451] width 11 height 10
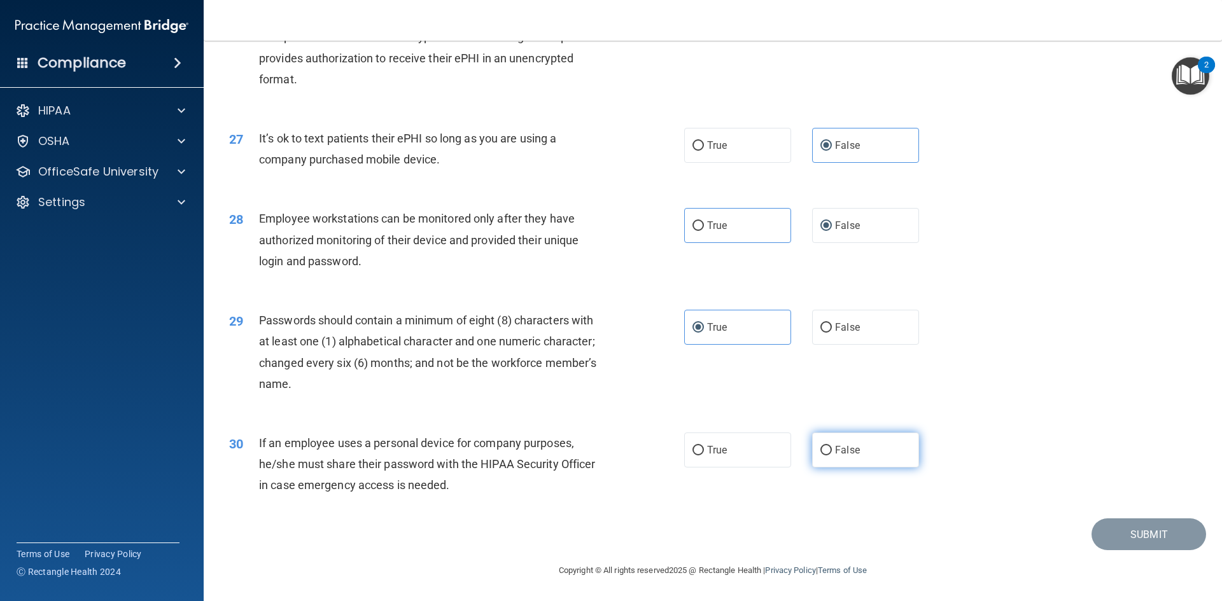
radio input "true"
click at [1121, 540] on button "Submit" at bounding box center [1148, 535] width 115 height 32
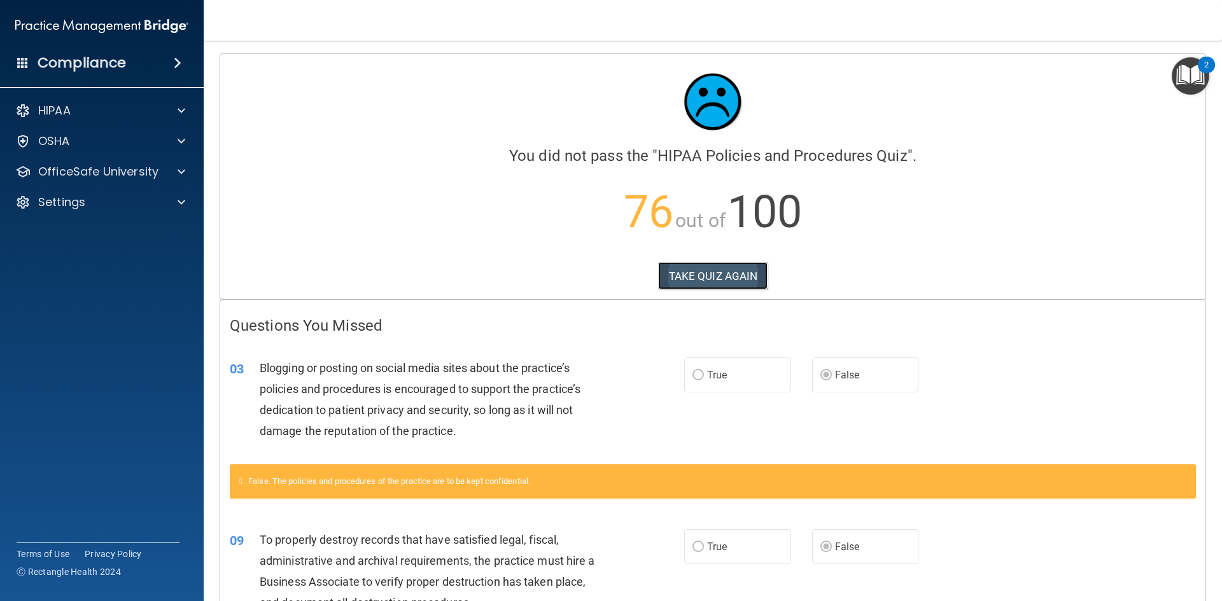
click at [694, 277] on button "TAKE QUIZ AGAIN" at bounding box center [713, 276] width 110 height 28
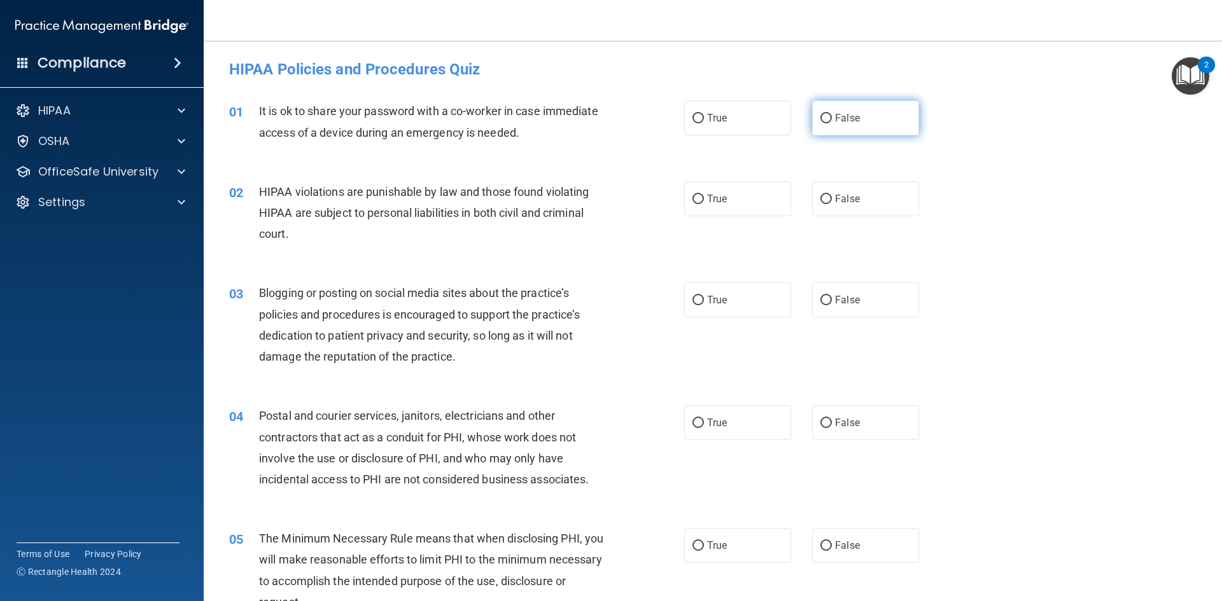
click at [835, 116] on span "False" at bounding box center [847, 118] width 25 height 12
click at [832, 116] on input "False" at bounding box center [825, 119] width 11 height 10
radio input "true"
click at [748, 197] on label "True" at bounding box center [737, 198] width 107 height 35
click at [704, 197] on input "True" at bounding box center [697, 200] width 11 height 10
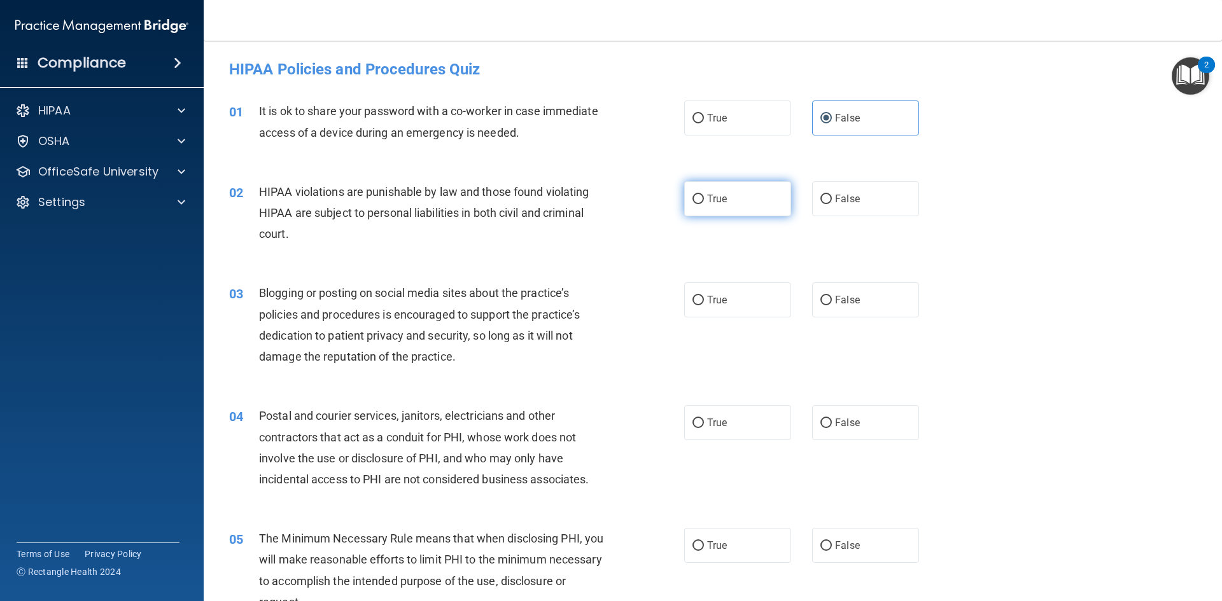
radio input "true"
click at [829, 306] on label "False" at bounding box center [865, 300] width 107 height 35
click at [829, 305] on input "False" at bounding box center [825, 301] width 11 height 10
radio input "true"
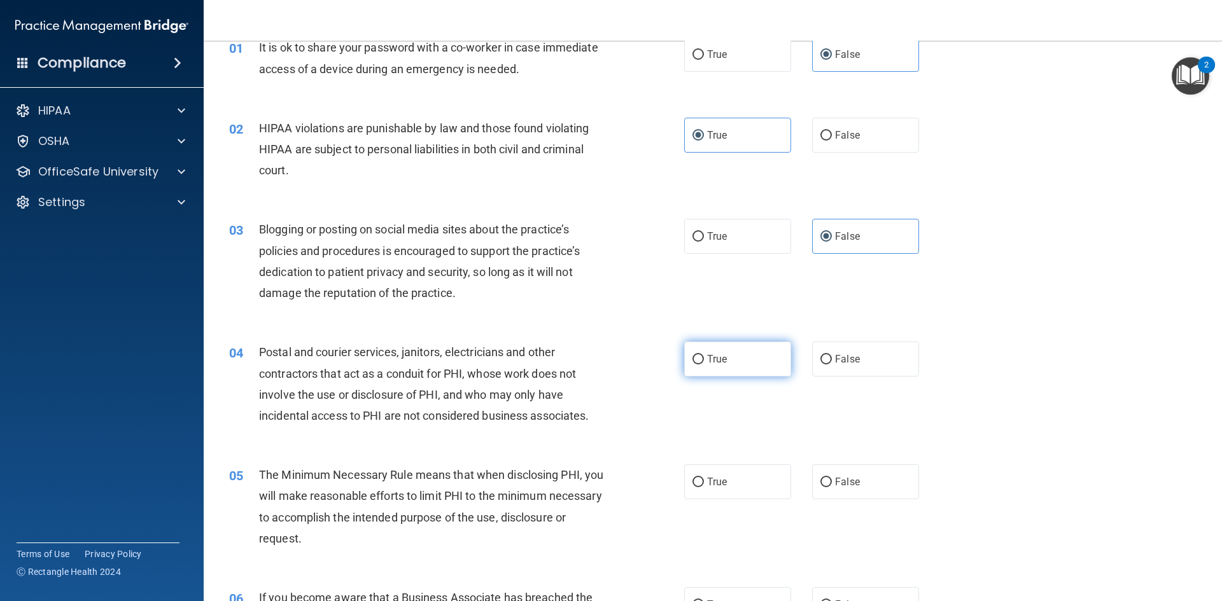
click at [732, 358] on label "True" at bounding box center [737, 359] width 107 height 35
click at [704, 358] on input "True" at bounding box center [697, 360] width 11 height 10
radio input "true"
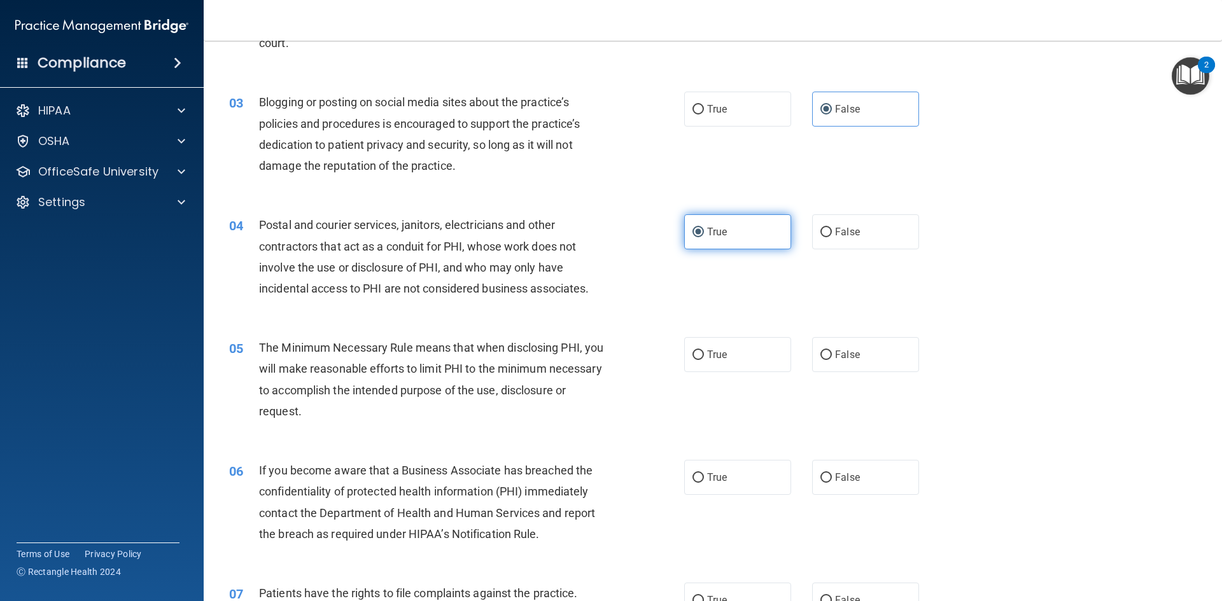
scroll to position [255, 0]
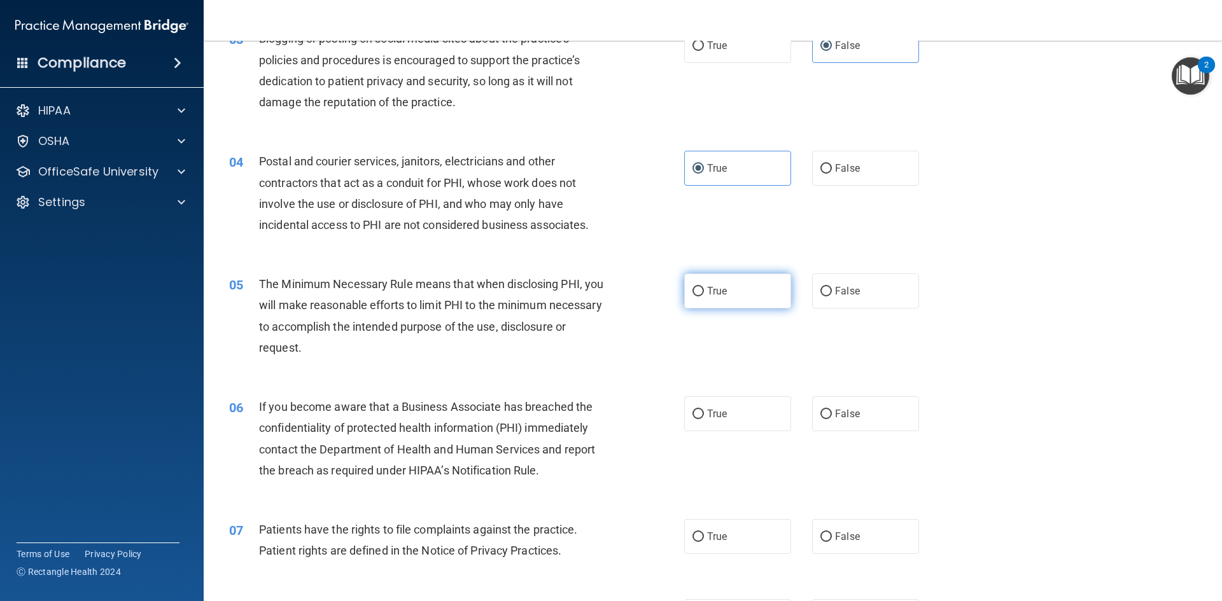
click at [717, 295] on span "True" at bounding box center [717, 291] width 20 height 12
click at [704, 295] on input "True" at bounding box center [697, 292] width 11 height 10
radio input "true"
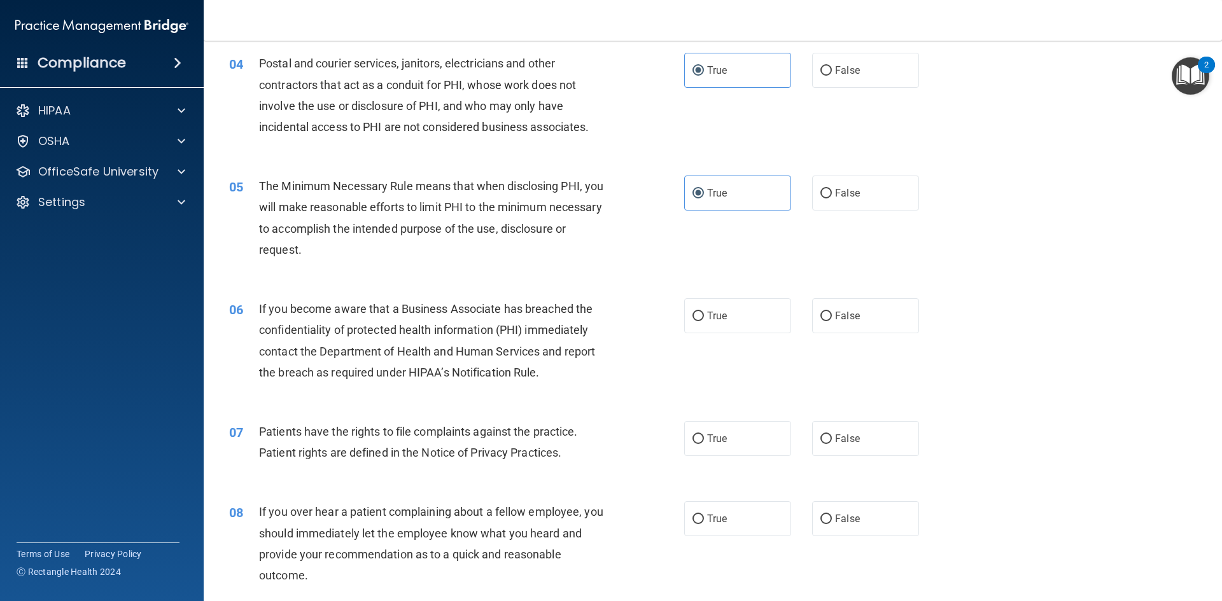
scroll to position [382, 0]
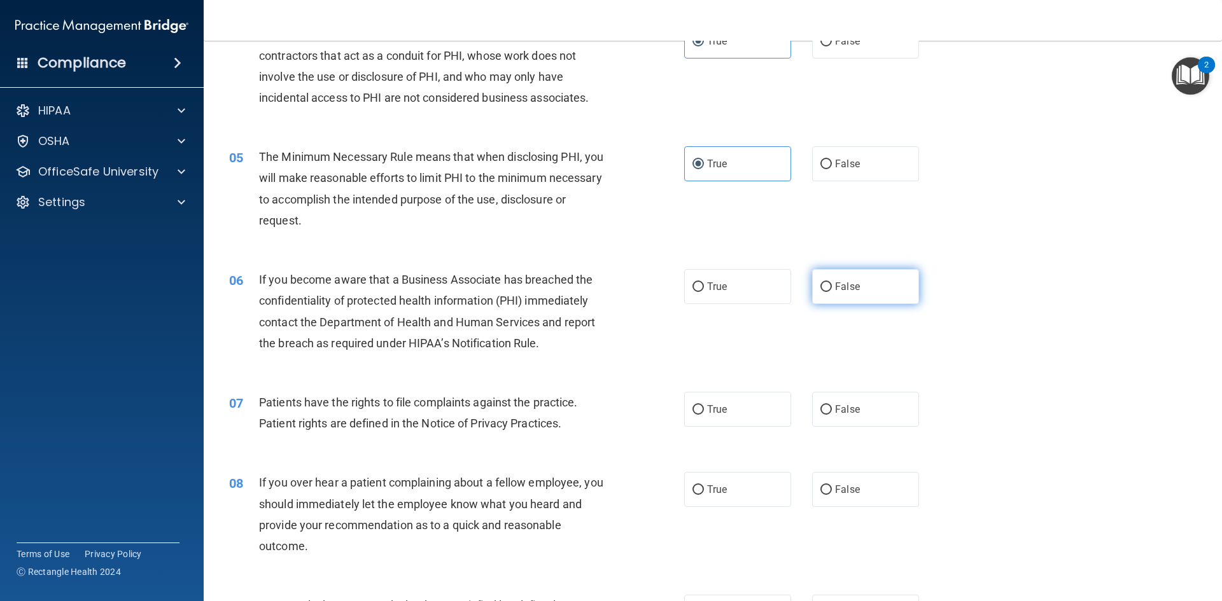
click at [835, 290] on span "False" at bounding box center [847, 287] width 25 height 12
click at [830, 290] on input "False" at bounding box center [825, 288] width 11 height 10
radio input "true"
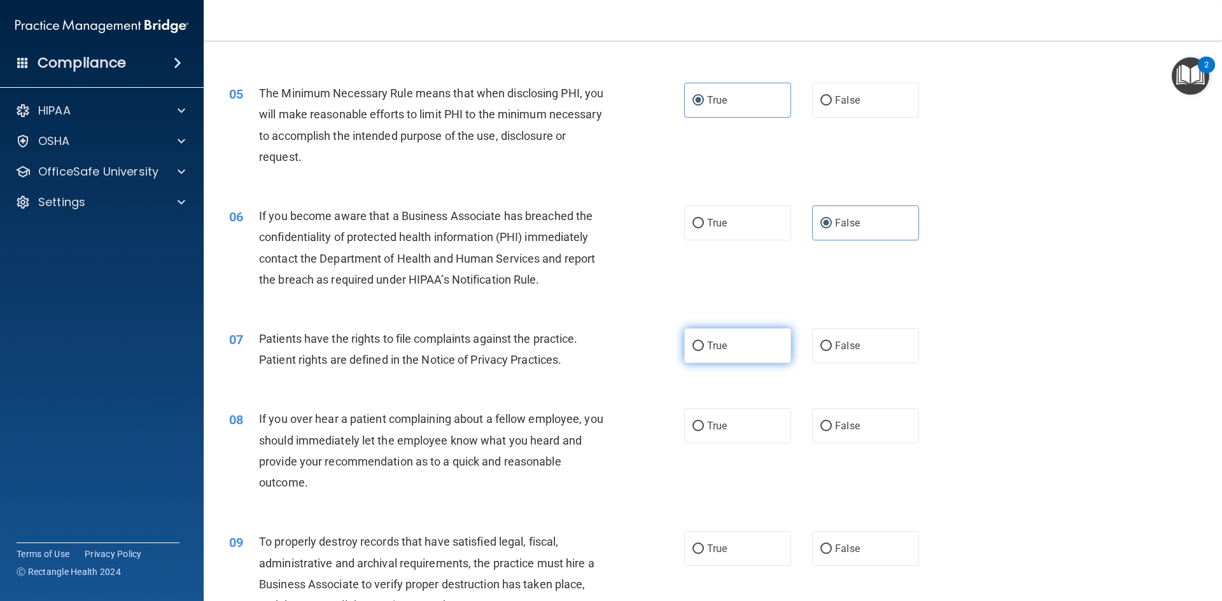
click at [748, 349] on label "True" at bounding box center [737, 345] width 107 height 35
click at [704, 349] on input "True" at bounding box center [697, 347] width 11 height 10
radio input "true"
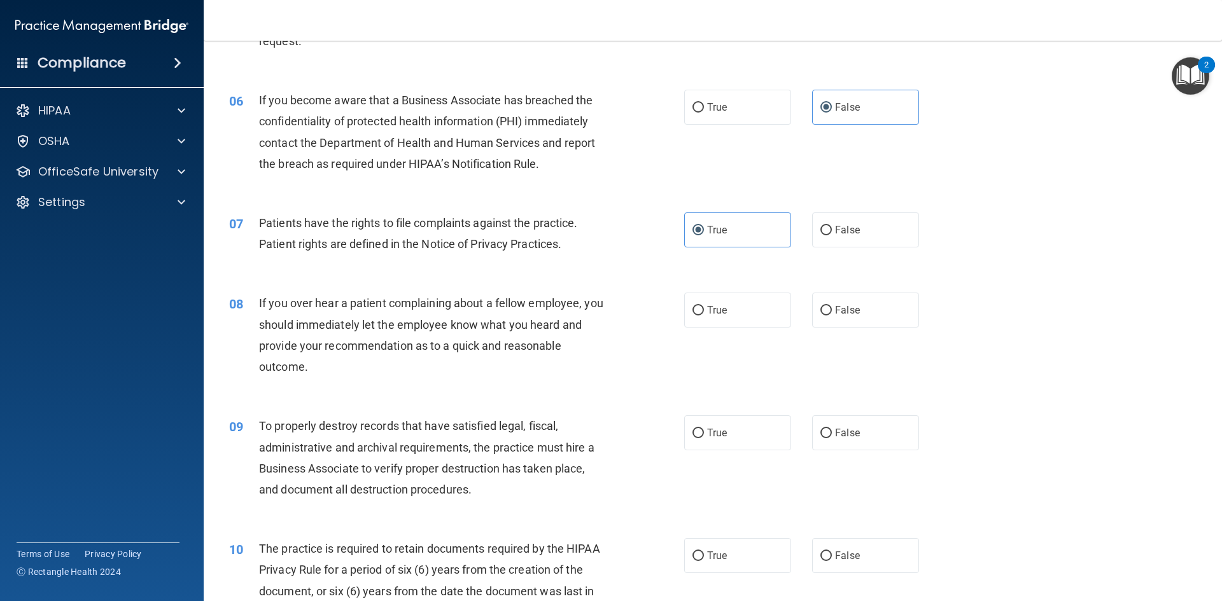
scroll to position [573, 0]
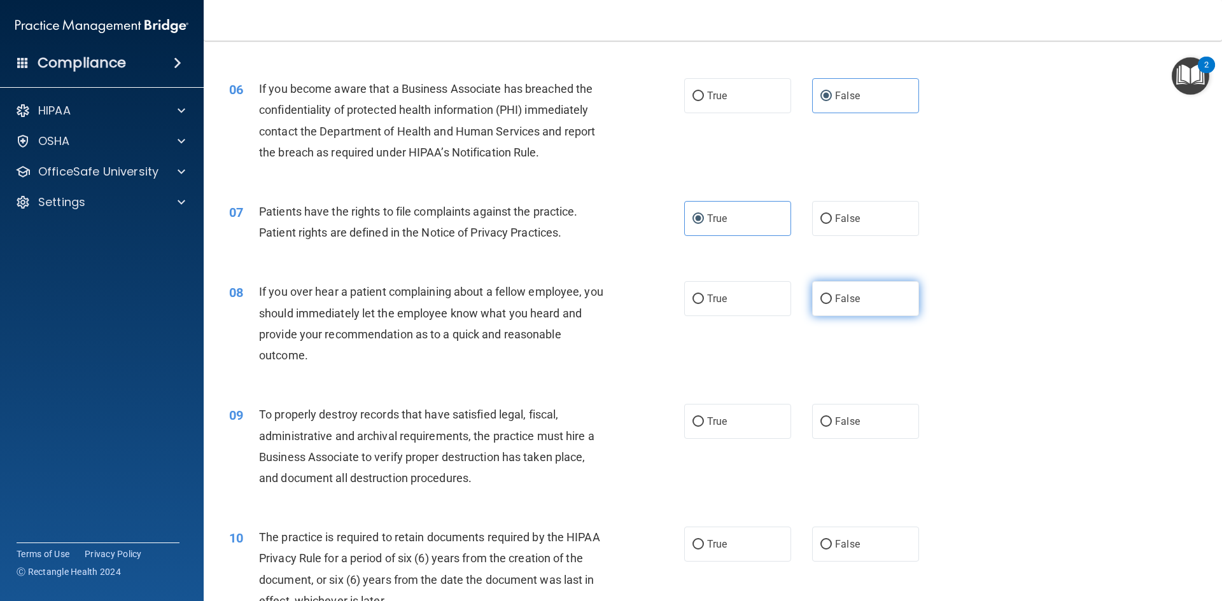
click at [820, 302] on input "False" at bounding box center [825, 300] width 11 height 10
radio input "true"
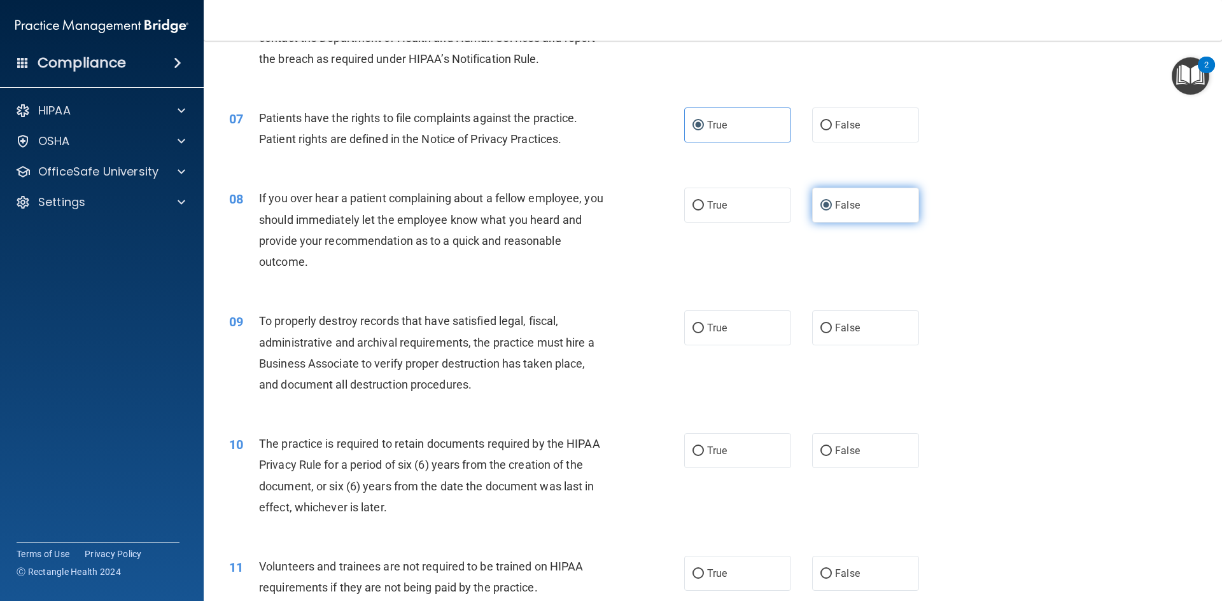
scroll to position [700, 0]
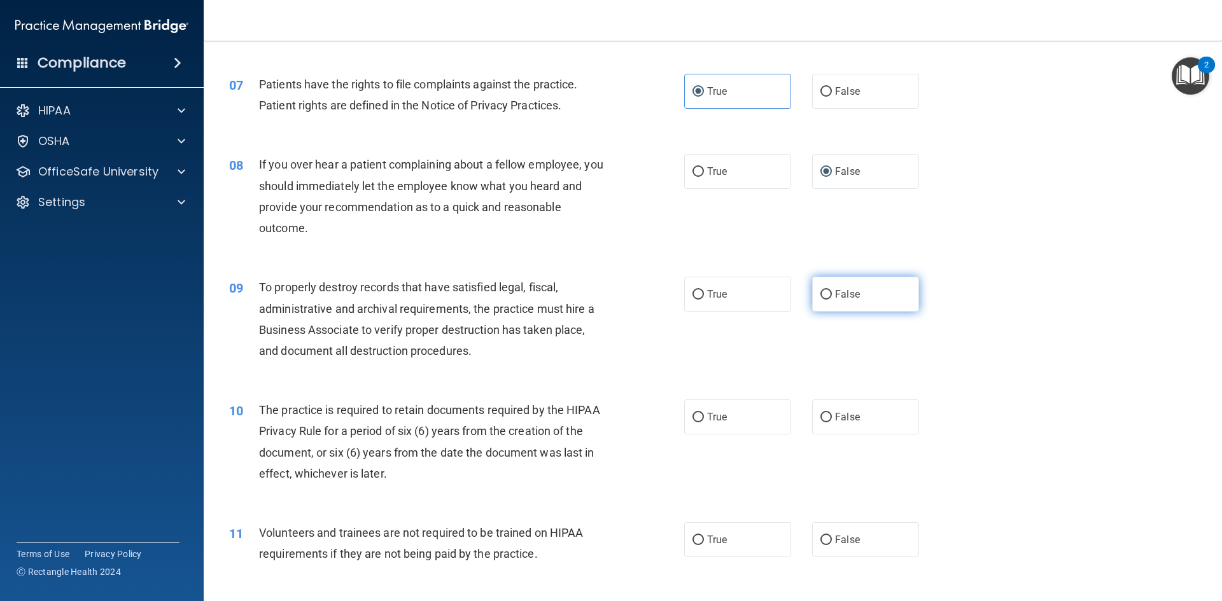
click at [832, 295] on label "False" at bounding box center [865, 294] width 107 height 35
click at [832, 295] on input "False" at bounding box center [825, 295] width 11 height 10
radio input "true"
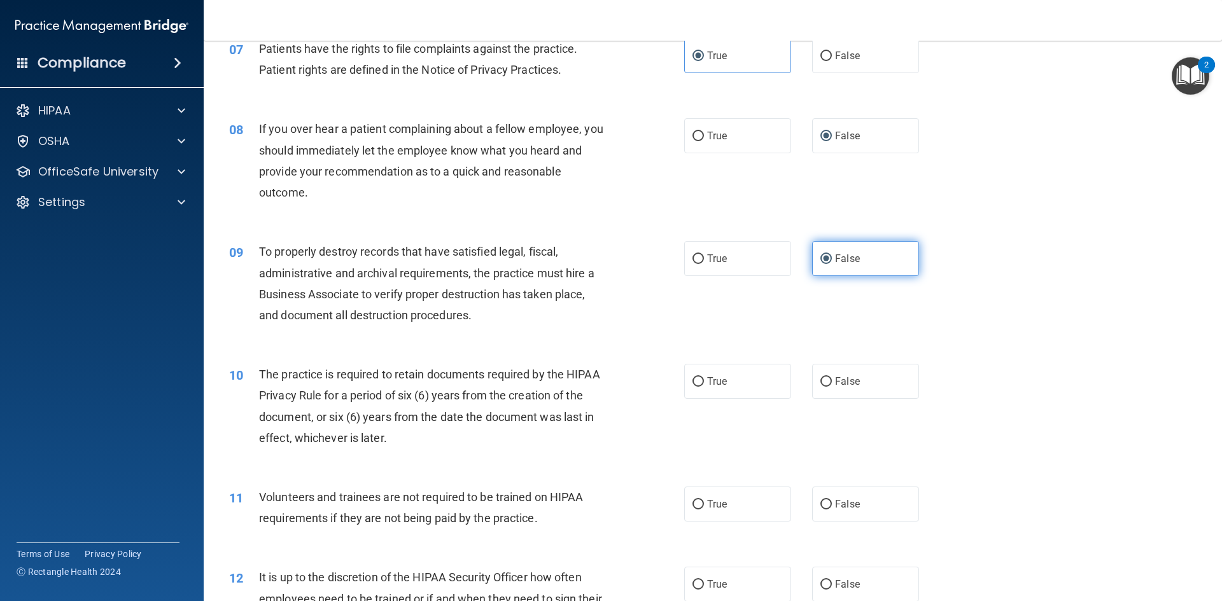
scroll to position [764, 0]
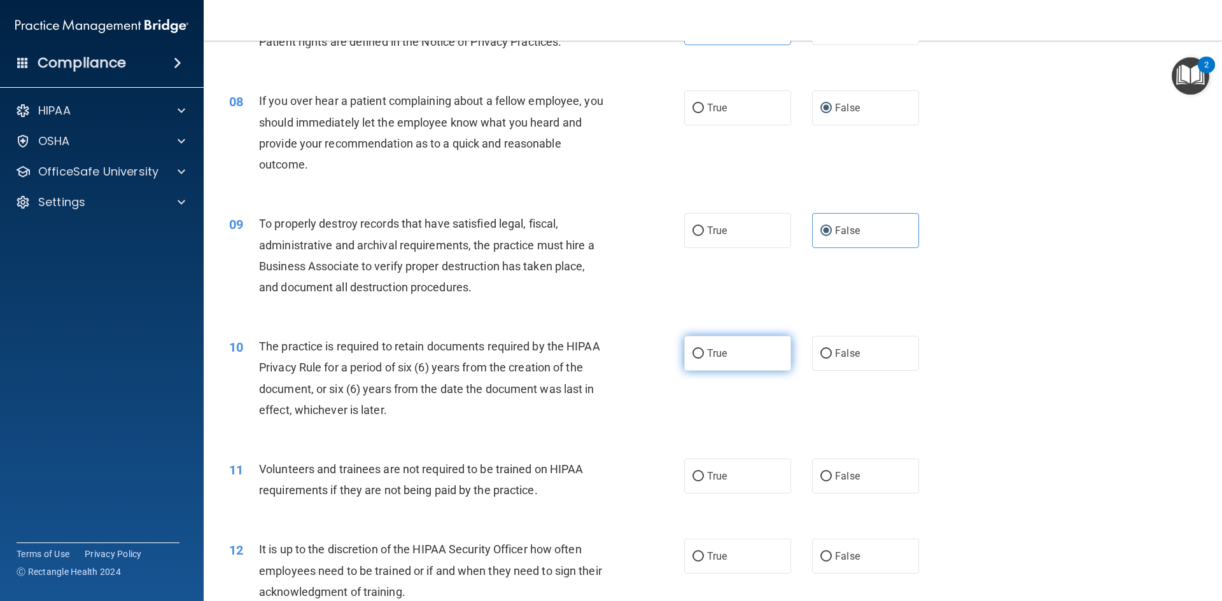
click at [744, 361] on label "True" at bounding box center [737, 353] width 107 height 35
click at [704, 359] on input "True" at bounding box center [697, 354] width 11 height 10
radio input "true"
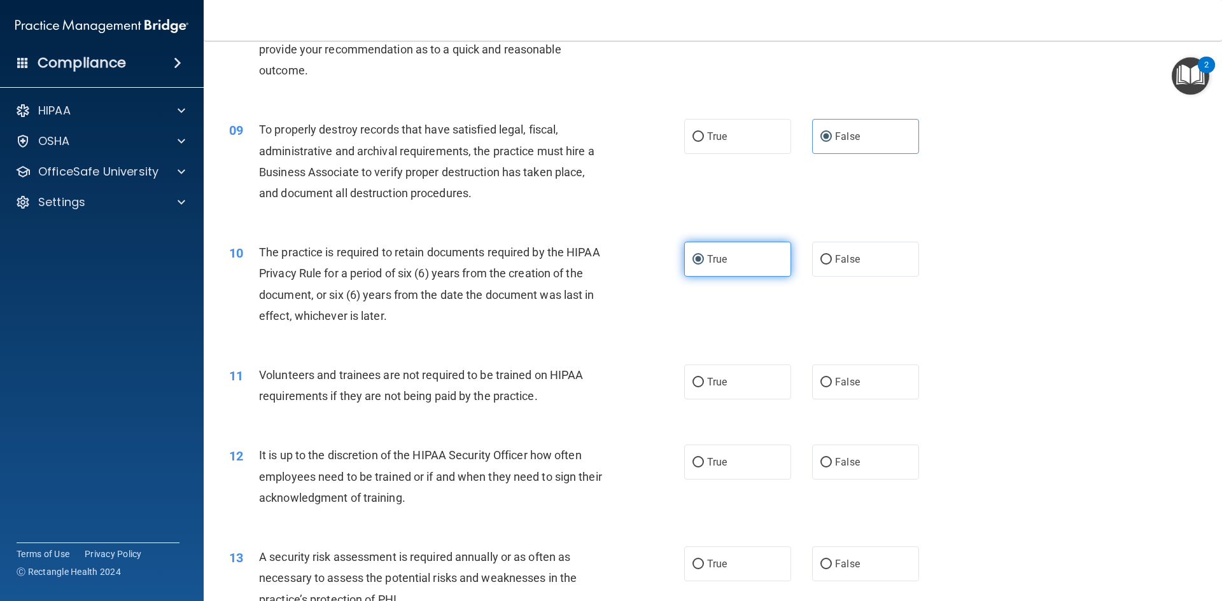
scroll to position [891, 0]
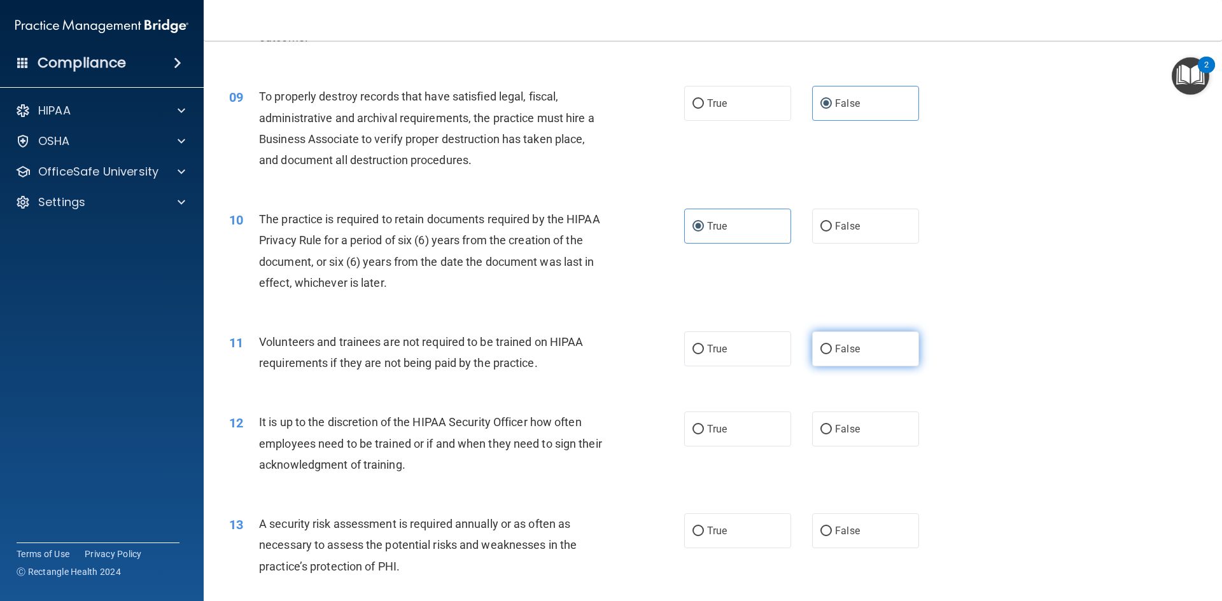
click at [826, 344] on label "False" at bounding box center [865, 348] width 107 height 35
click at [826, 345] on input "False" at bounding box center [825, 350] width 11 height 10
radio input "true"
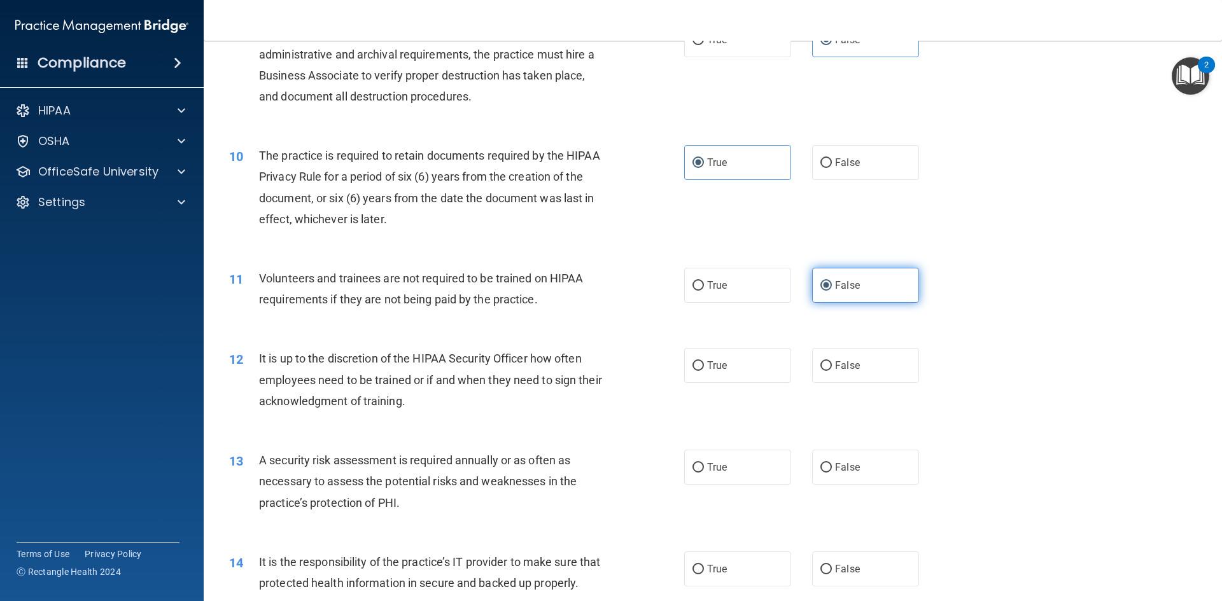
scroll to position [1018, 0]
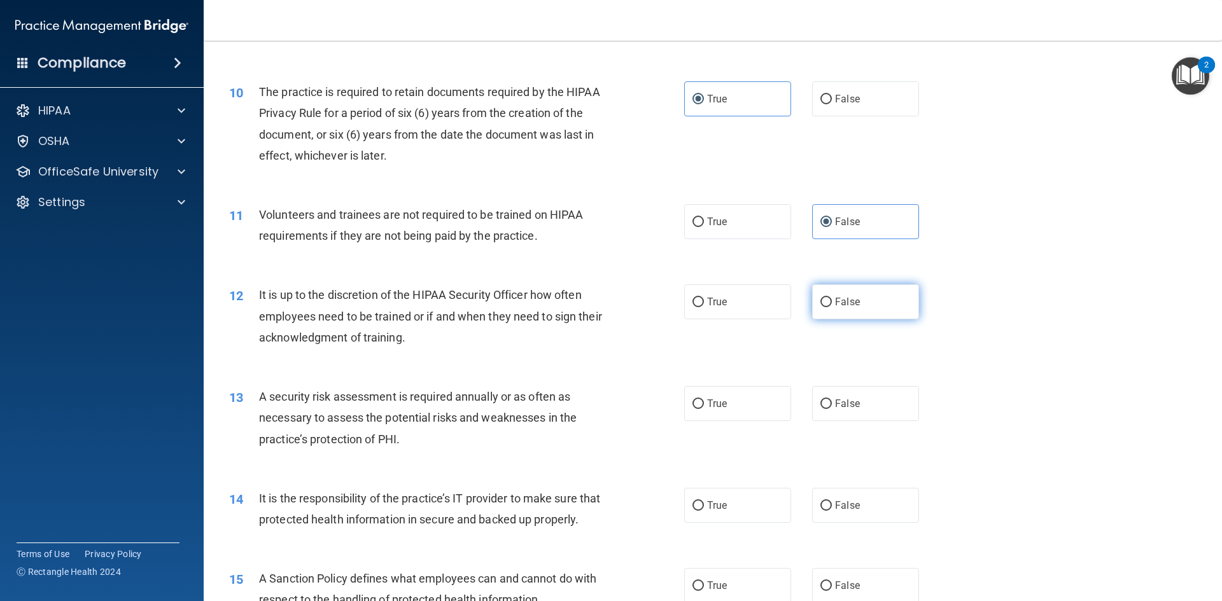
click at [841, 301] on span "False" at bounding box center [847, 302] width 25 height 12
click at [832, 301] on input "False" at bounding box center [825, 303] width 11 height 10
radio input "true"
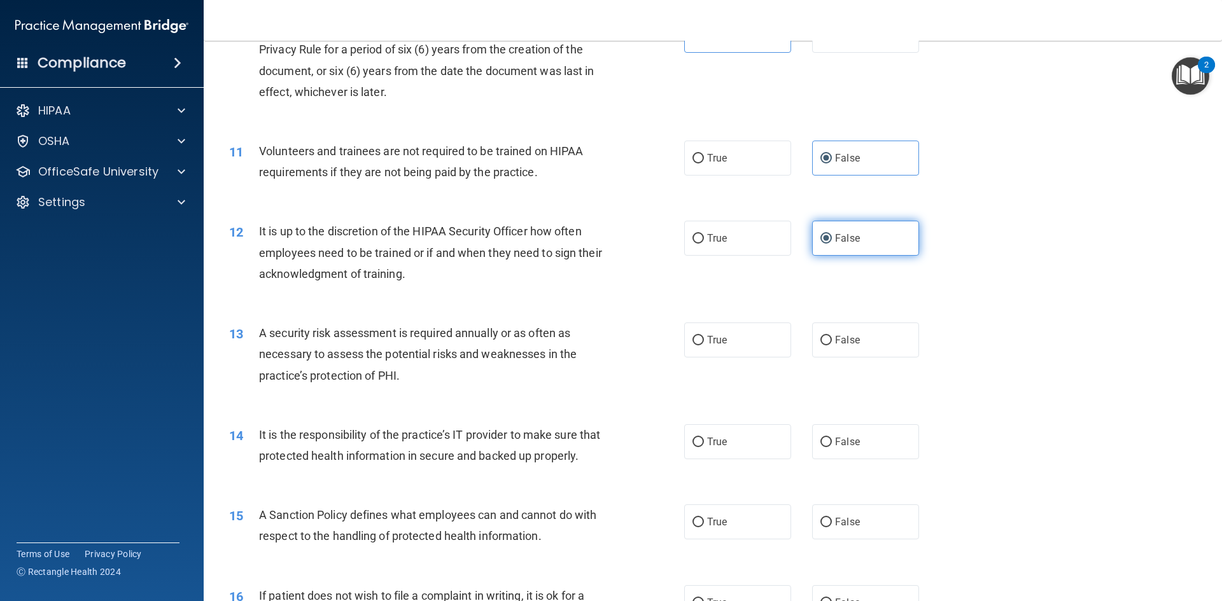
scroll to position [1145, 0]
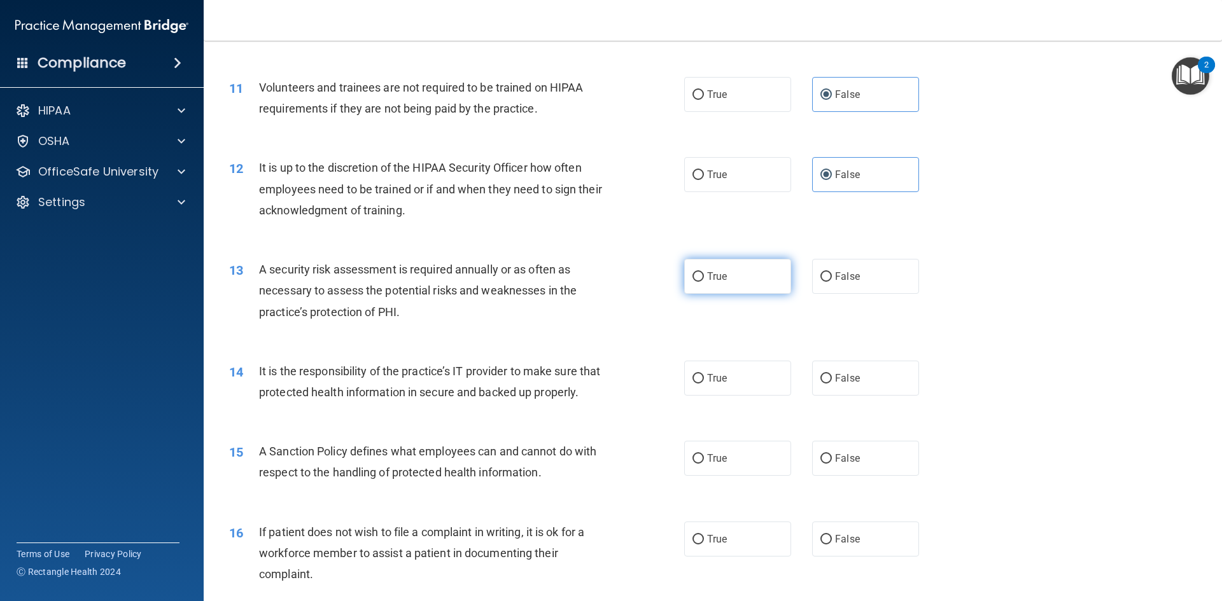
click at [699, 274] on label "True" at bounding box center [737, 276] width 107 height 35
click at [699, 274] on input "True" at bounding box center [697, 277] width 11 height 10
radio input "true"
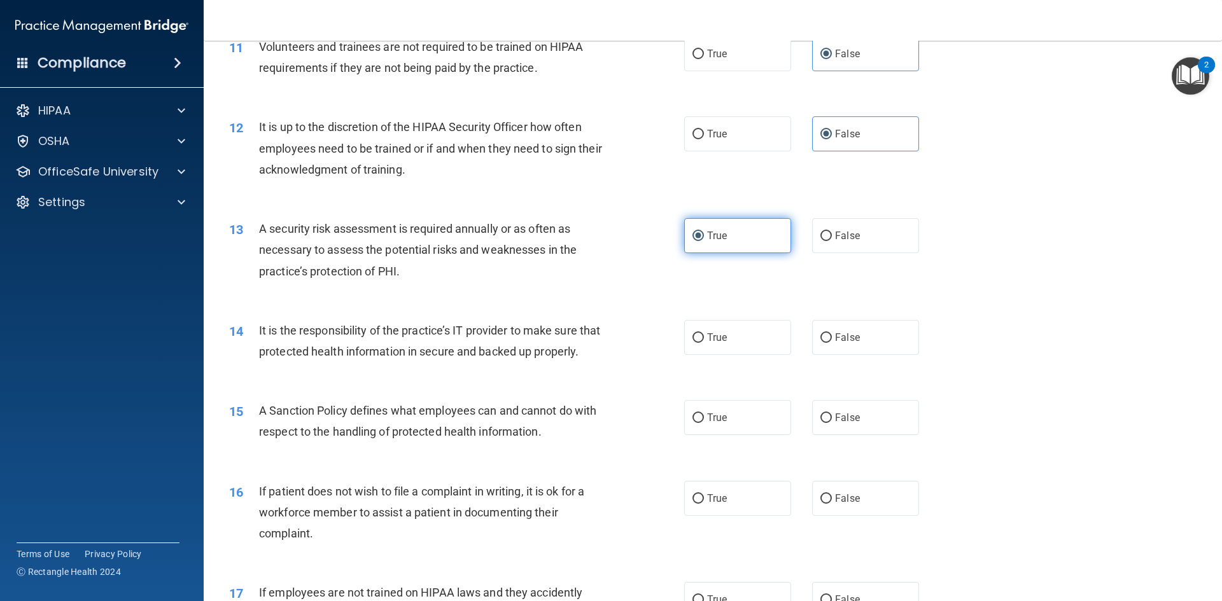
scroll to position [1209, 0]
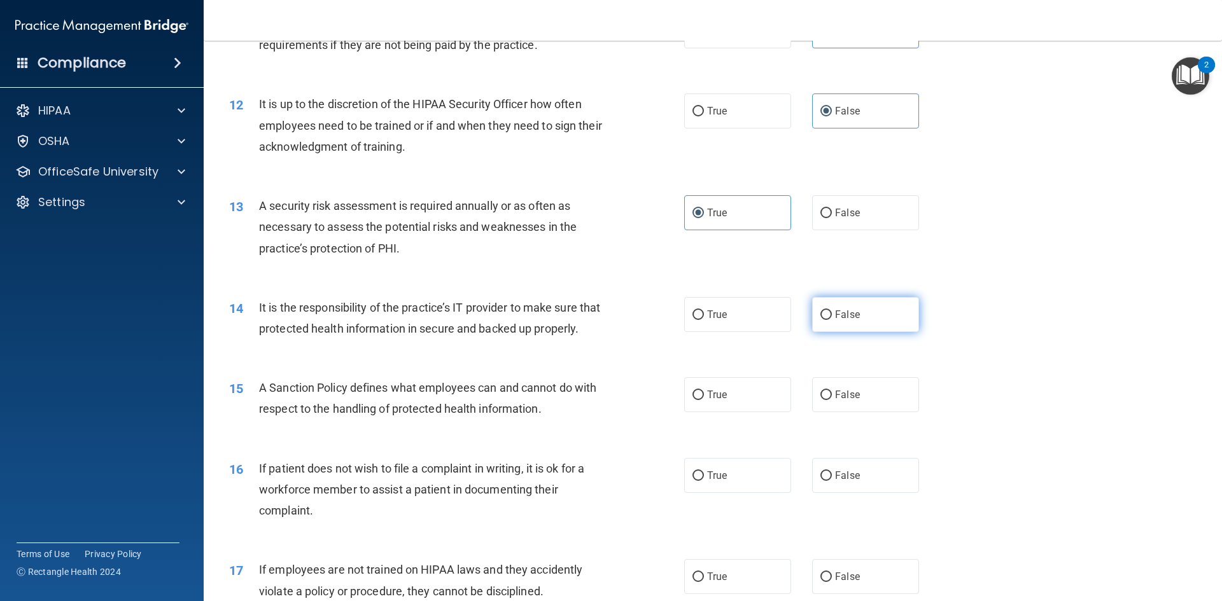
click at [849, 311] on span "False" at bounding box center [847, 315] width 25 height 12
click at [832, 311] on input "False" at bounding box center [825, 316] width 11 height 10
radio input "true"
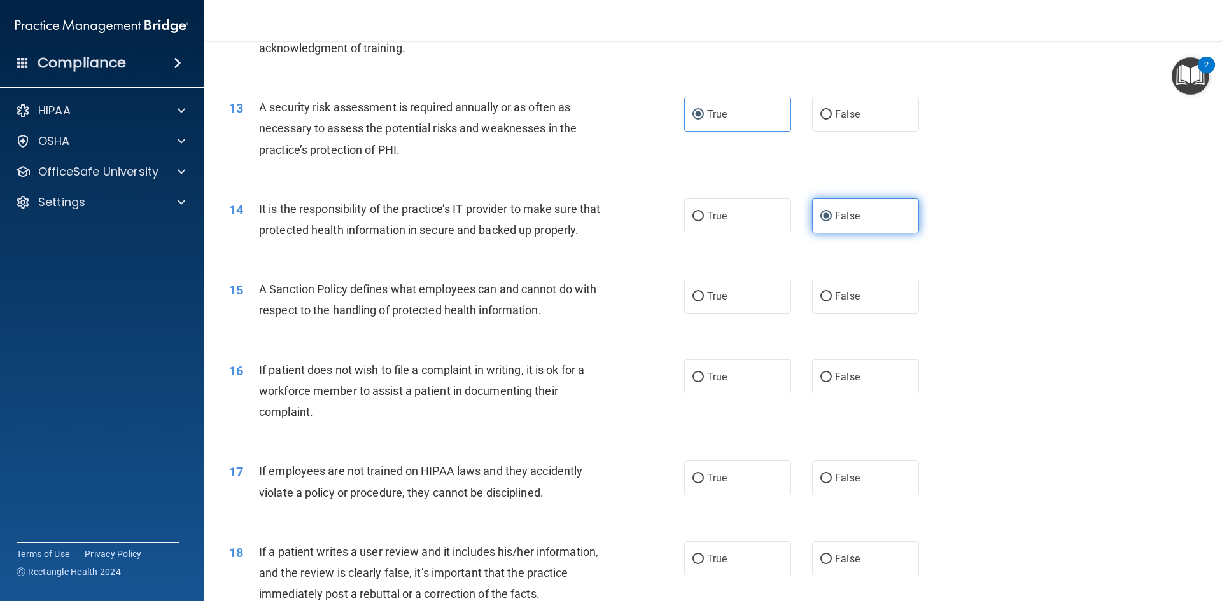
scroll to position [1336, 0]
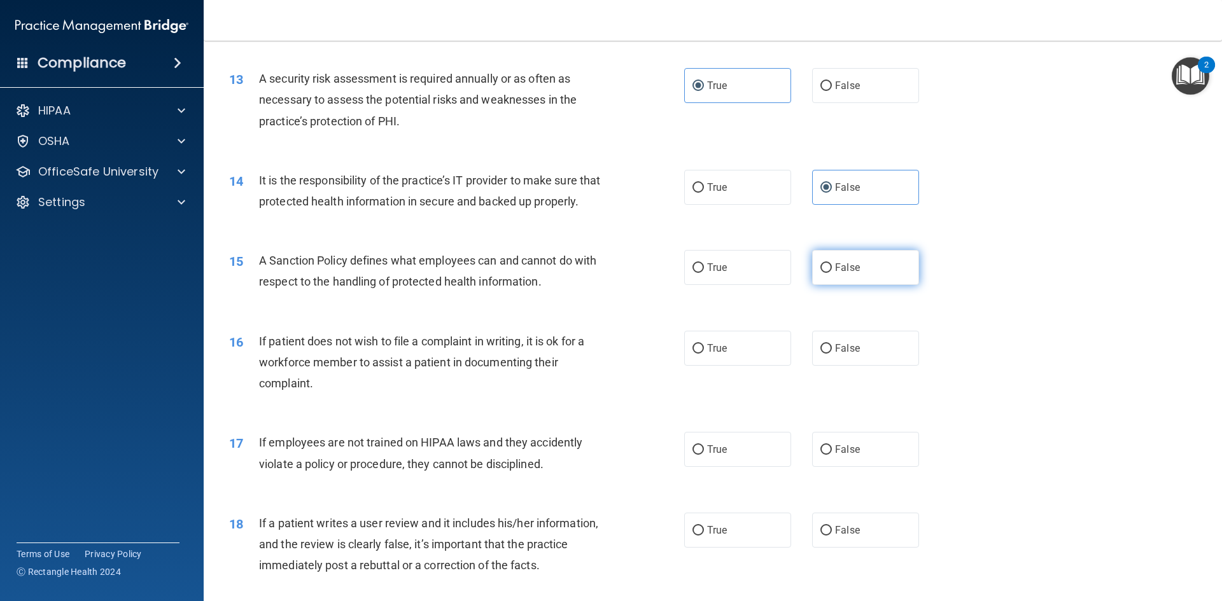
click at [839, 274] on span "False" at bounding box center [847, 268] width 25 height 12
click at [832, 273] on input "False" at bounding box center [825, 268] width 11 height 10
radio input "true"
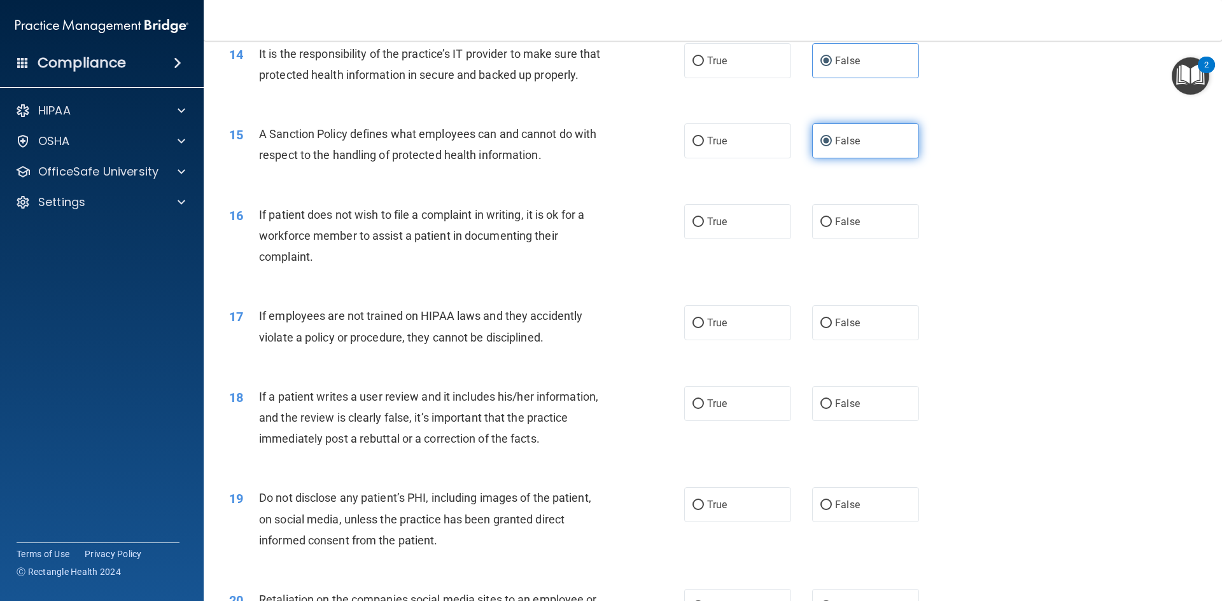
scroll to position [1463, 0]
click at [697, 227] on input "True" at bounding box center [697, 222] width 11 height 10
radio input "true"
click at [832, 335] on label "False" at bounding box center [865, 322] width 107 height 35
click at [832, 328] on input "False" at bounding box center [825, 323] width 11 height 10
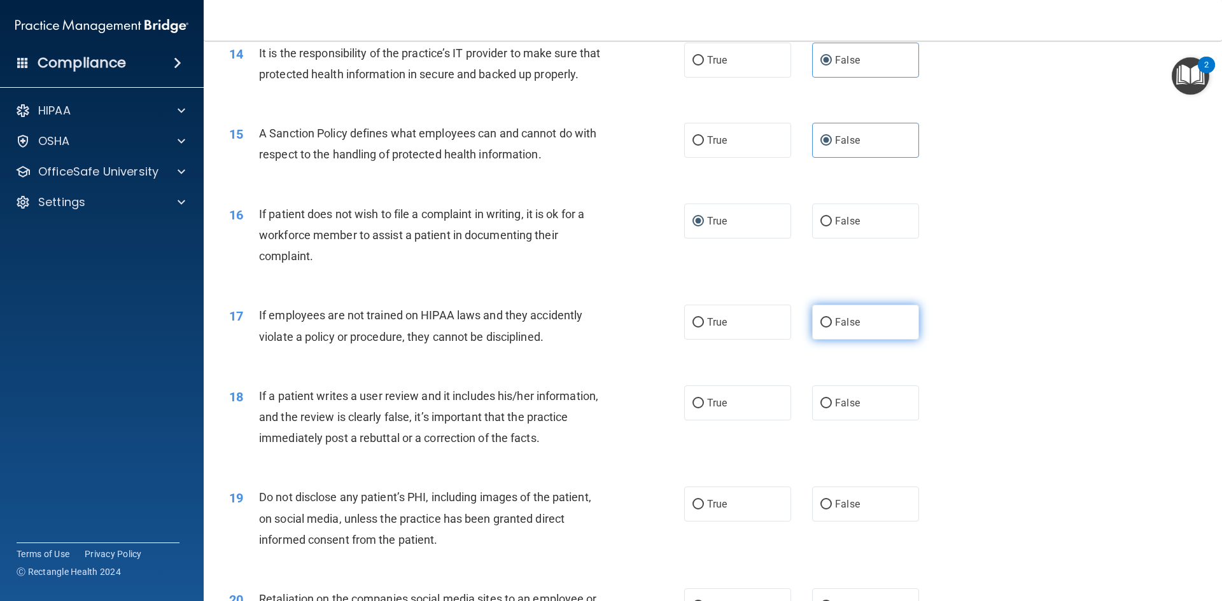
radio input "true"
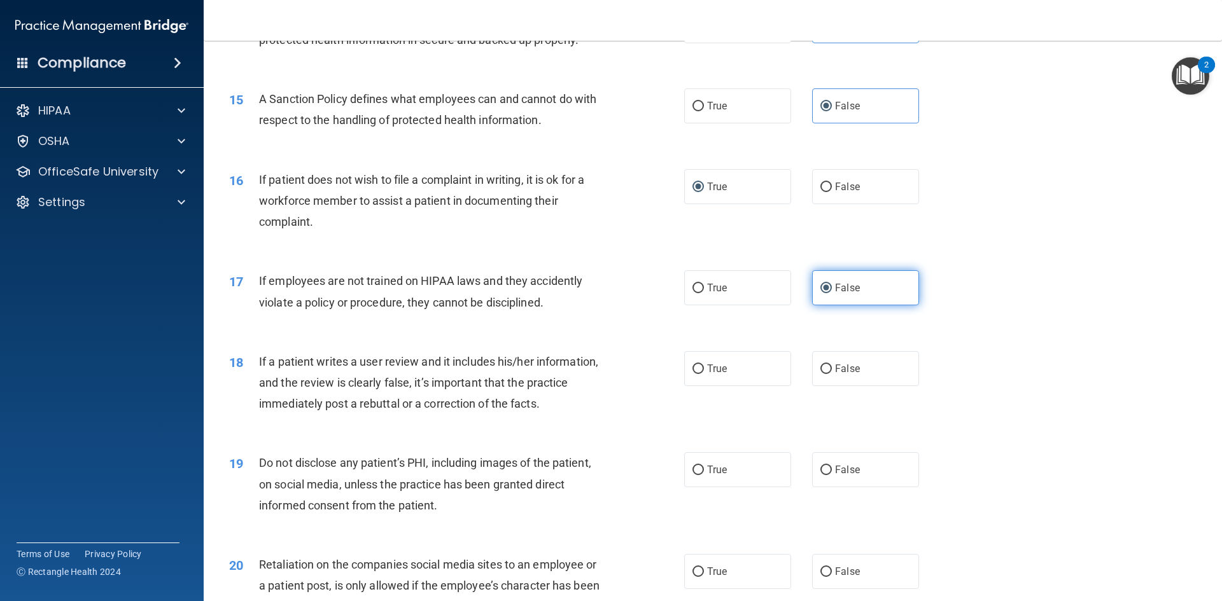
scroll to position [1527, 0]
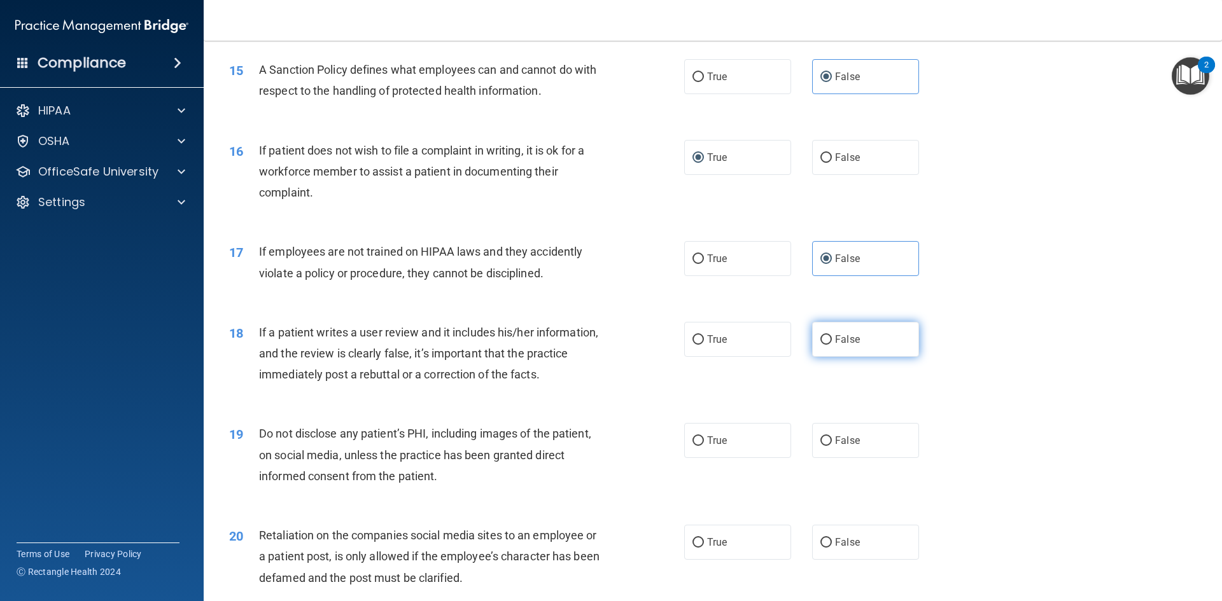
click at [837, 345] on span "False" at bounding box center [847, 339] width 25 height 12
click at [832, 345] on input "False" at bounding box center [825, 340] width 11 height 10
radio input "true"
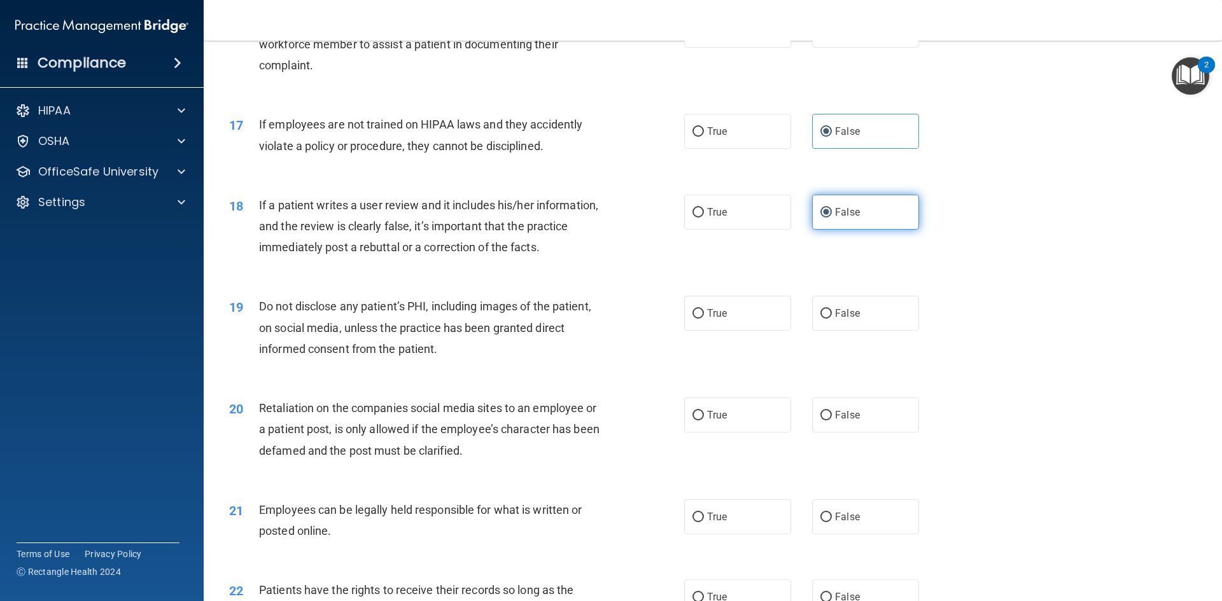
scroll to position [1718, 0]
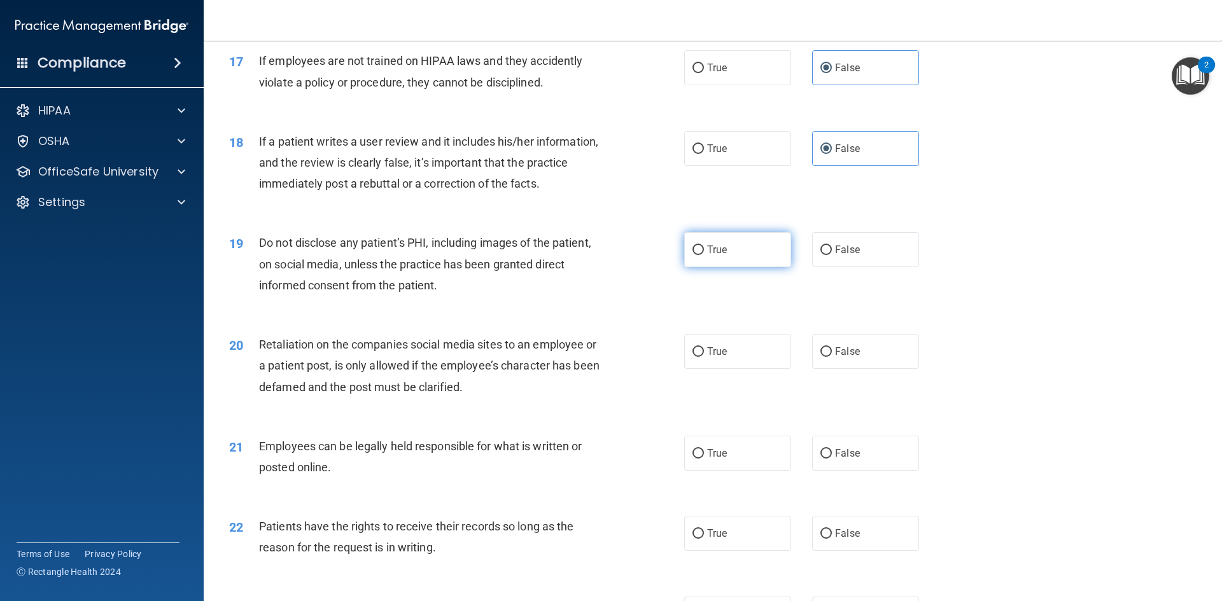
click at [720, 256] on span "True" at bounding box center [717, 250] width 20 height 12
click at [704, 255] on input "True" at bounding box center [697, 251] width 11 height 10
radio input "true"
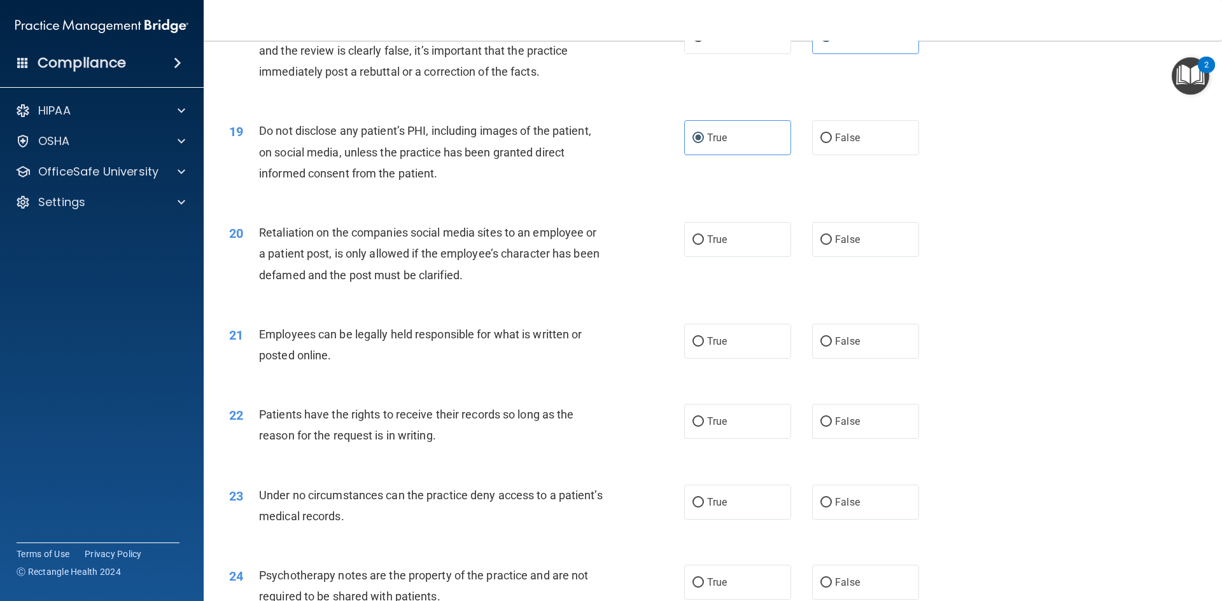
scroll to position [1845, 0]
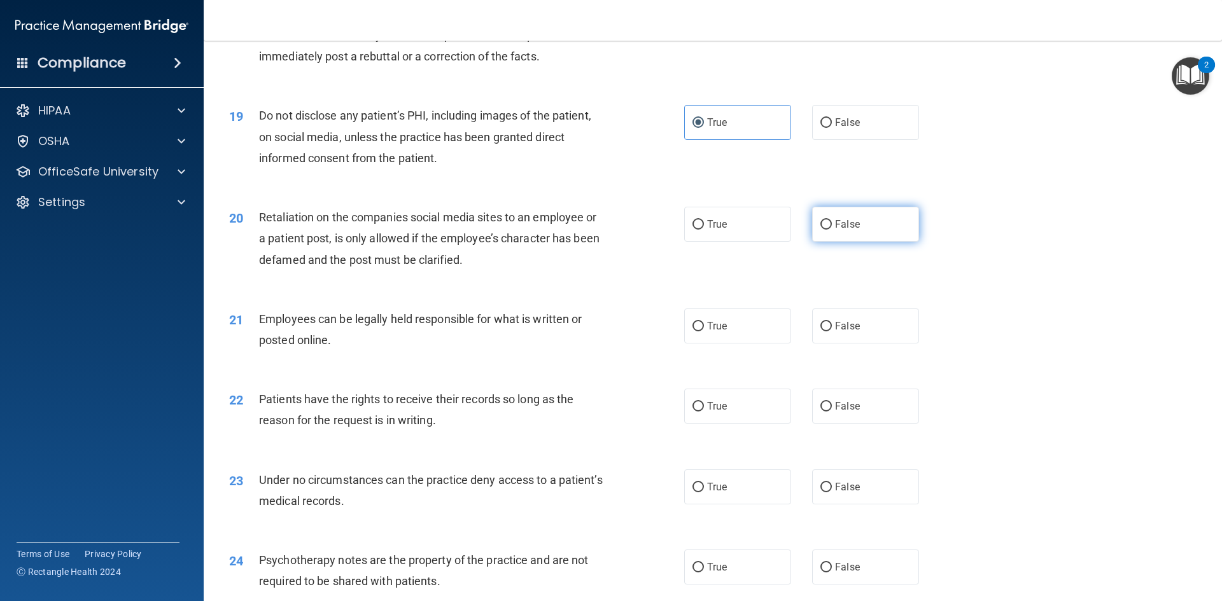
click at [818, 242] on label "False" at bounding box center [865, 224] width 107 height 35
click at [820, 230] on input "False" at bounding box center [825, 225] width 11 height 10
radio input "true"
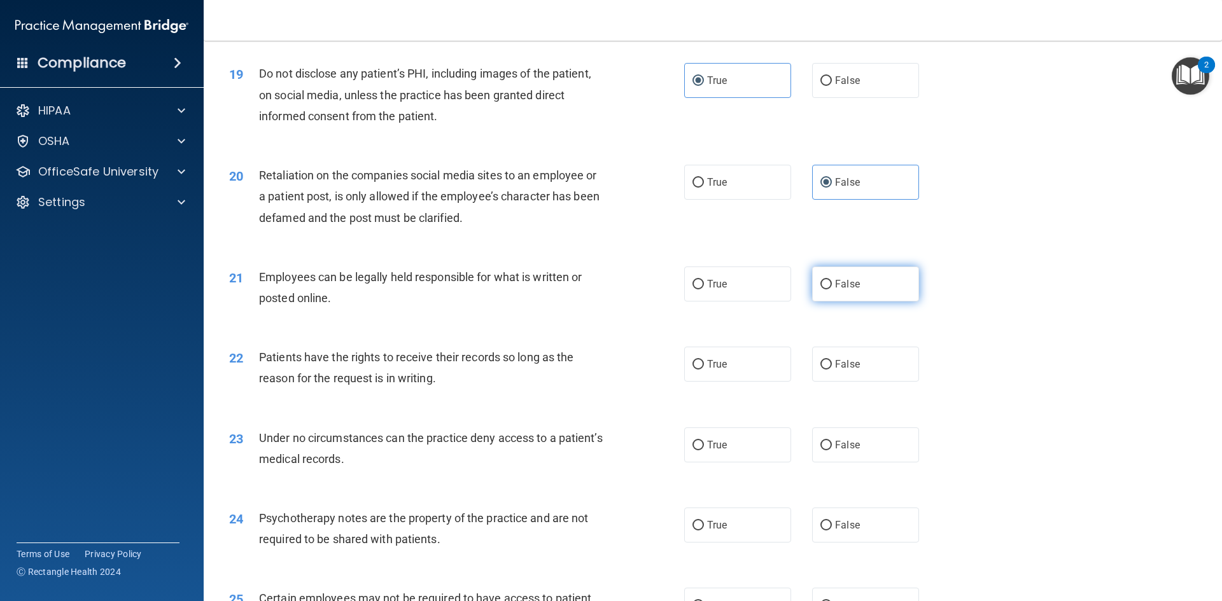
scroll to position [1909, 0]
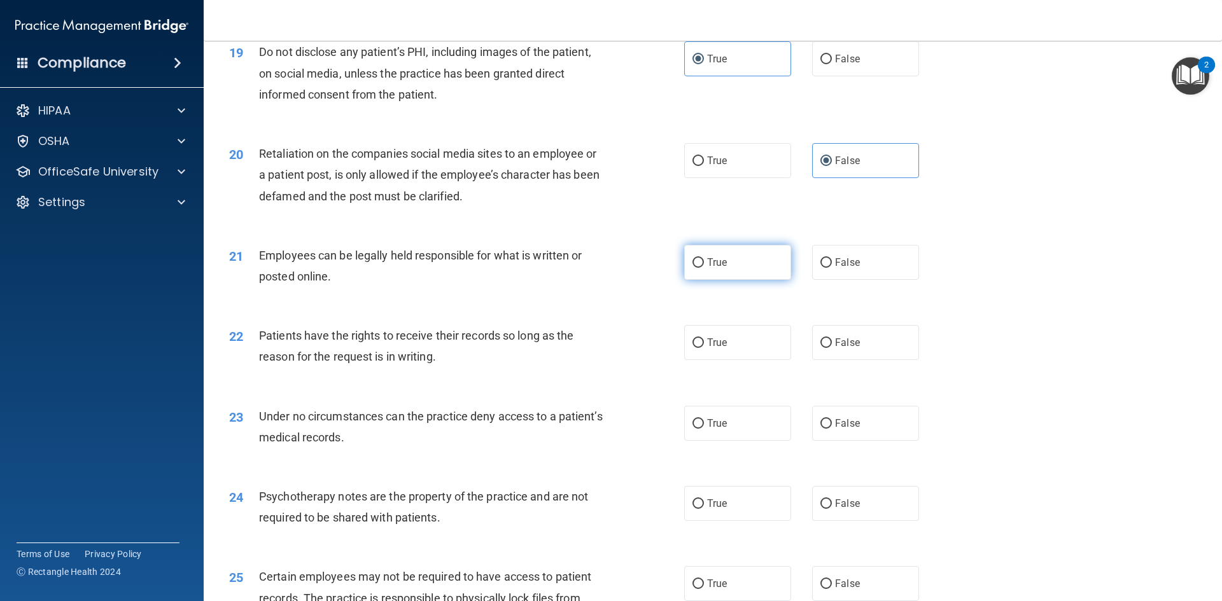
click at [751, 280] on label "True" at bounding box center [737, 262] width 107 height 35
click at [704, 268] on input "True" at bounding box center [697, 263] width 11 height 10
radio input "true"
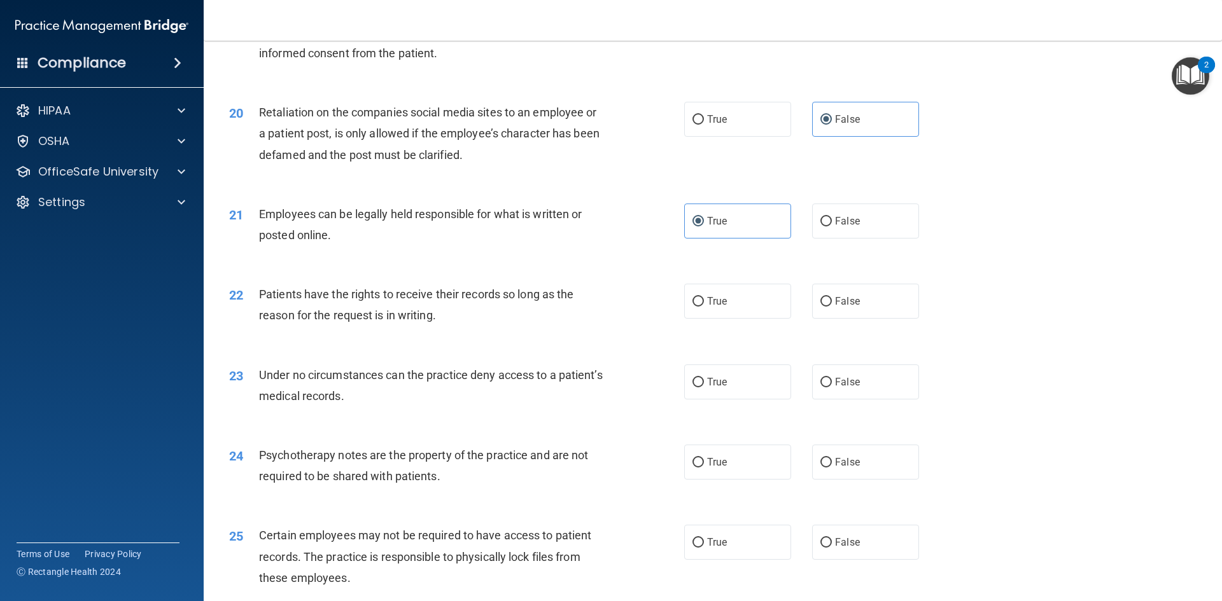
scroll to position [1972, 0]
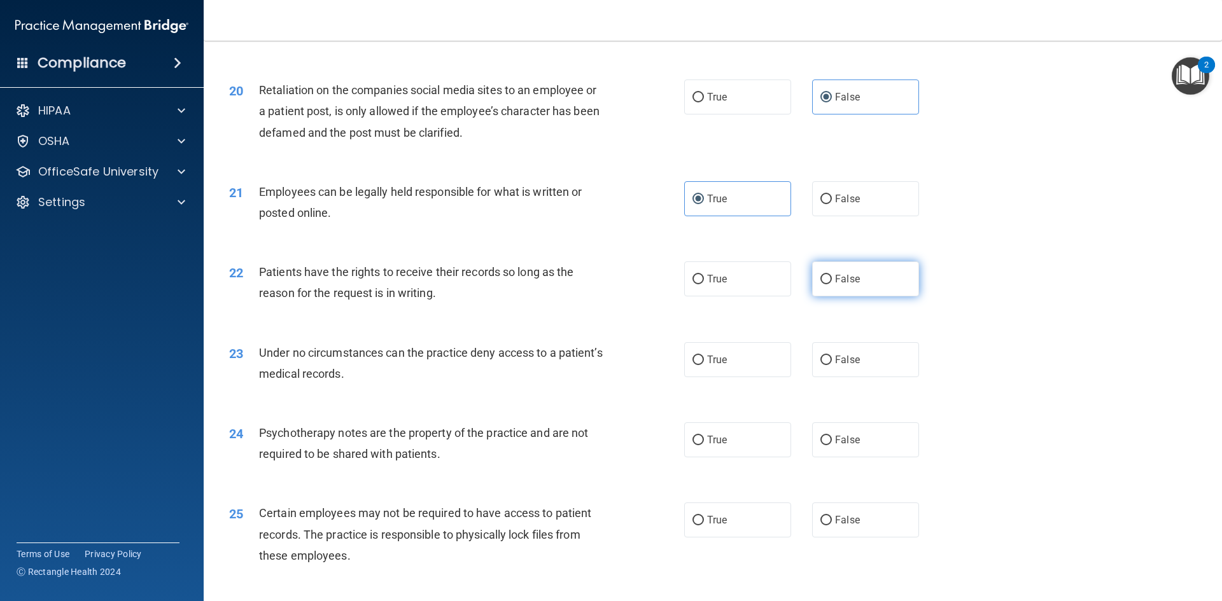
click at [855, 295] on label "False" at bounding box center [865, 279] width 107 height 35
click at [832, 284] on input "False" at bounding box center [825, 280] width 11 height 10
radio input "true"
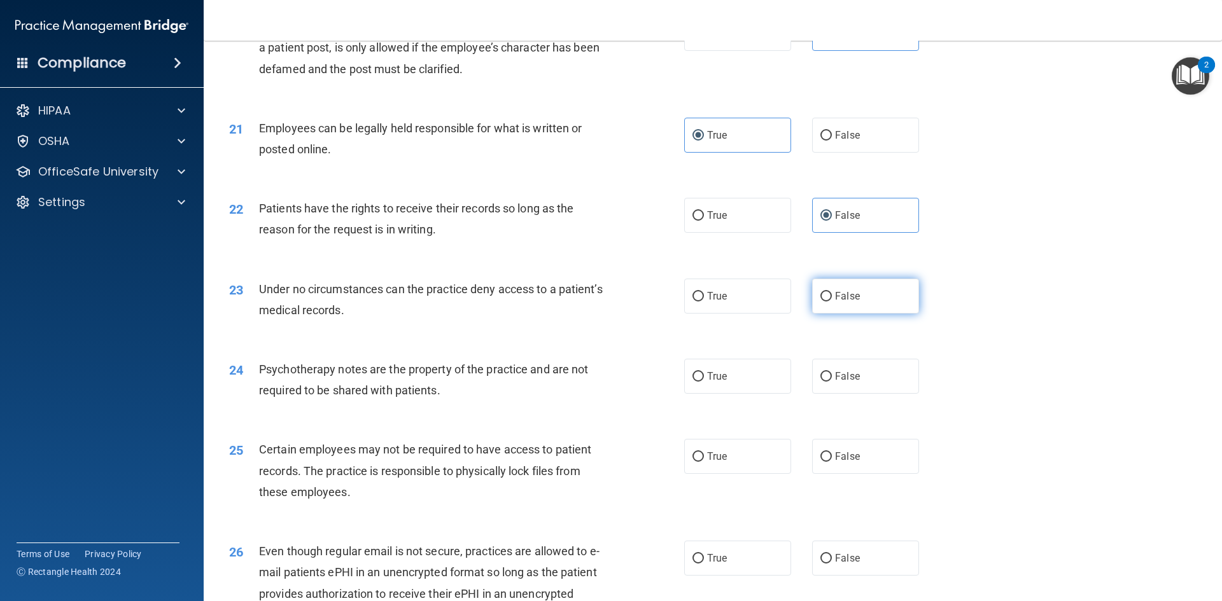
click at [837, 302] on span "False" at bounding box center [847, 296] width 25 height 12
click at [832, 302] on input "False" at bounding box center [825, 297] width 11 height 10
radio input "true"
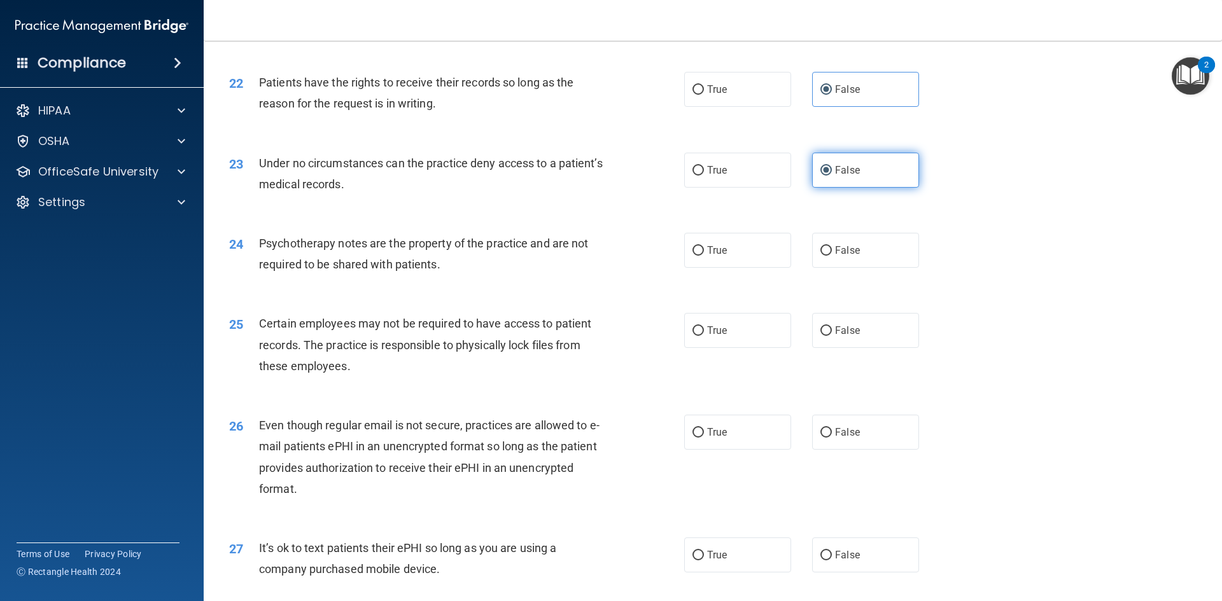
scroll to position [2163, 0]
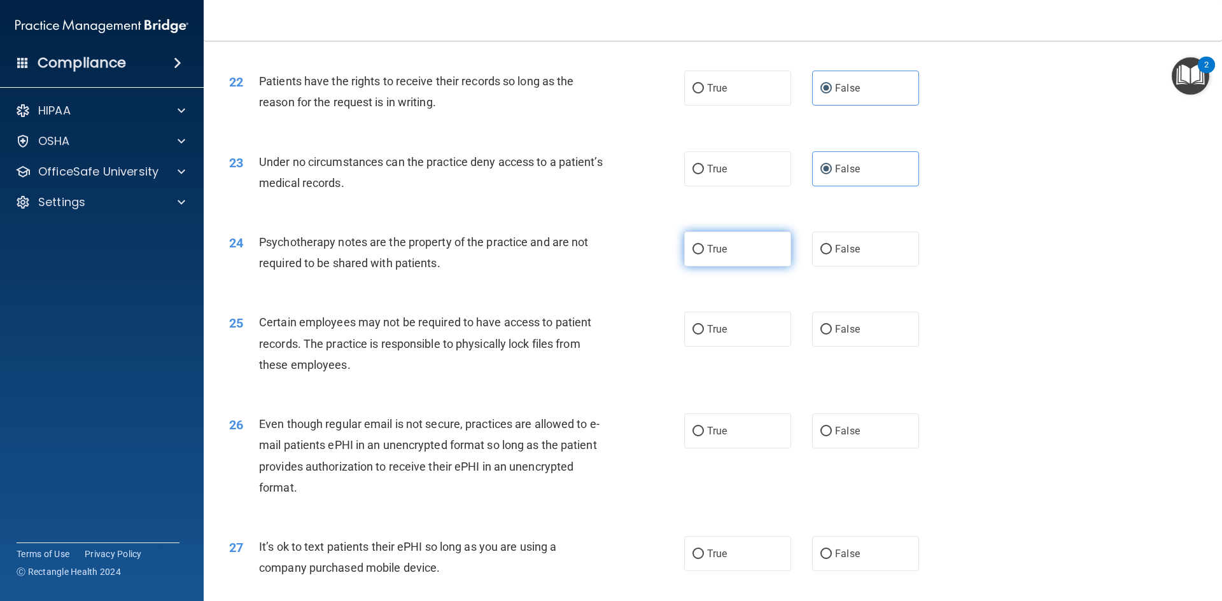
click at [743, 266] on label "True" at bounding box center [737, 249] width 107 height 35
click at [704, 255] on input "True" at bounding box center [697, 250] width 11 height 10
radio input "true"
click at [735, 347] on label "True" at bounding box center [737, 329] width 107 height 35
click at [704, 335] on input "True" at bounding box center [697, 330] width 11 height 10
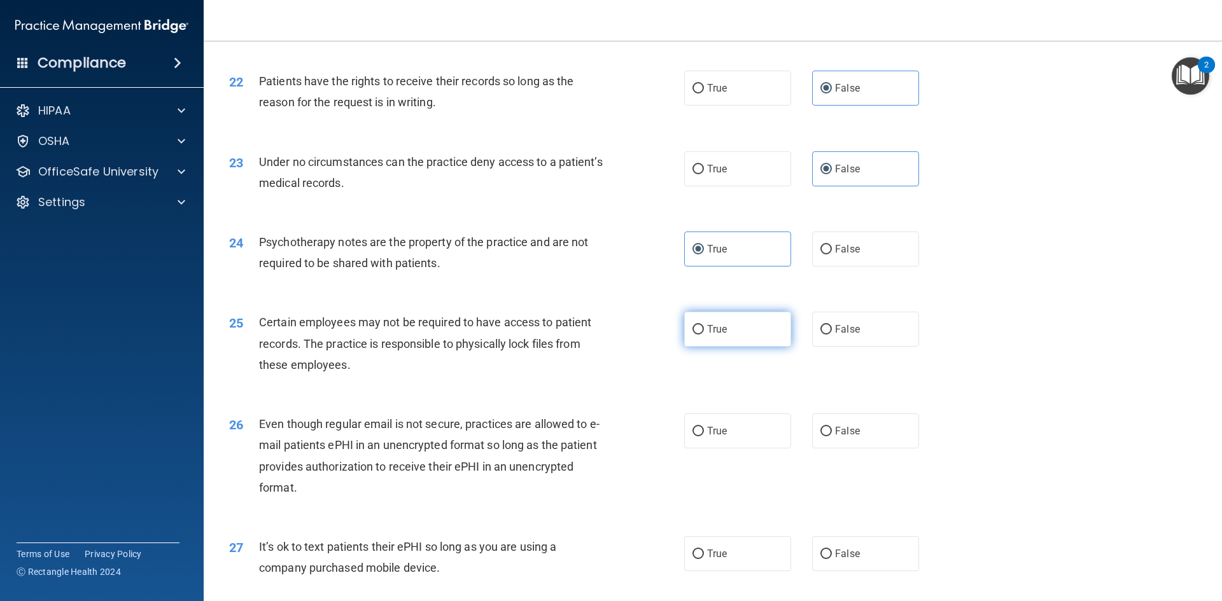
radio input "true"
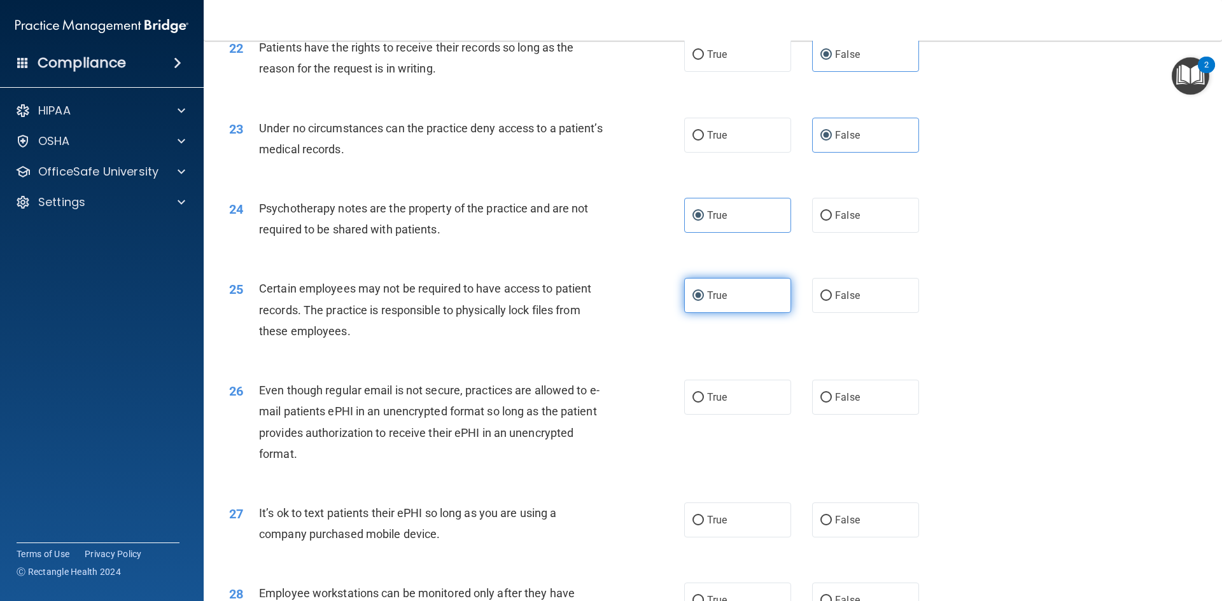
scroll to position [2227, 0]
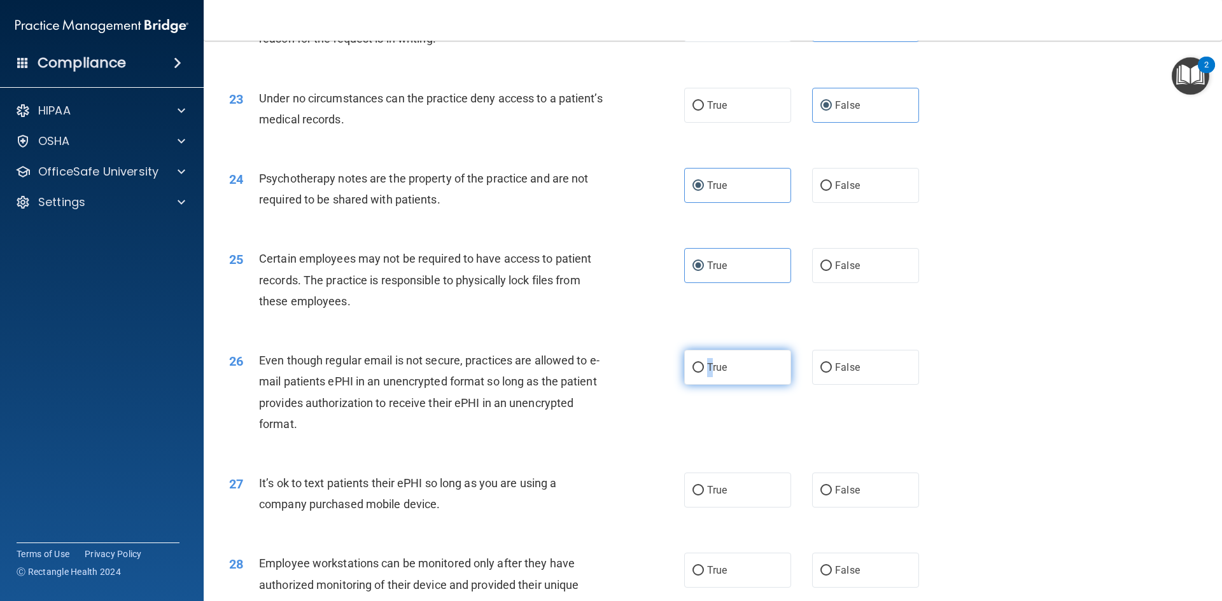
click at [709, 373] on span "True" at bounding box center [717, 367] width 20 height 12
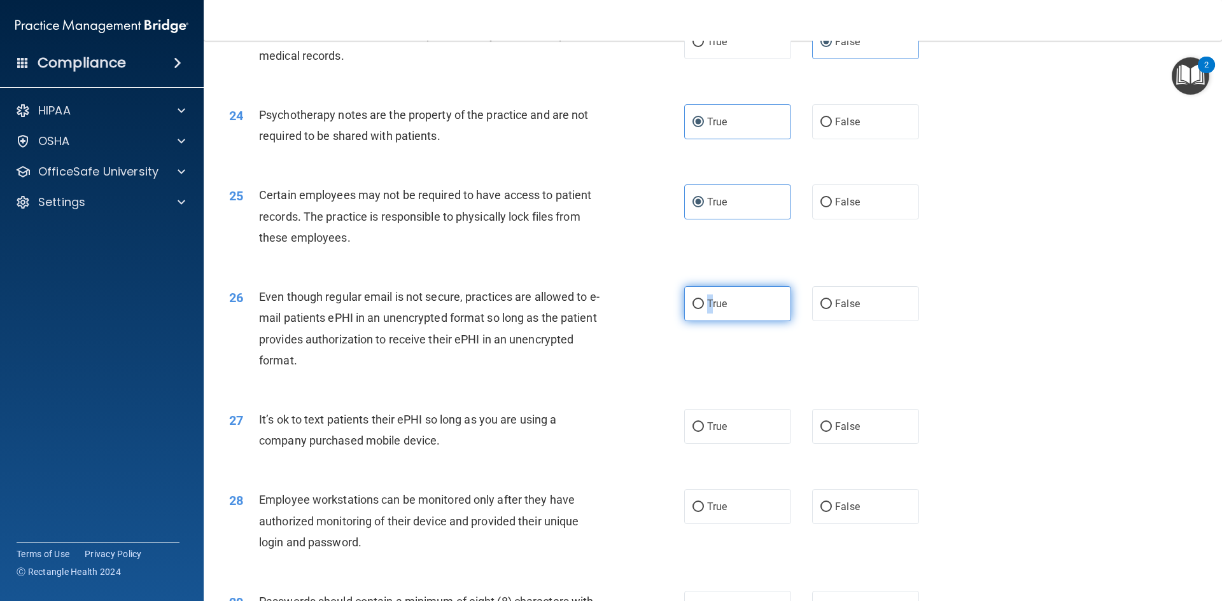
click at [697, 309] on input "True" at bounding box center [697, 305] width 11 height 10
radio input "true"
click at [852, 433] on span "False" at bounding box center [847, 427] width 25 height 12
click at [832, 432] on input "False" at bounding box center [825, 427] width 11 height 10
radio input "true"
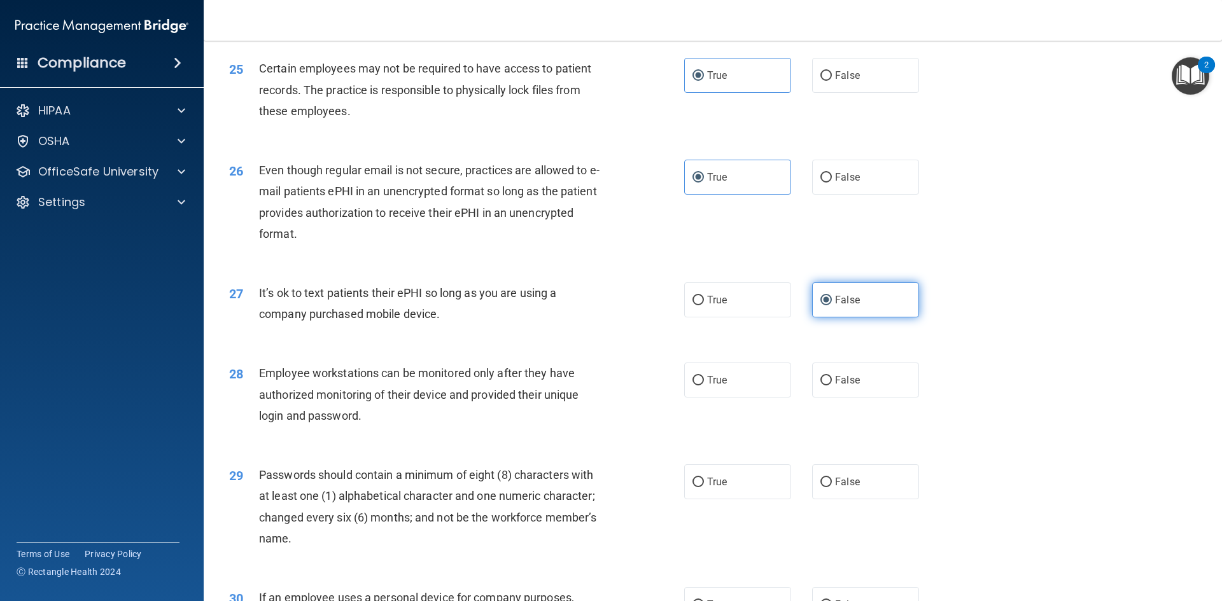
scroll to position [2418, 0]
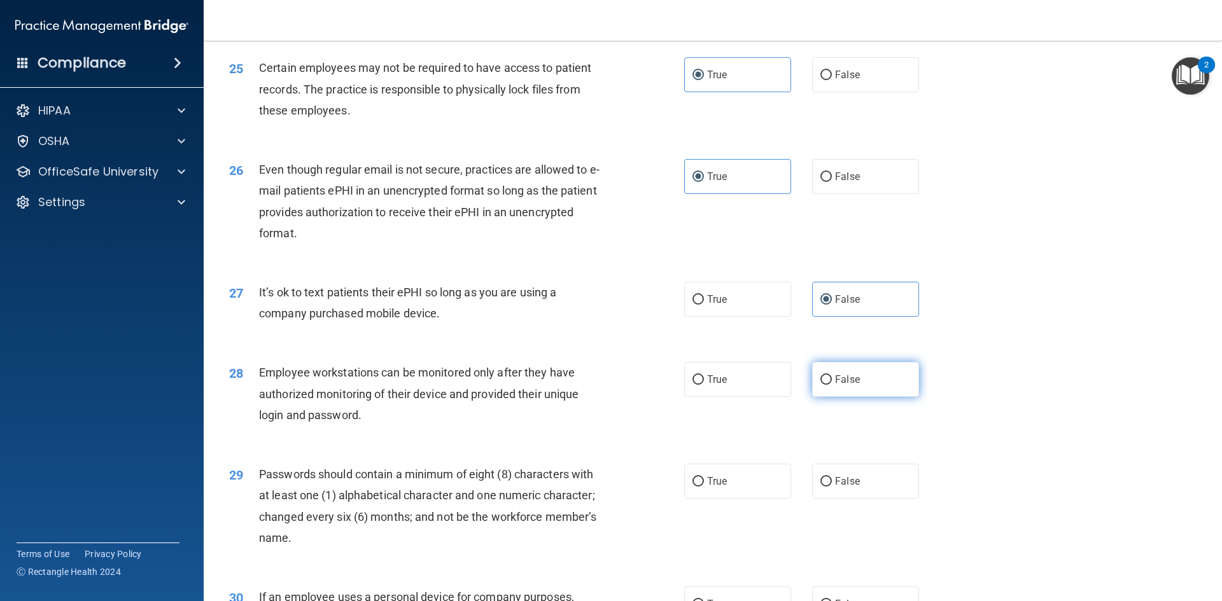
click at [812, 397] on label "False" at bounding box center [865, 379] width 107 height 35
click at [820, 385] on input "False" at bounding box center [825, 380] width 11 height 10
radio input "true"
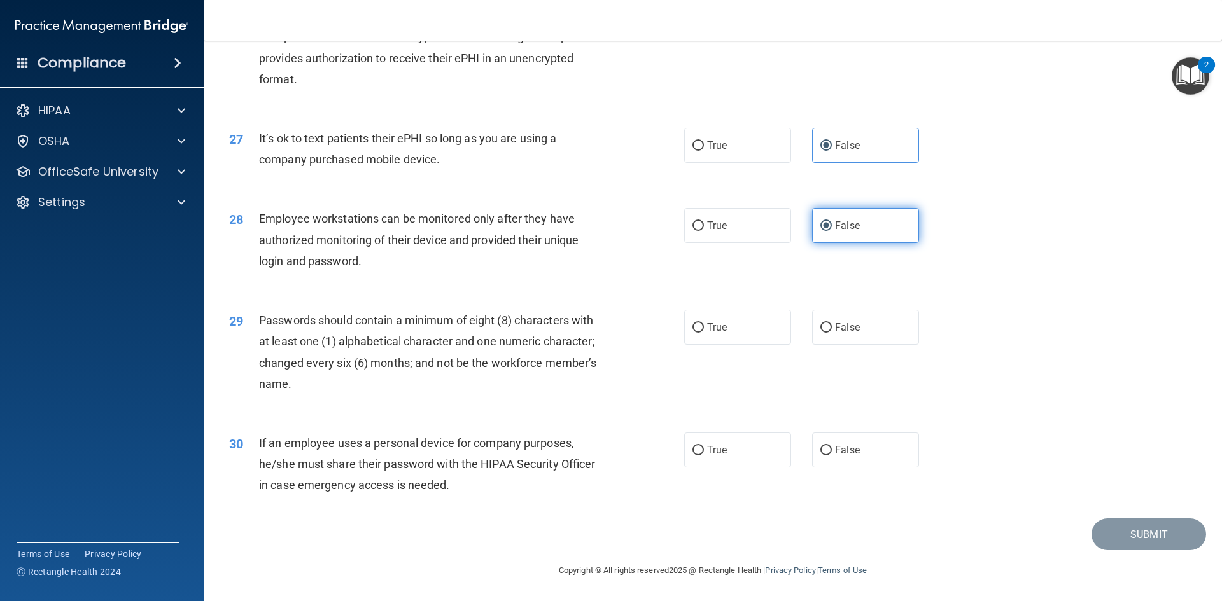
scroll to position [2593, 0]
click at [739, 327] on label "True" at bounding box center [737, 327] width 107 height 35
click at [704, 327] on input "True" at bounding box center [697, 328] width 11 height 10
radio input "true"
click at [855, 447] on label "False" at bounding box center [865, 450] width 107 height 35
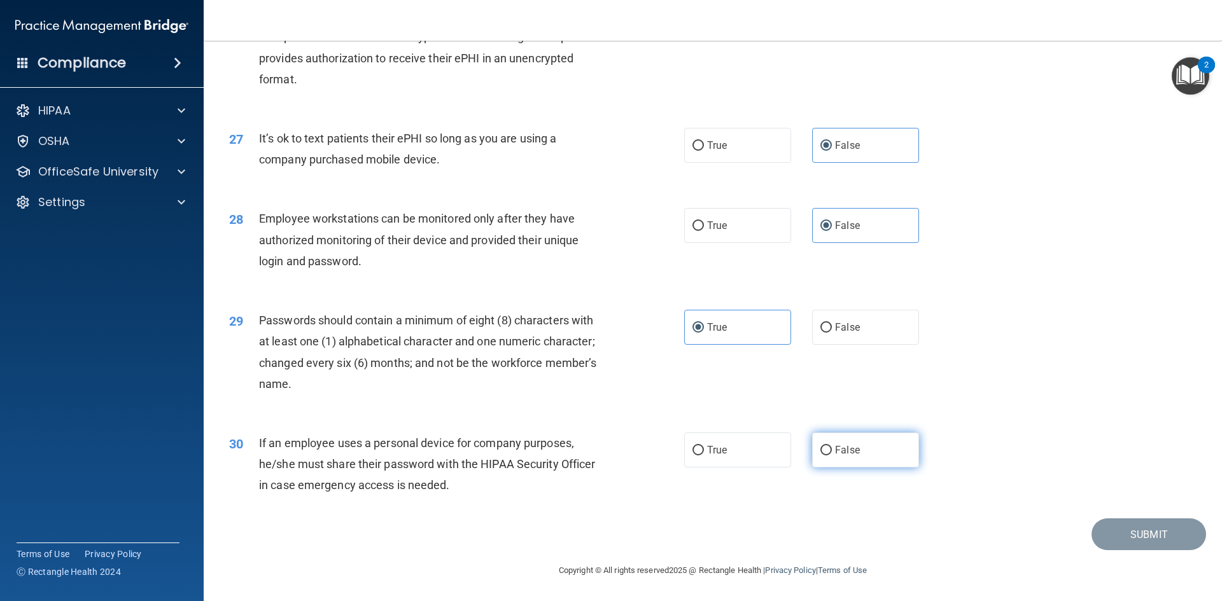
click at [832, 447] on input "False" at bounding box center [825, 451] width 11 height 10
radio input "true"
click at [1120, 525] on button "Submit" at bounding box center [1148, 535] width 115 height 32
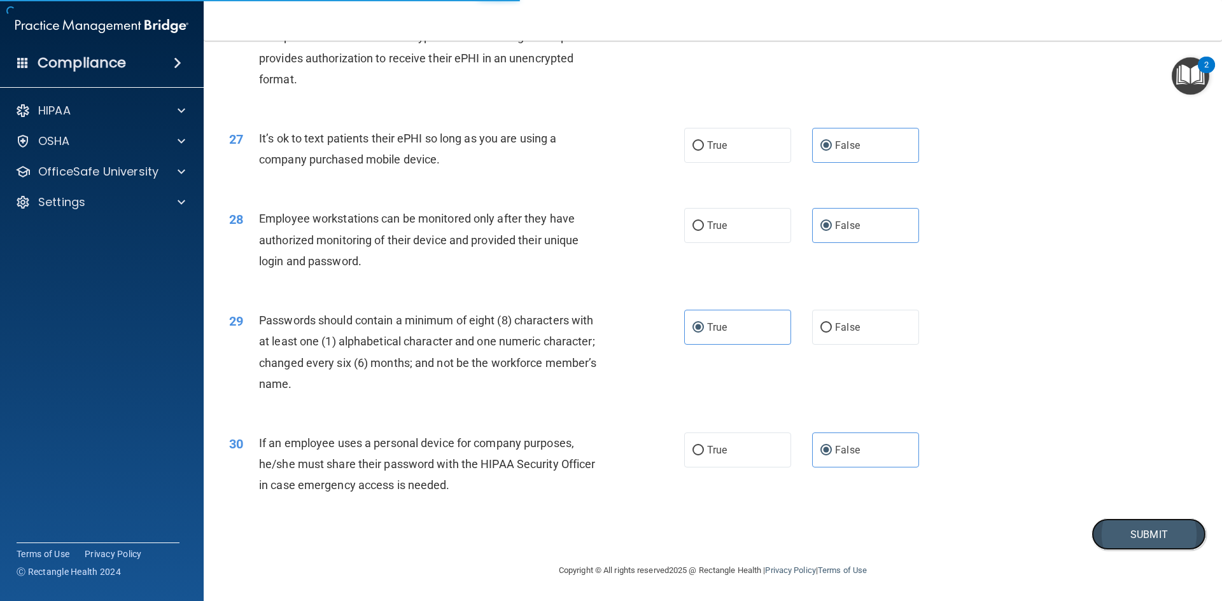
scroll to position [2529, 0]
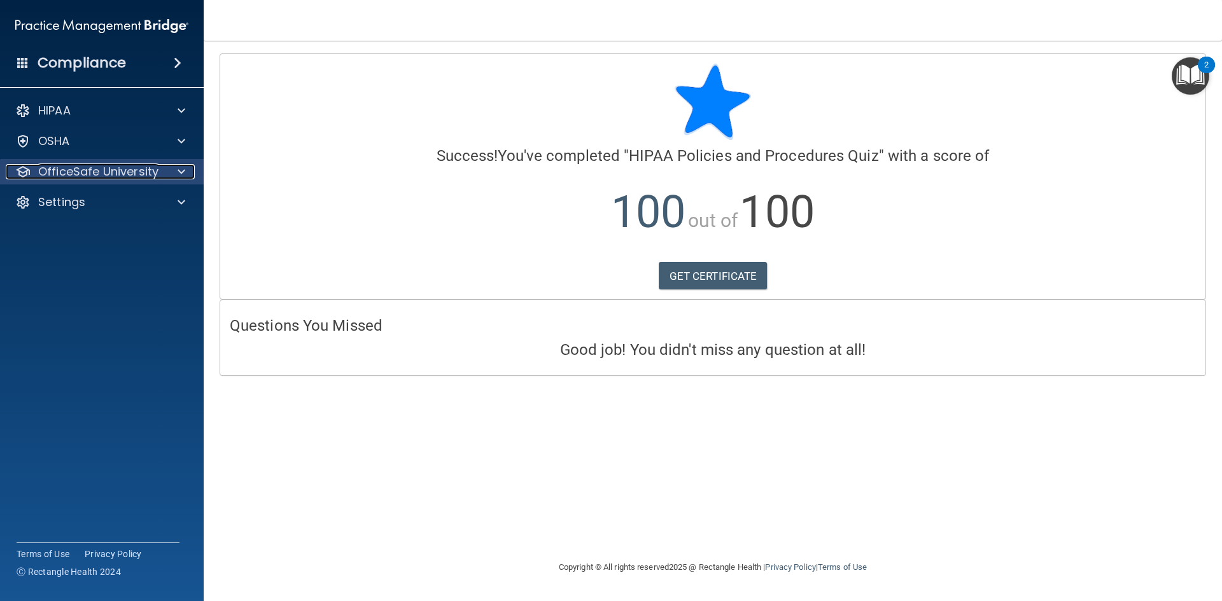
click at [132, 174] on p "OfficeSafe University" at bounding box center [98, 171] width 120 height 15
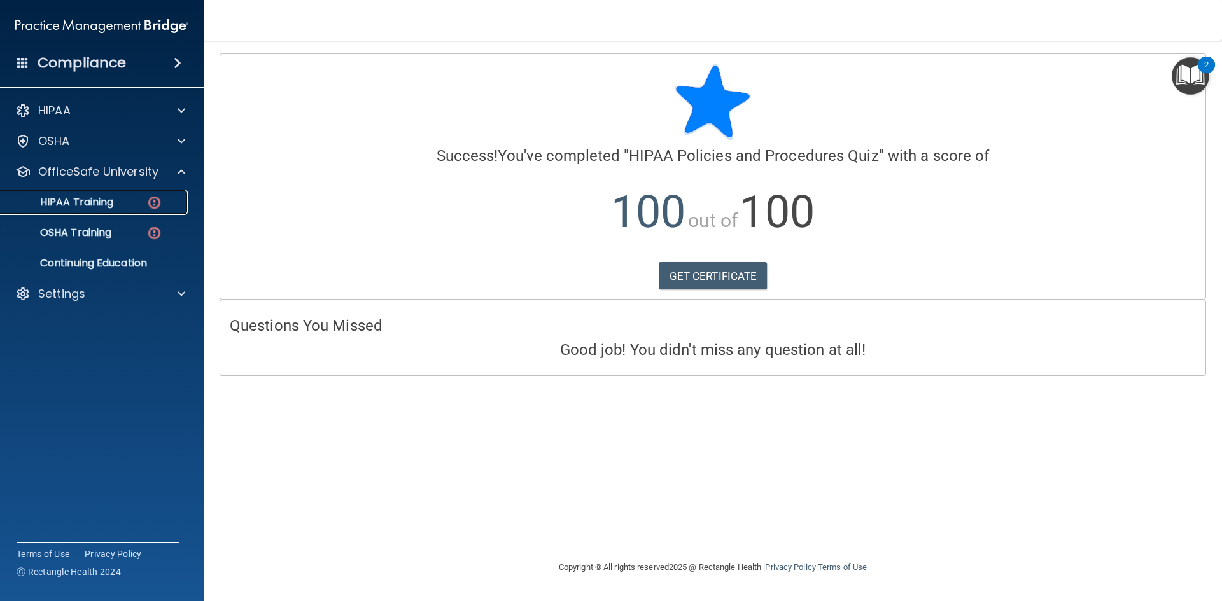
click at [136, 205] on div "HIPAA Training" at bounding box center [95, 202] width 174 height 13
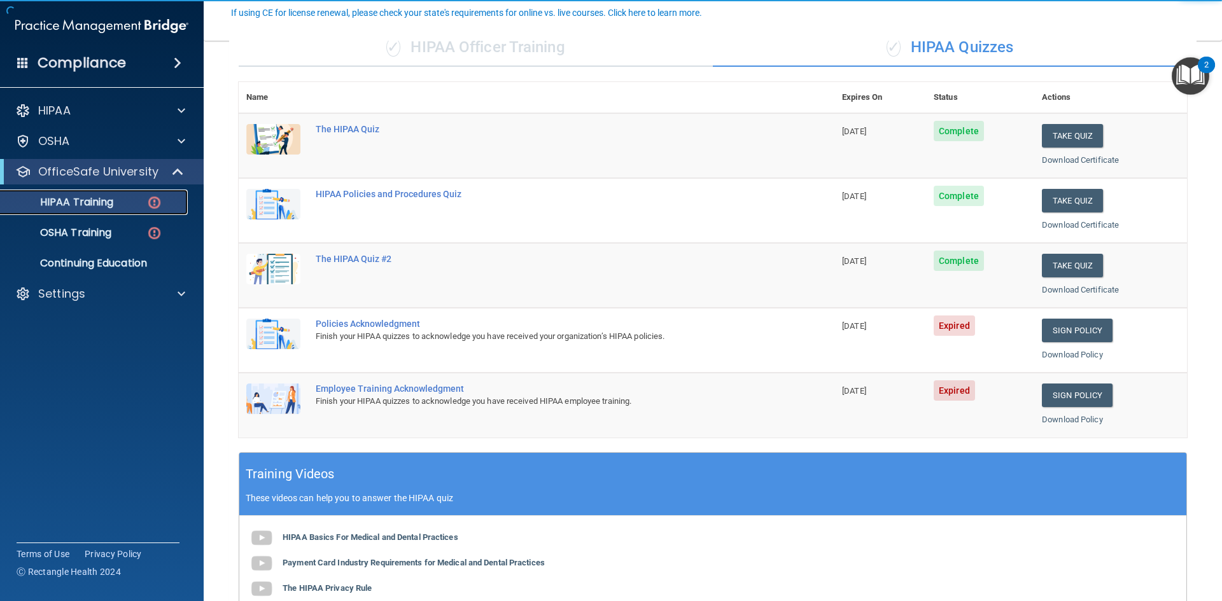
scroll to position [127, 0]
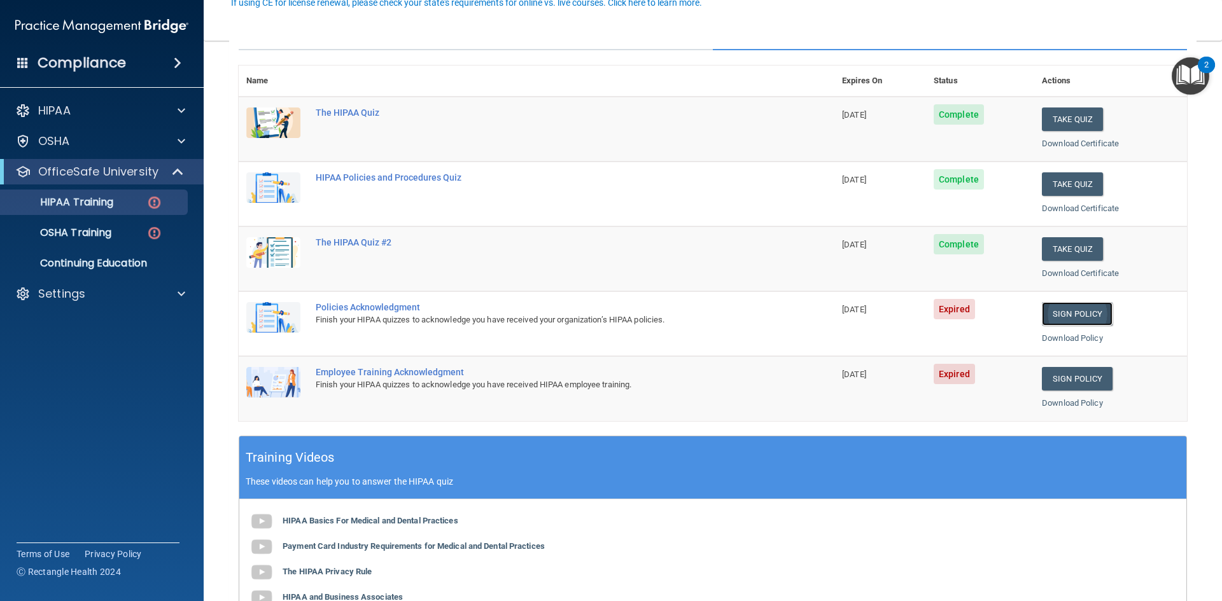
click at [1075, 315] on link "Sign Policy" at bounding box center [1077, 314] width 71 height 24
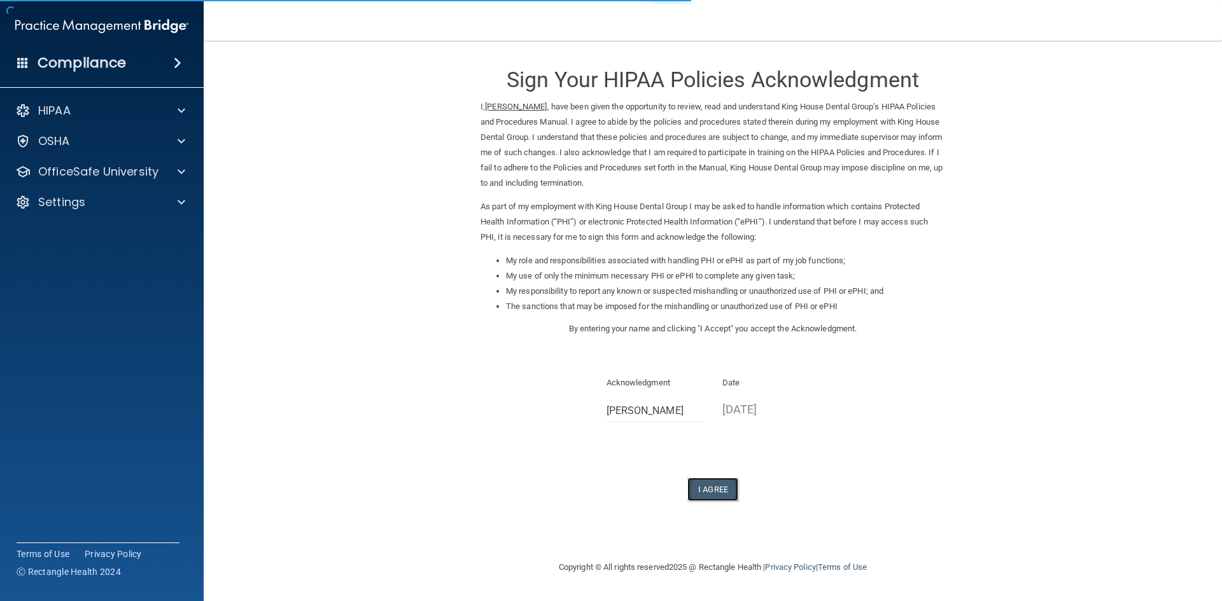
click at [713, 487] on button "I Agree" at bounding box center [712, 490] width 51 height 24
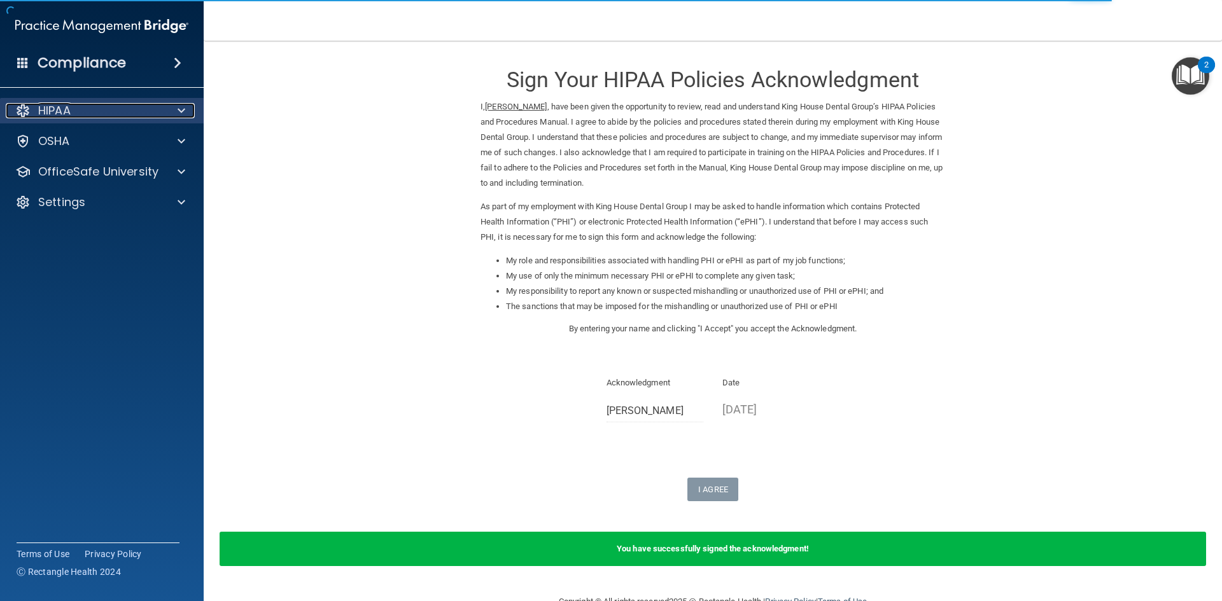
click at [101, 114] on div "HIPAA" at bounding box center [85, 110] width 158 height 15
click at [101, 116] on div "HIPAA" at bounding box center [85, 110] width 158 height 15
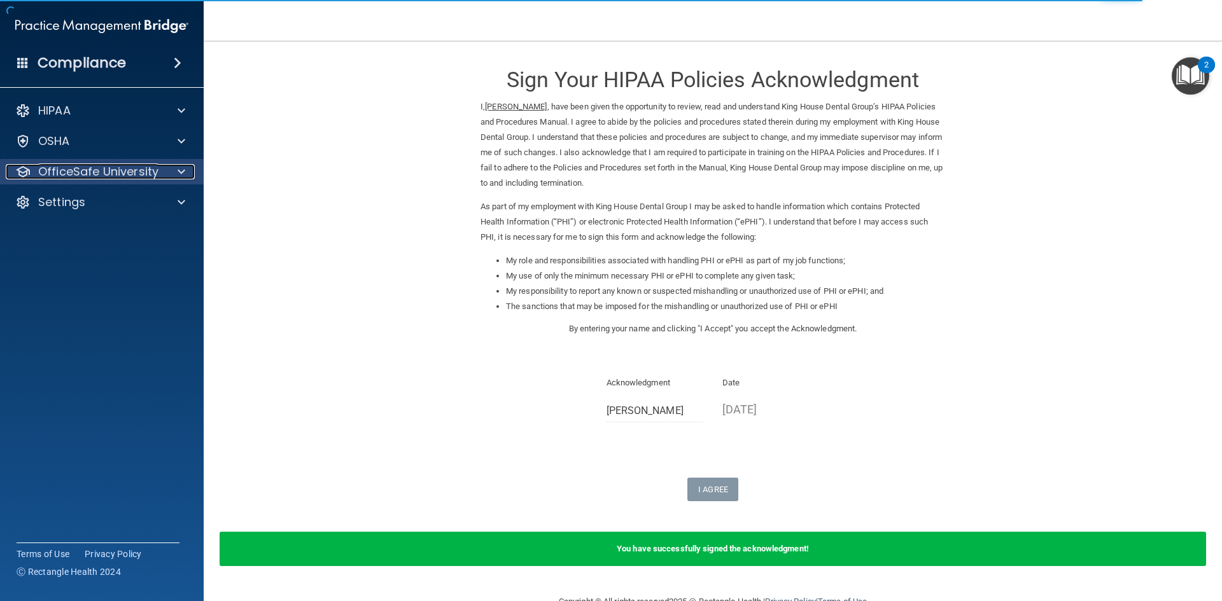
click at [95, 167] on p "OfficeSafe University" at bounding box center [98, 171] width 120 height 15
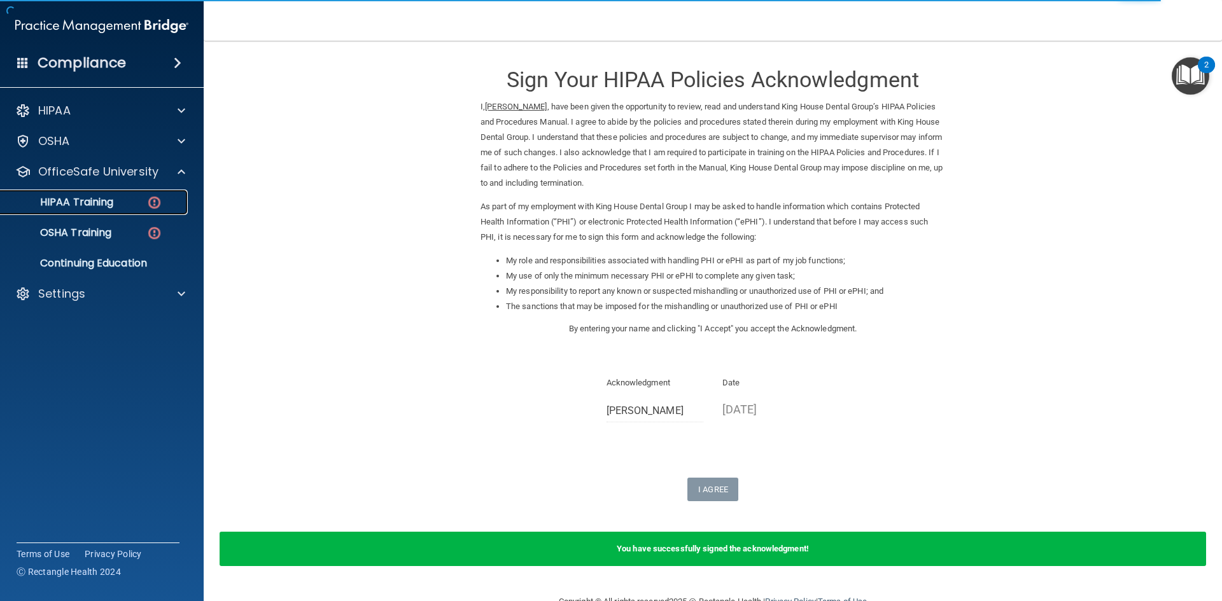
click at [118, 204] on div "HIPAA Training" at bounding box center [95, 202] width 174 height 13
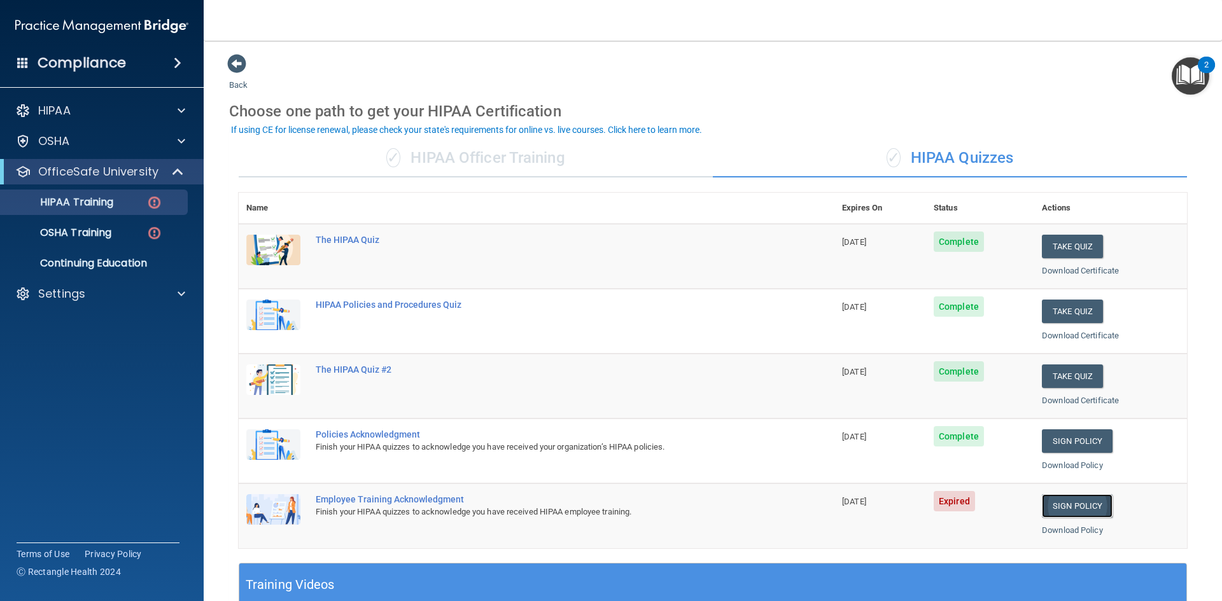
click at [1075, 508] on link "Sign Policy" at bounding box center [1077, 506] width 71 height 24
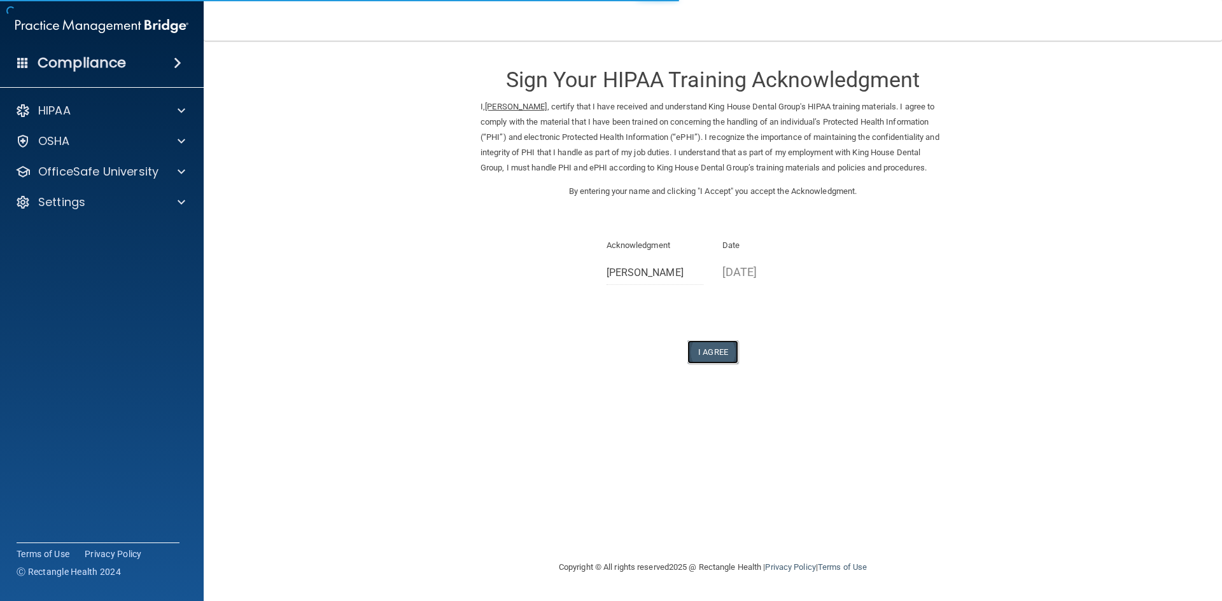
click at [730, 364] on button "I Agree" at bounding box center [712, 352] width 51 height 24
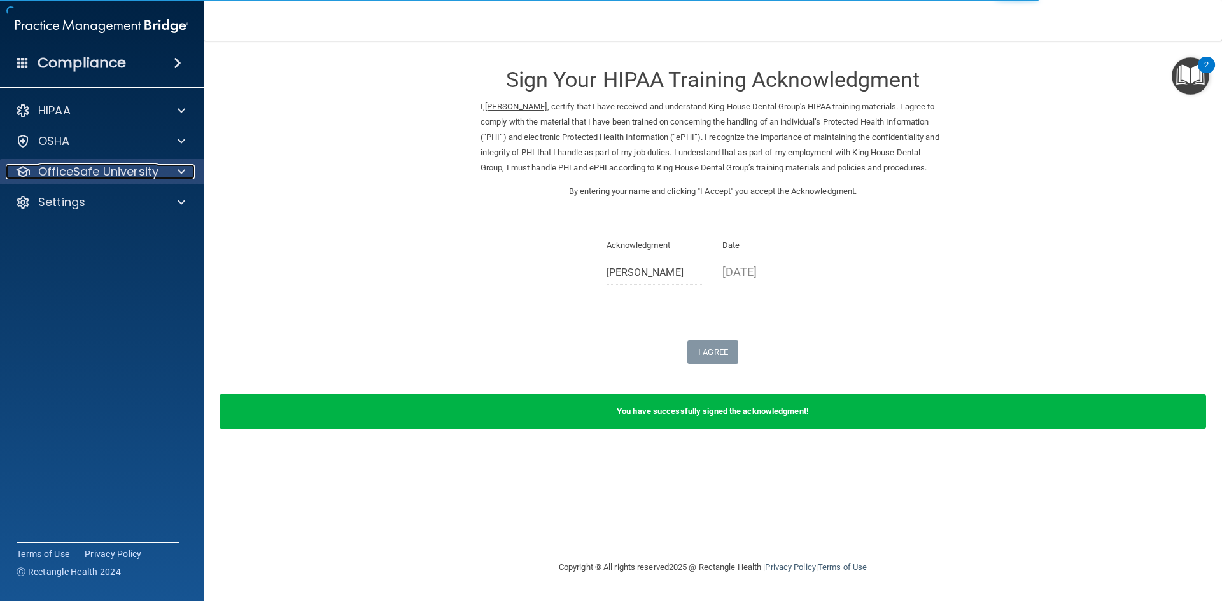
click at [65, 172] on p "OfficeSafe University" at bounding box center [98, 171] width 120 height 15
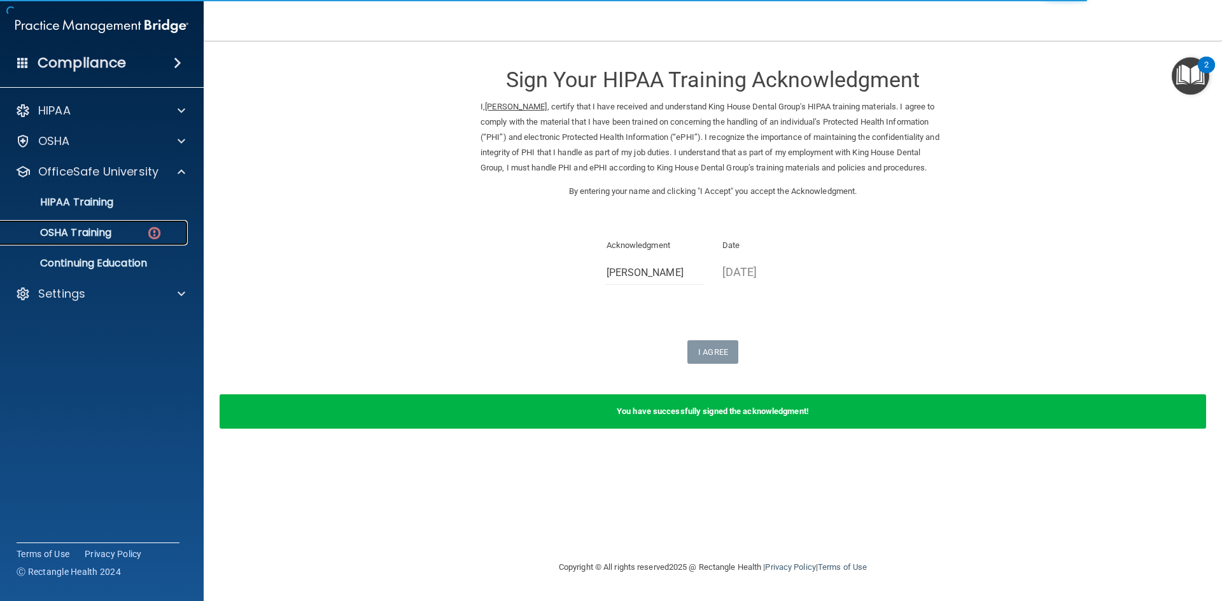
click at [88, 234] on p "OSHA Training" at bounding box center [59, 233] width 103 height 13
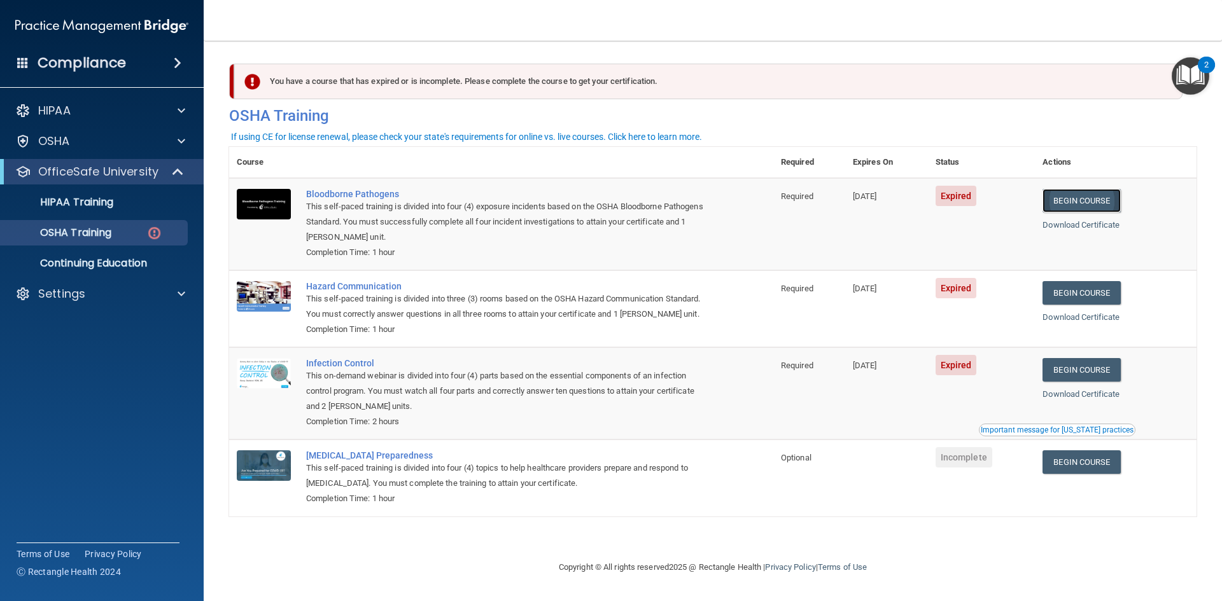
click at [1085, 200] on link "Begin Course" at bounding box center [1081, 201] width 78 height 24
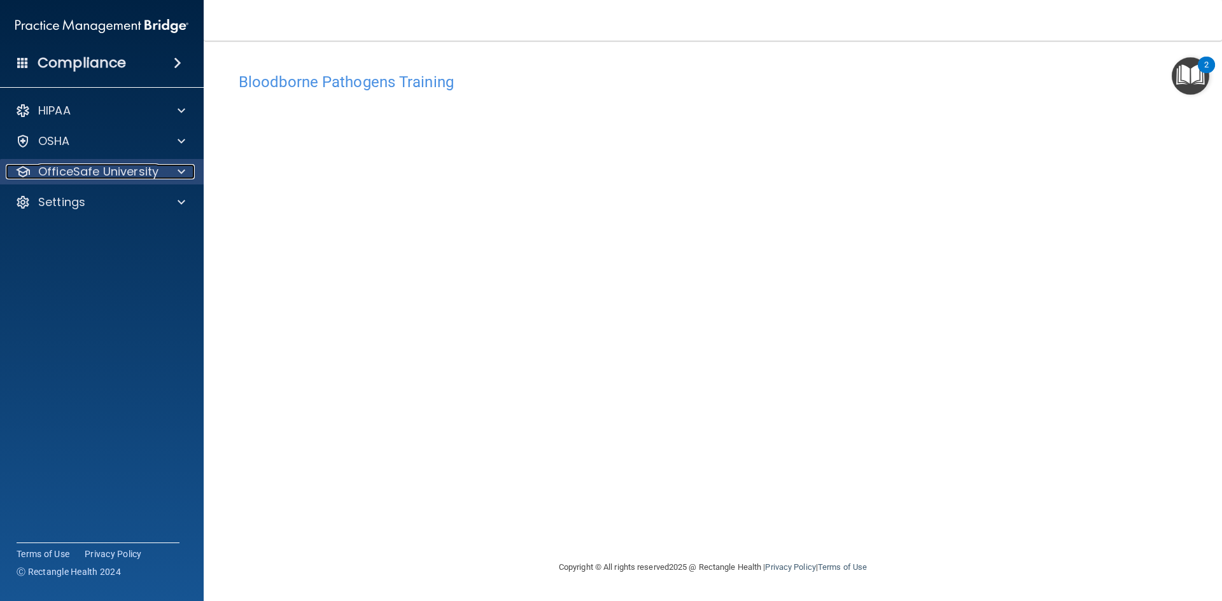
click at [102, 171] on p "OfficeSafe University" at bounding box center [98, 171] width 120 height 15
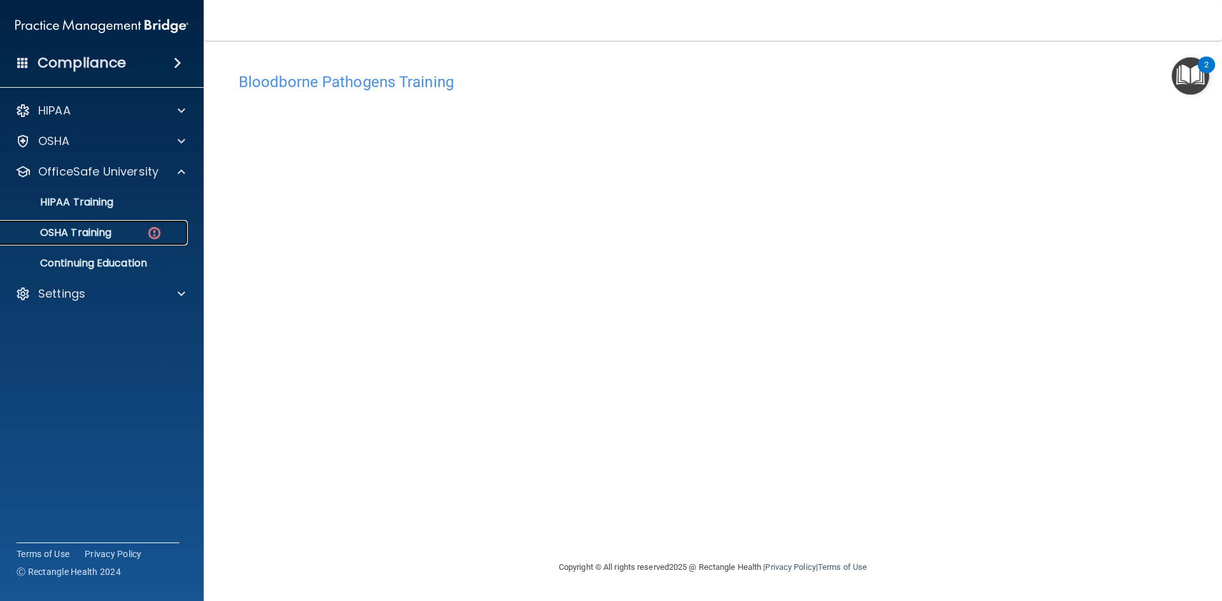
click at [95, 233] on p "OSHA Training" at bounding box center [59, 233] width 103 height 13
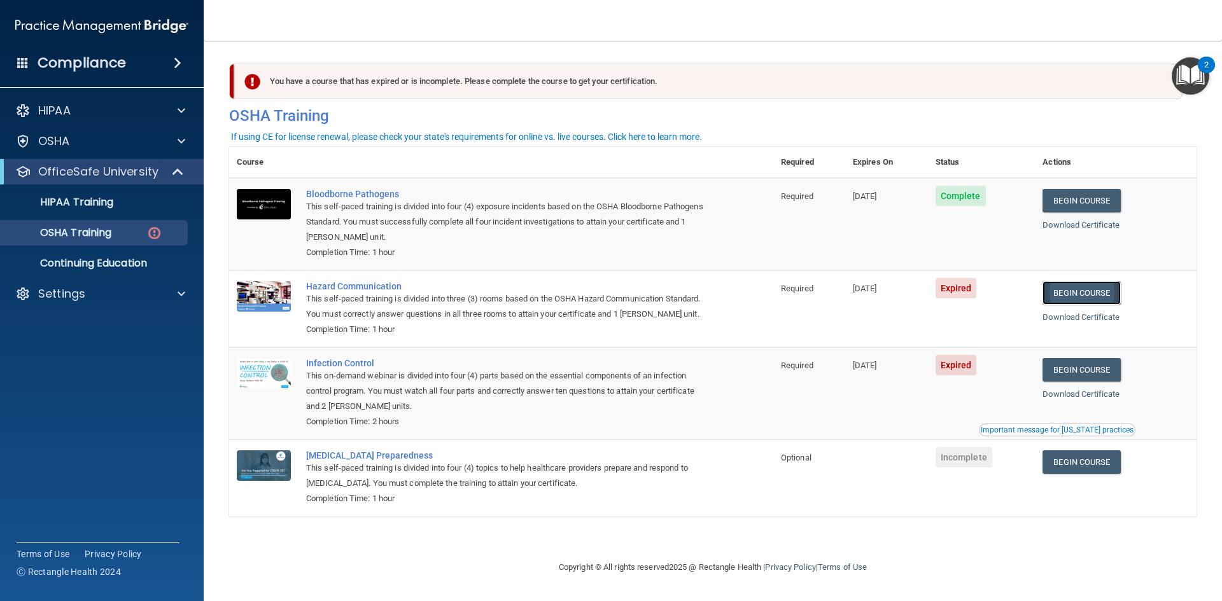
click at [1088, 293] on link "Begin Course" at bounding box center [1081, 293] width 78 height 24
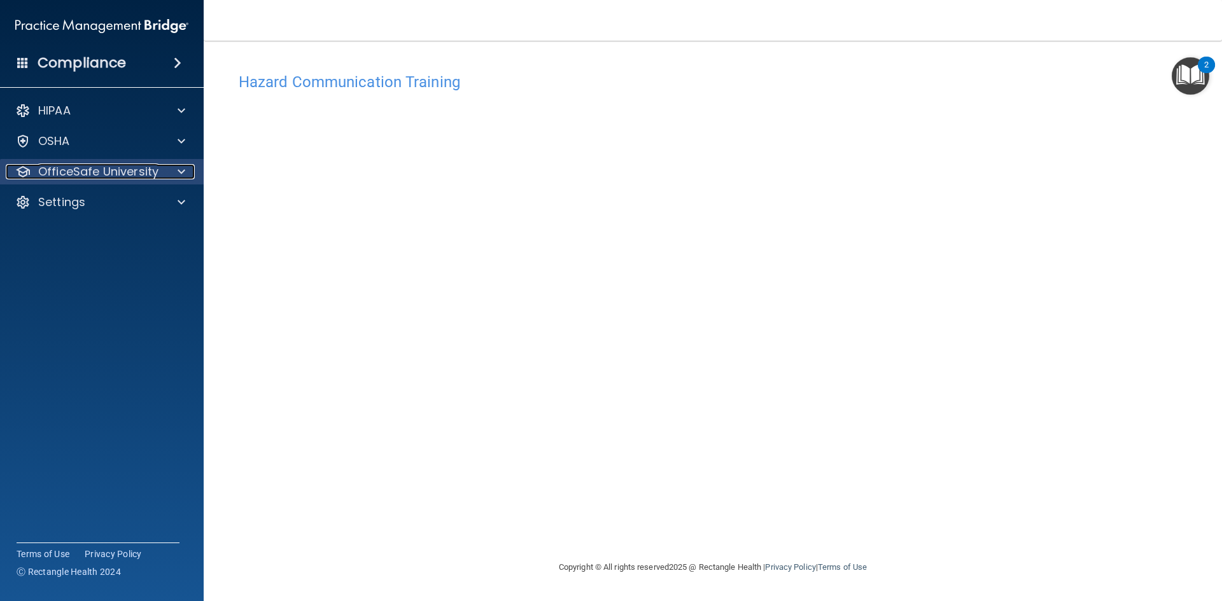
click at [109, 173] on p "OfficeSafe University" at bounding box center [98, 171] width 120 height 15
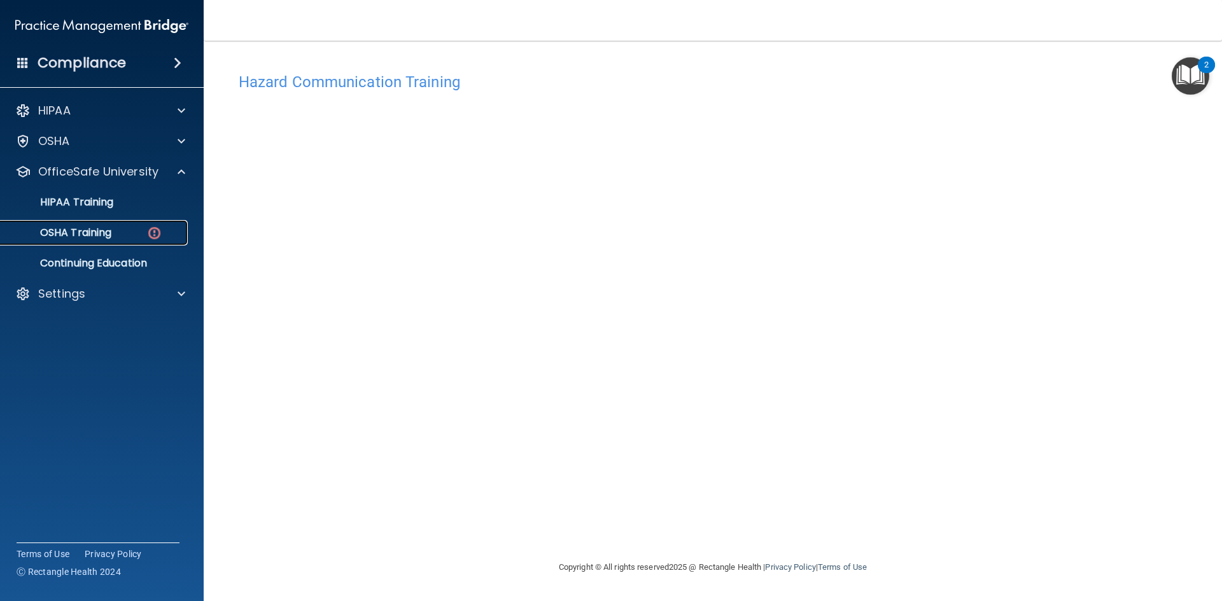
click at [106, 238] on p "OSHA Training" at bounding box center [59, 233] width 103 height 13
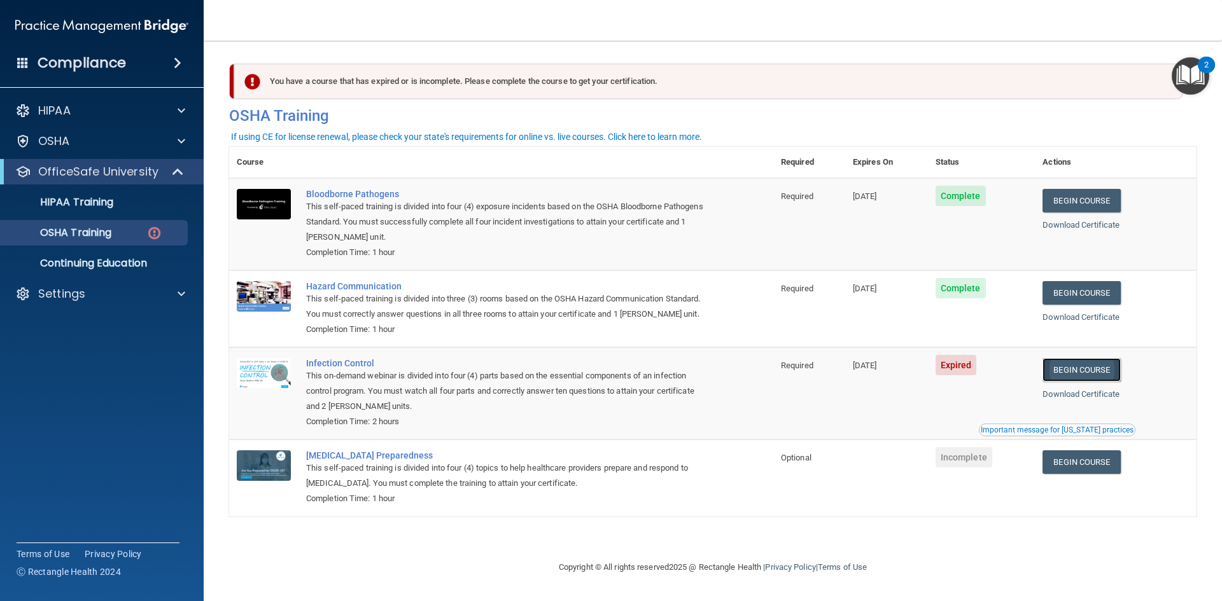
click at [1089, 366] on link "Begin Course" at bounding box center [1081, 370] width 78 height 24
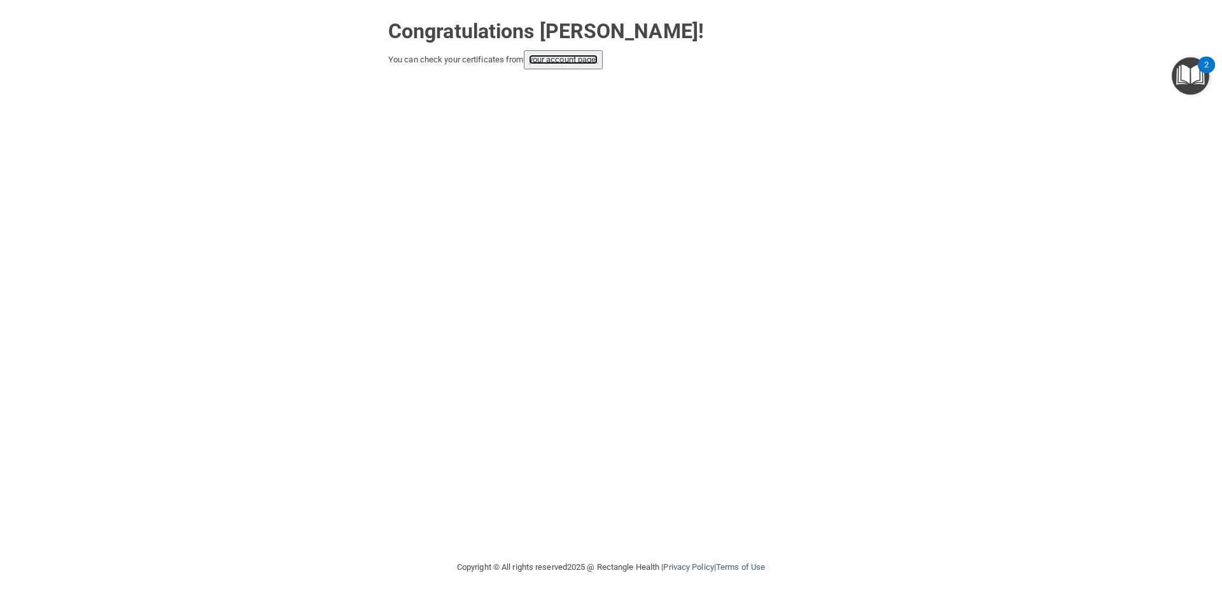
click at [559, 60] on link "your account page!" at bounding box center [563, 60] width 69 height 10
